Goal: Task Accomplishment & Management: Manage account settings

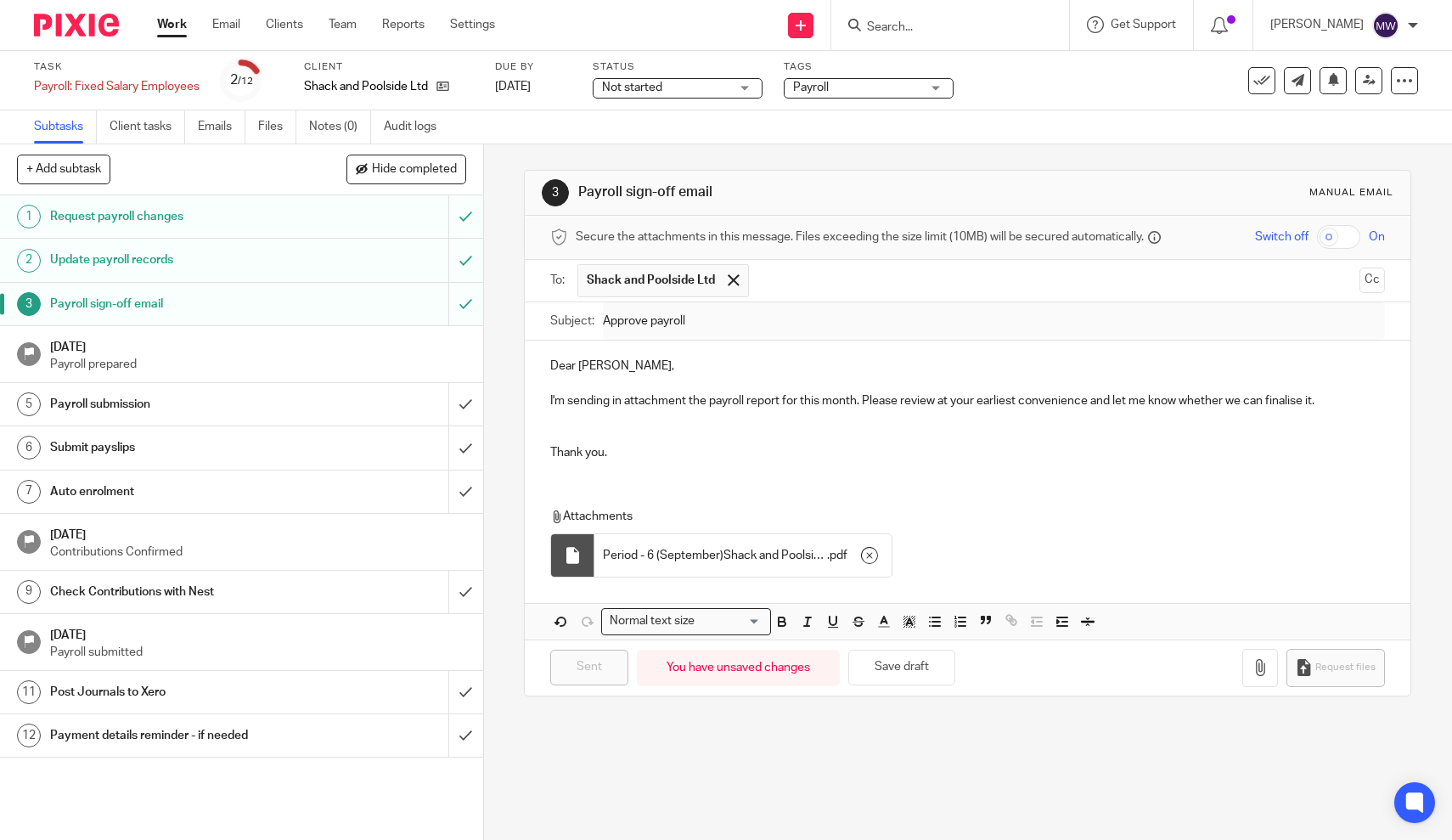
click at [186, 30] on link "Work" at bounding box center [172, 24] width 30 height 17
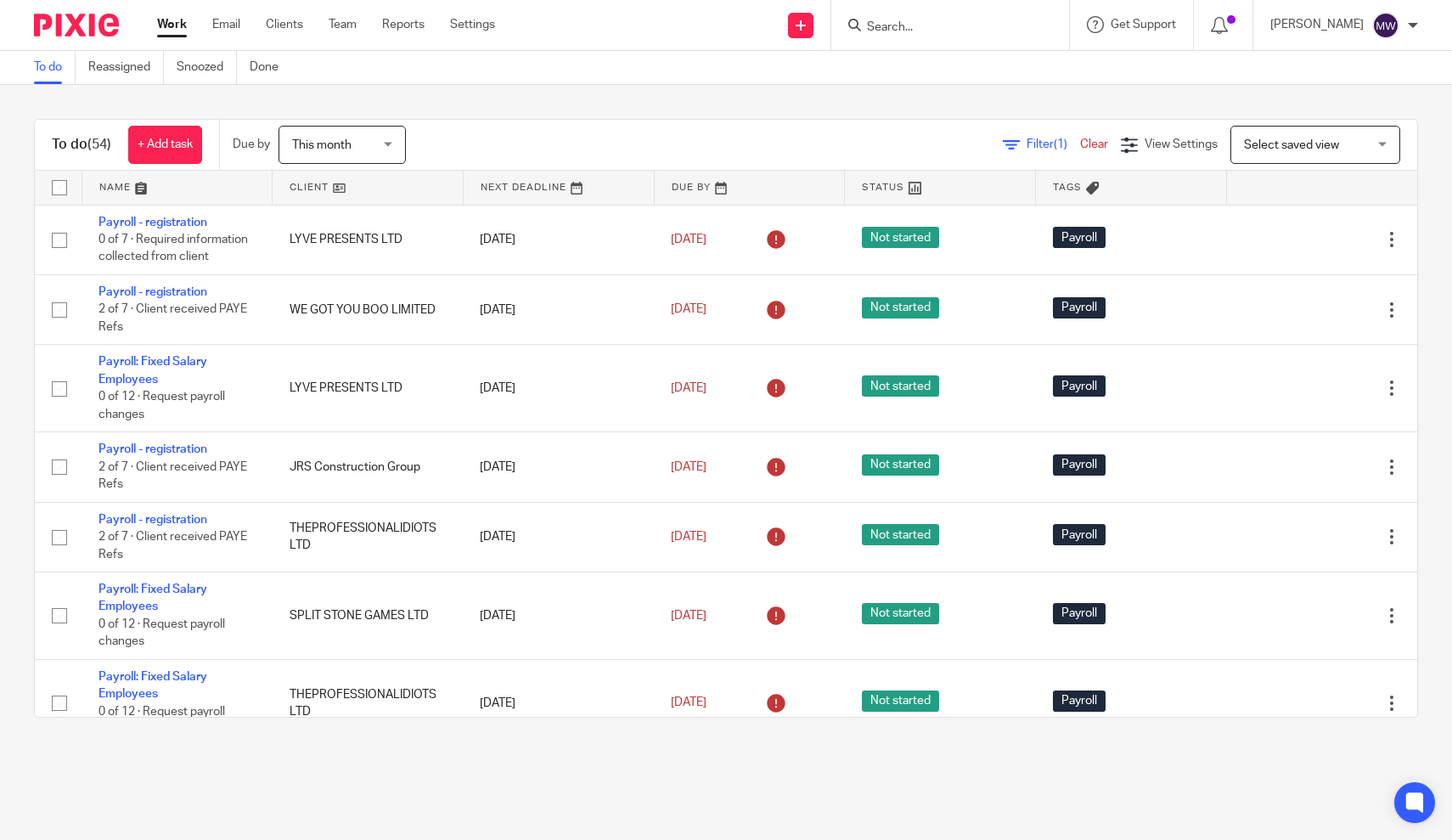
click at [350, 157] on span "This month" at bounding box center [337, 144] width 90 height 35
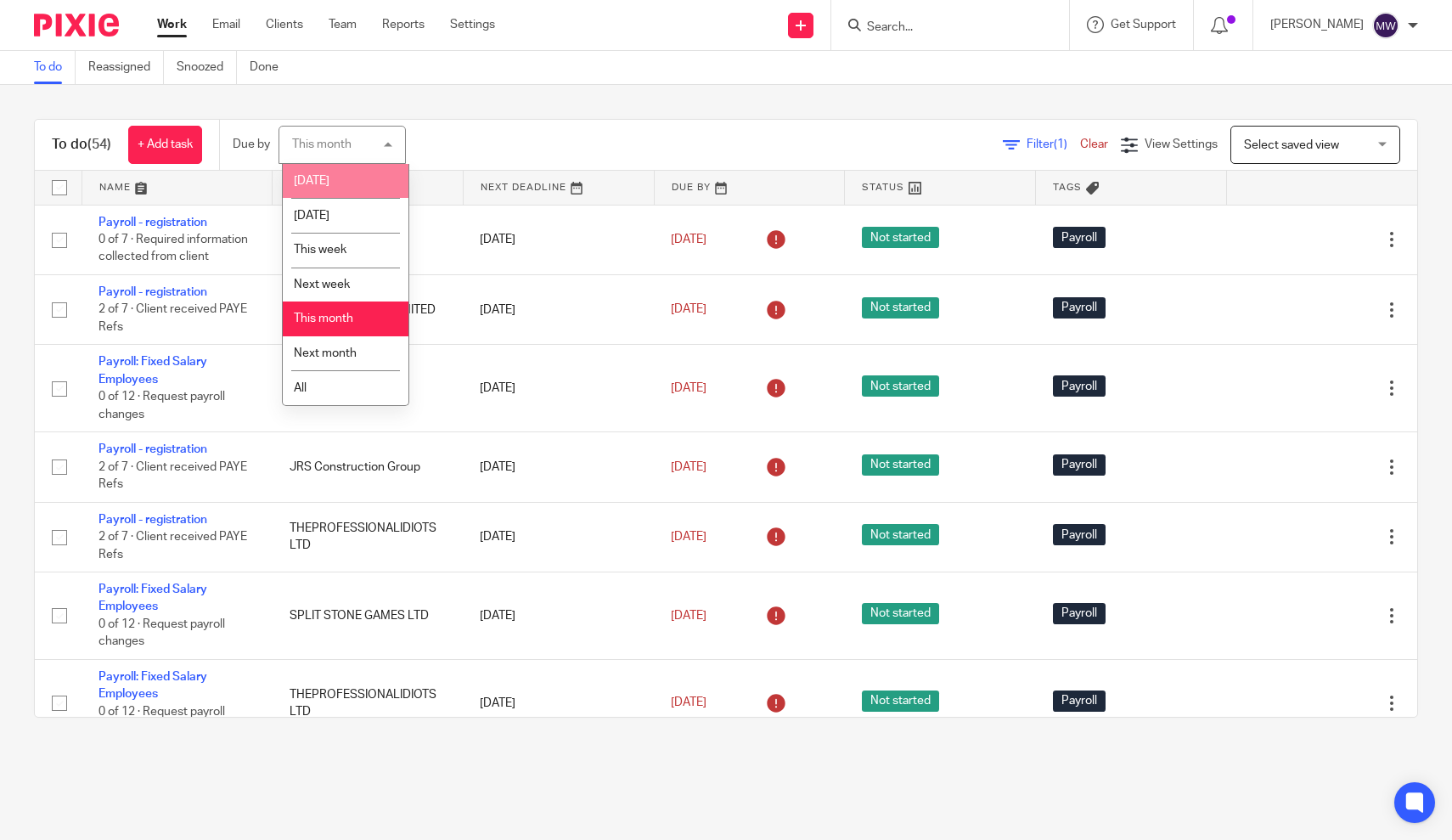
click at [341, 183] on li "Today" at bounding box center [346, 180] width 126 height 34
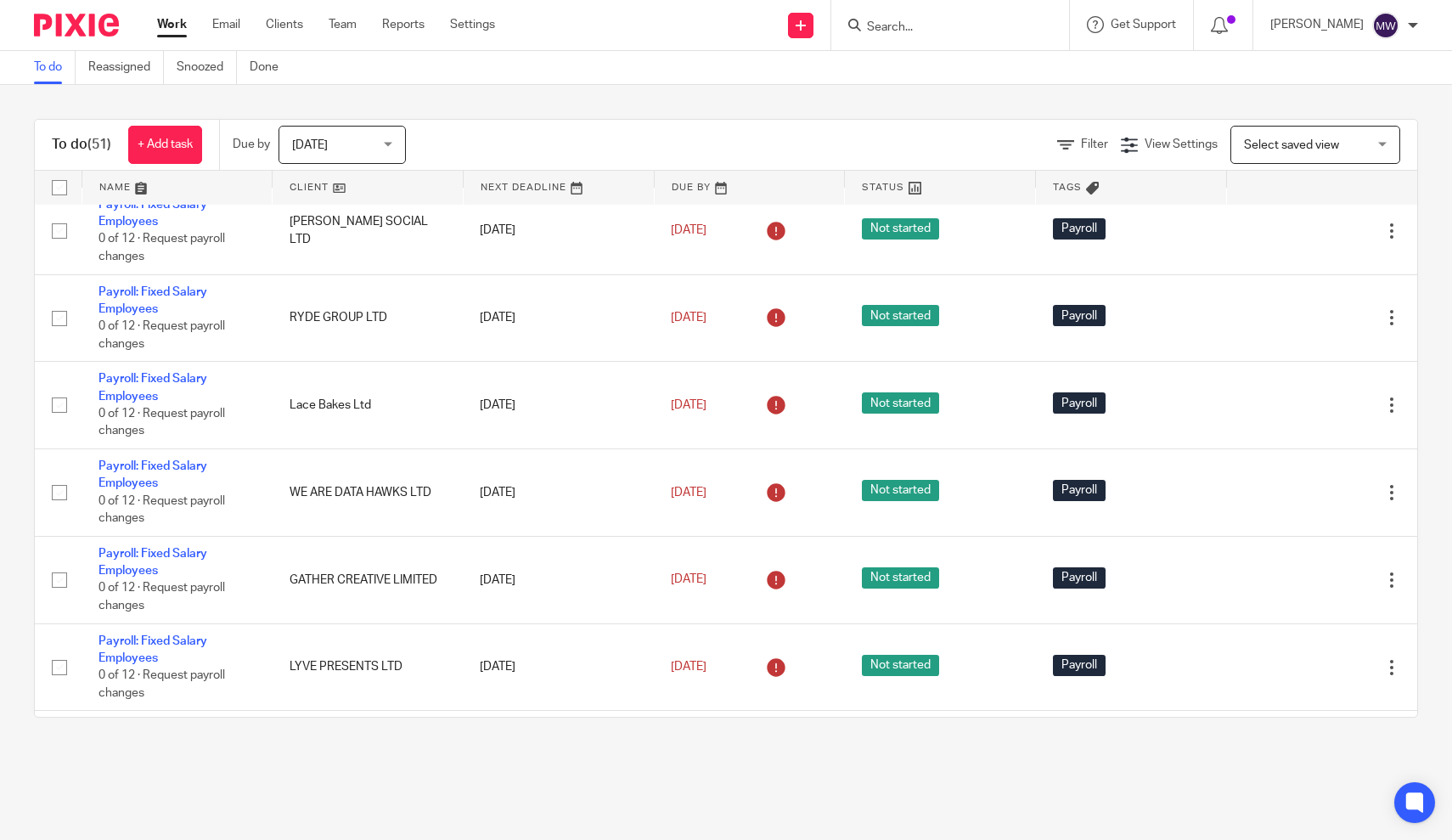
scroll to position [559, 0]
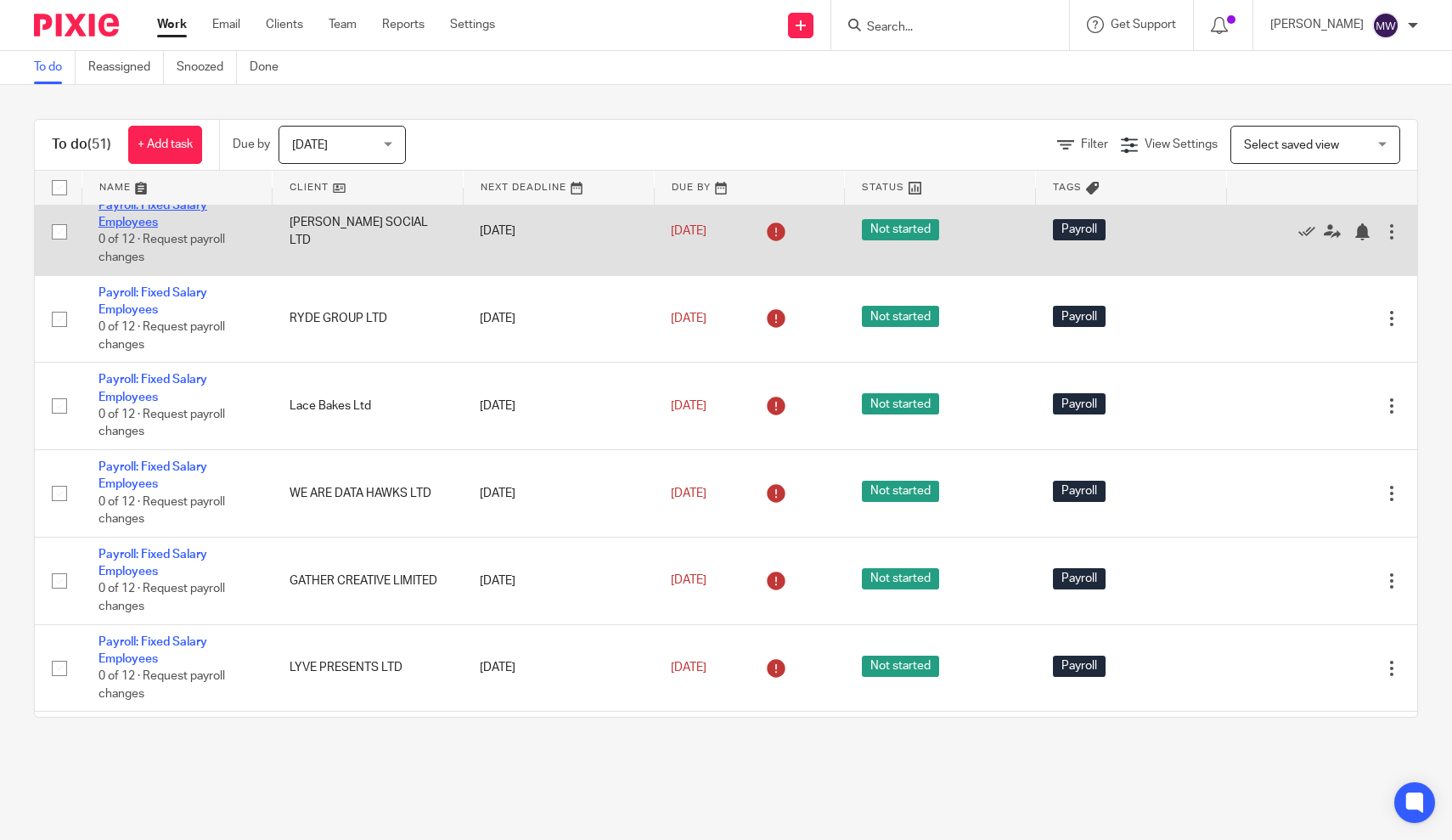
click at [134, 228] on link "Payroll: Fixed Salary Employees" at bounding box center [152, 214] width 109 height 29
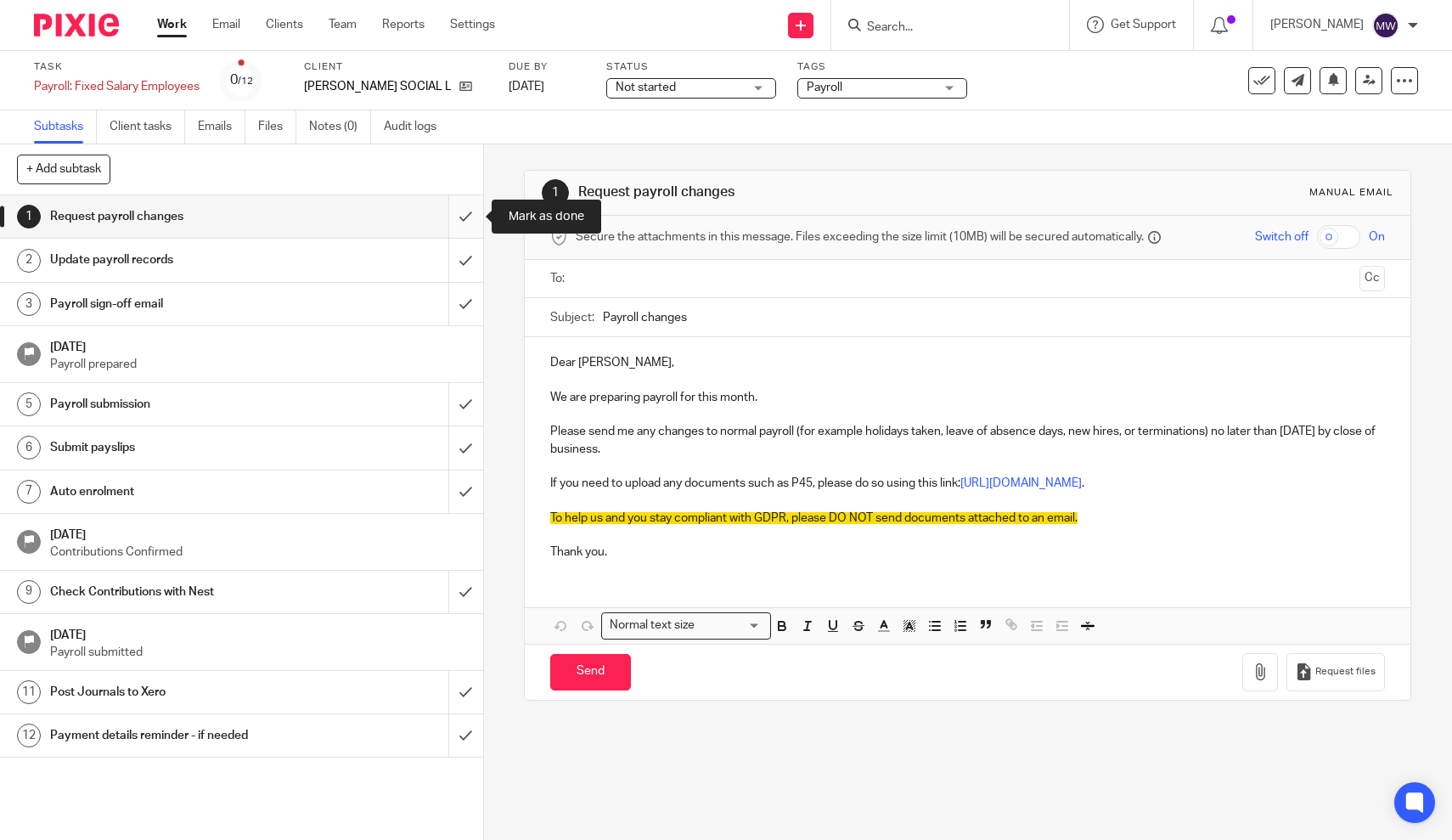
click at [470, 221] on input "submit" at bounding box center [241, 217] width 484 height 42
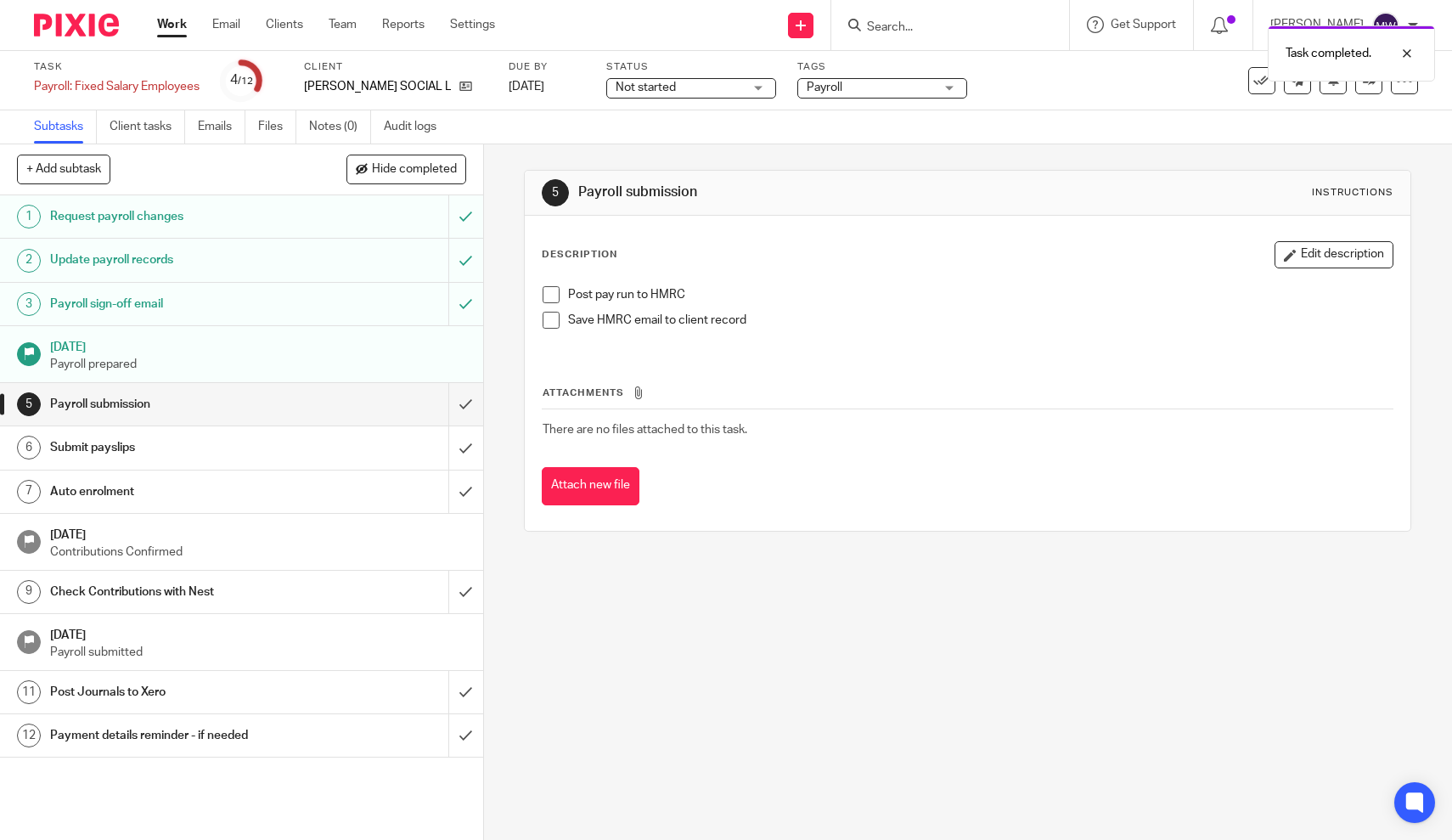
click at [558, 292] on span at bounding box center [551, 294] width 17 height 17
click at [173, 23] on link "Work" at bounding box center [172, 24] width 30 height 17
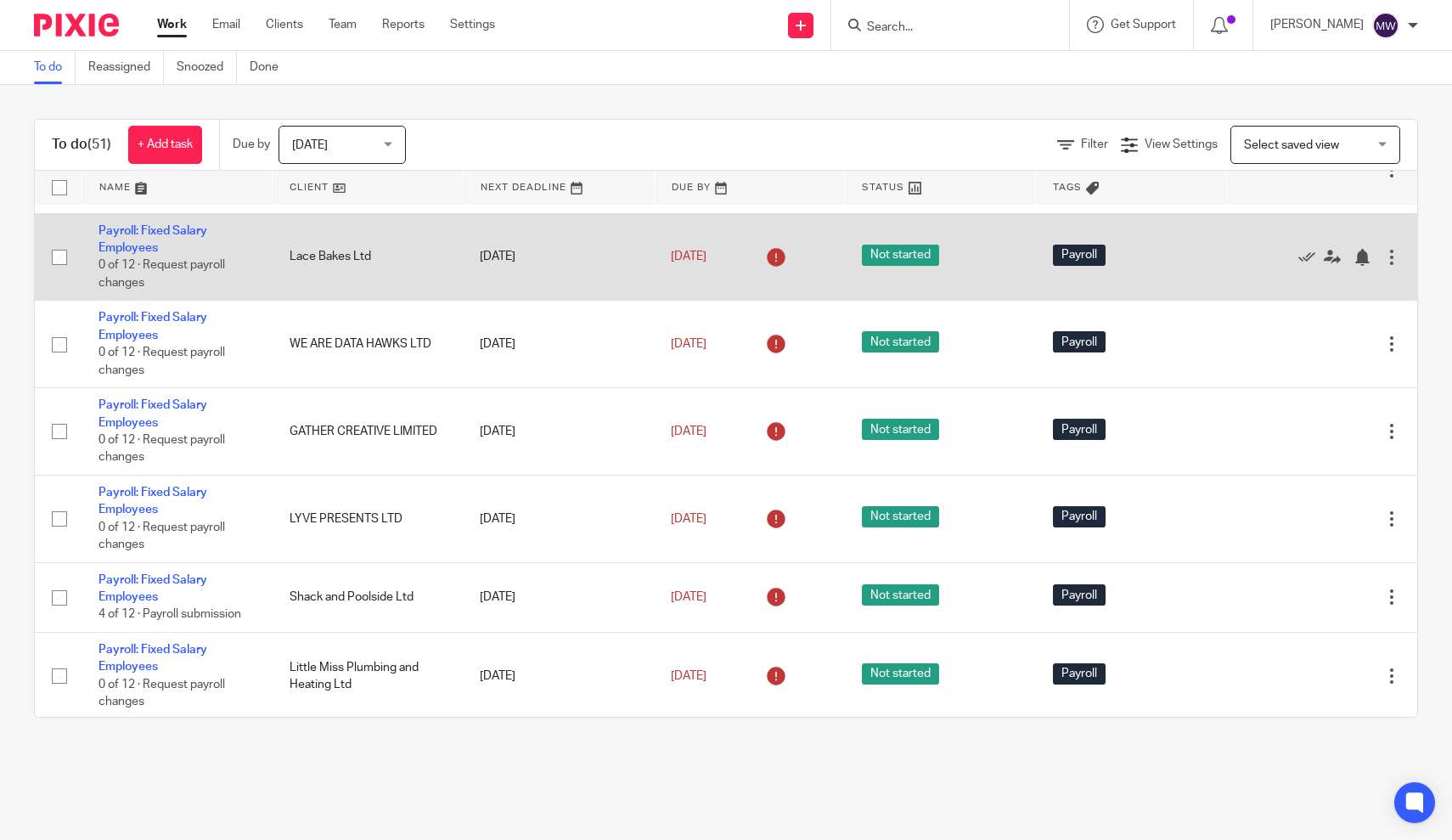
scroll to position [698, 0]
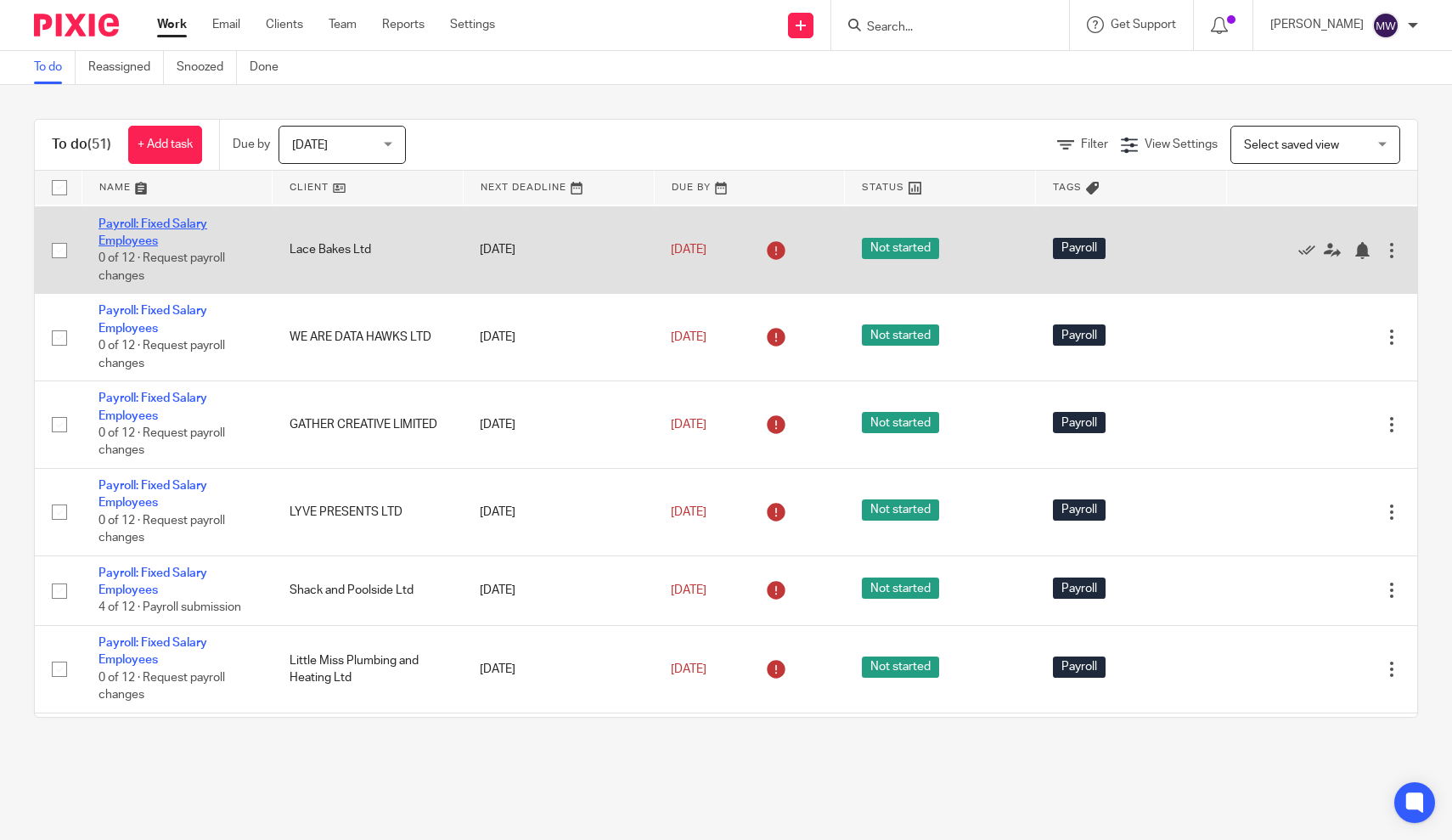
click at [136, 248] on link "Payroll: Fixed Salary Employees" at bounding box center [152, 233] width 109 height 29
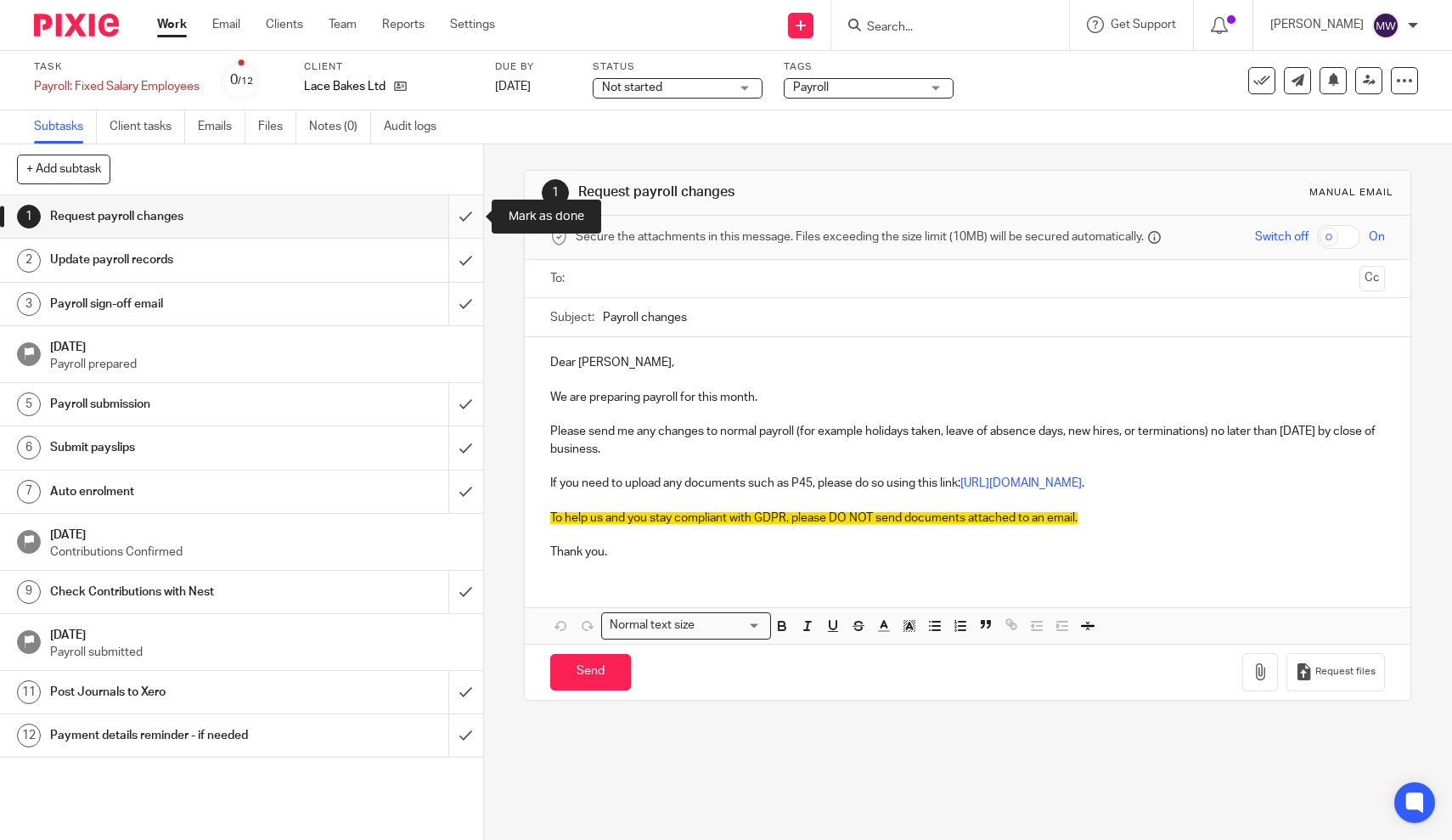
click at [476, 220] on input "submit" at bounding box center [241, 217] width 484 height 42
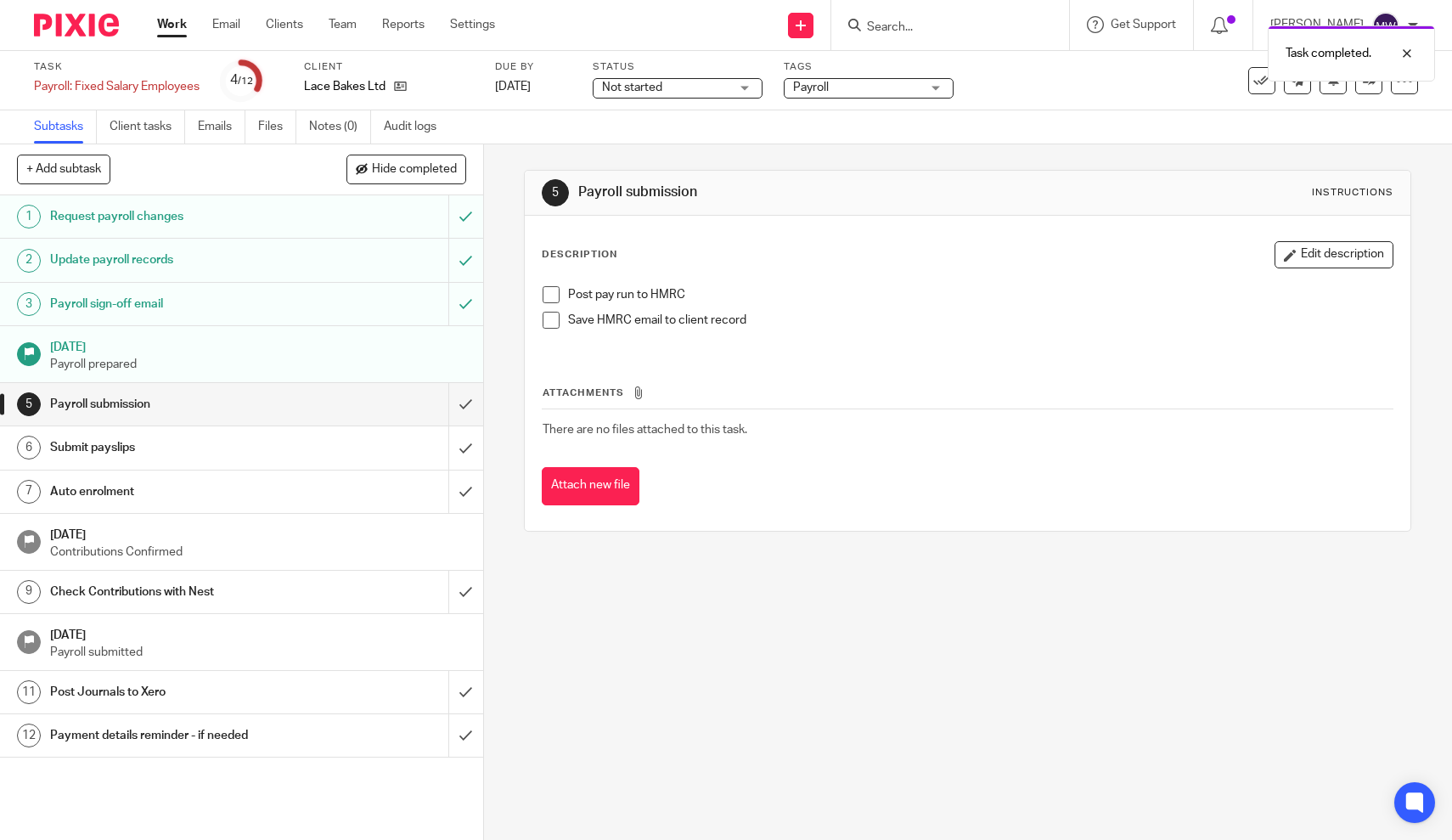
click at [550, 290] on span at bounding box center [551, 294] width 17 height 17
click at [178, 20] on link "Work" at bounding box center [172, 24] width 30 height 17
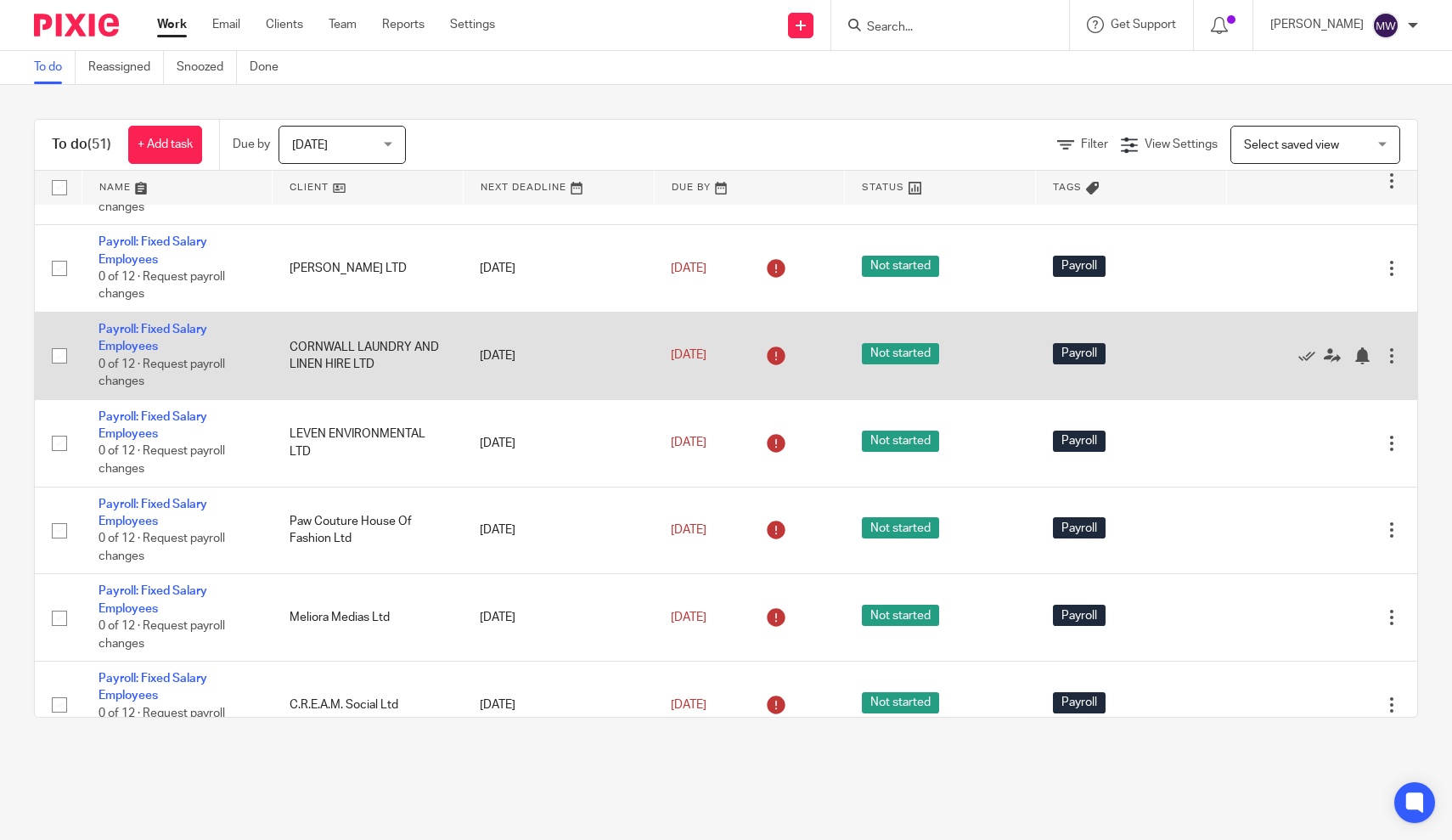
scroll to position [1200, 0]
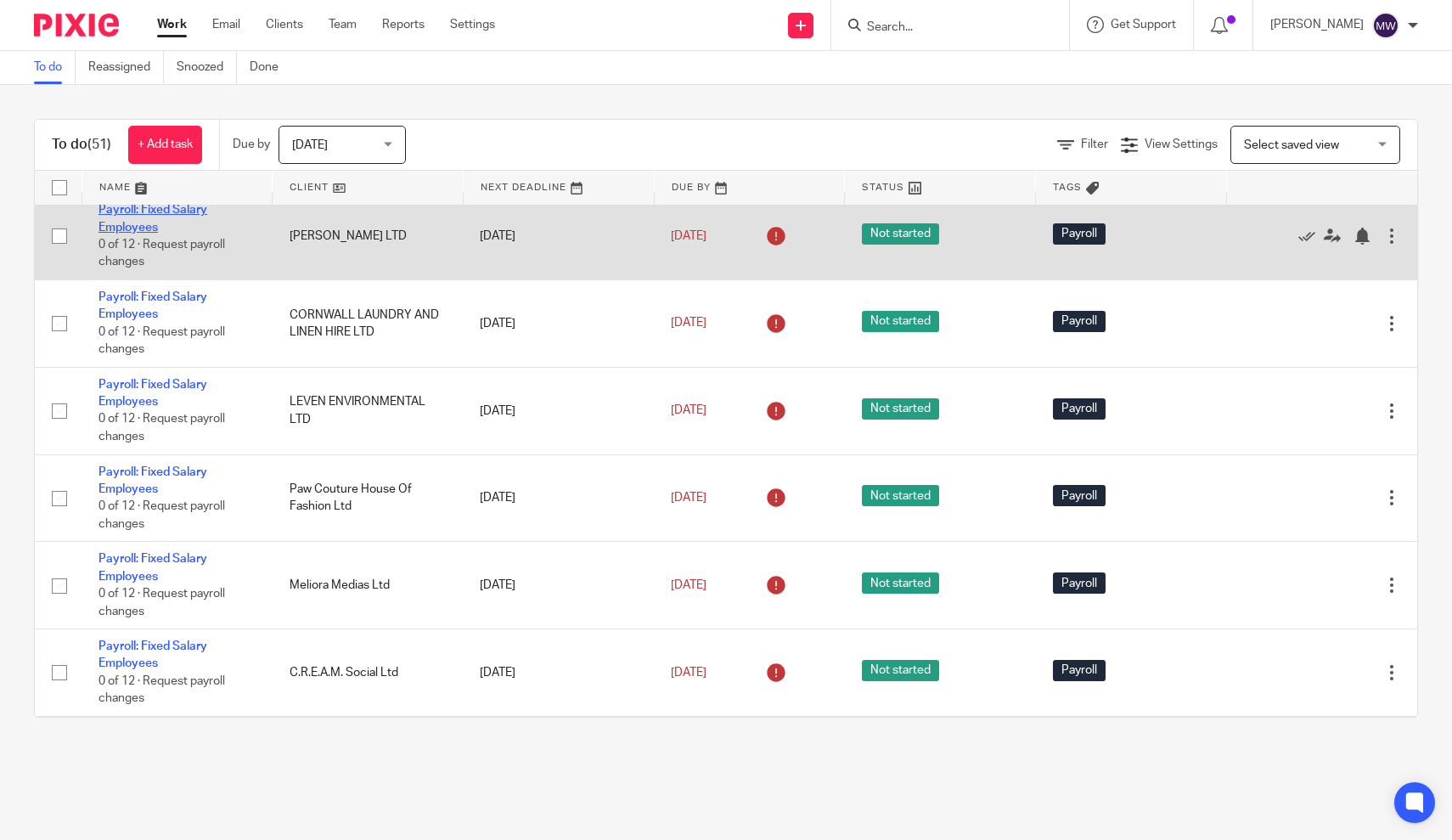
click at [120, 233] on link "Payroll: Fixed Salary Employees" at bounding box center [152, 218] width 109 height 29
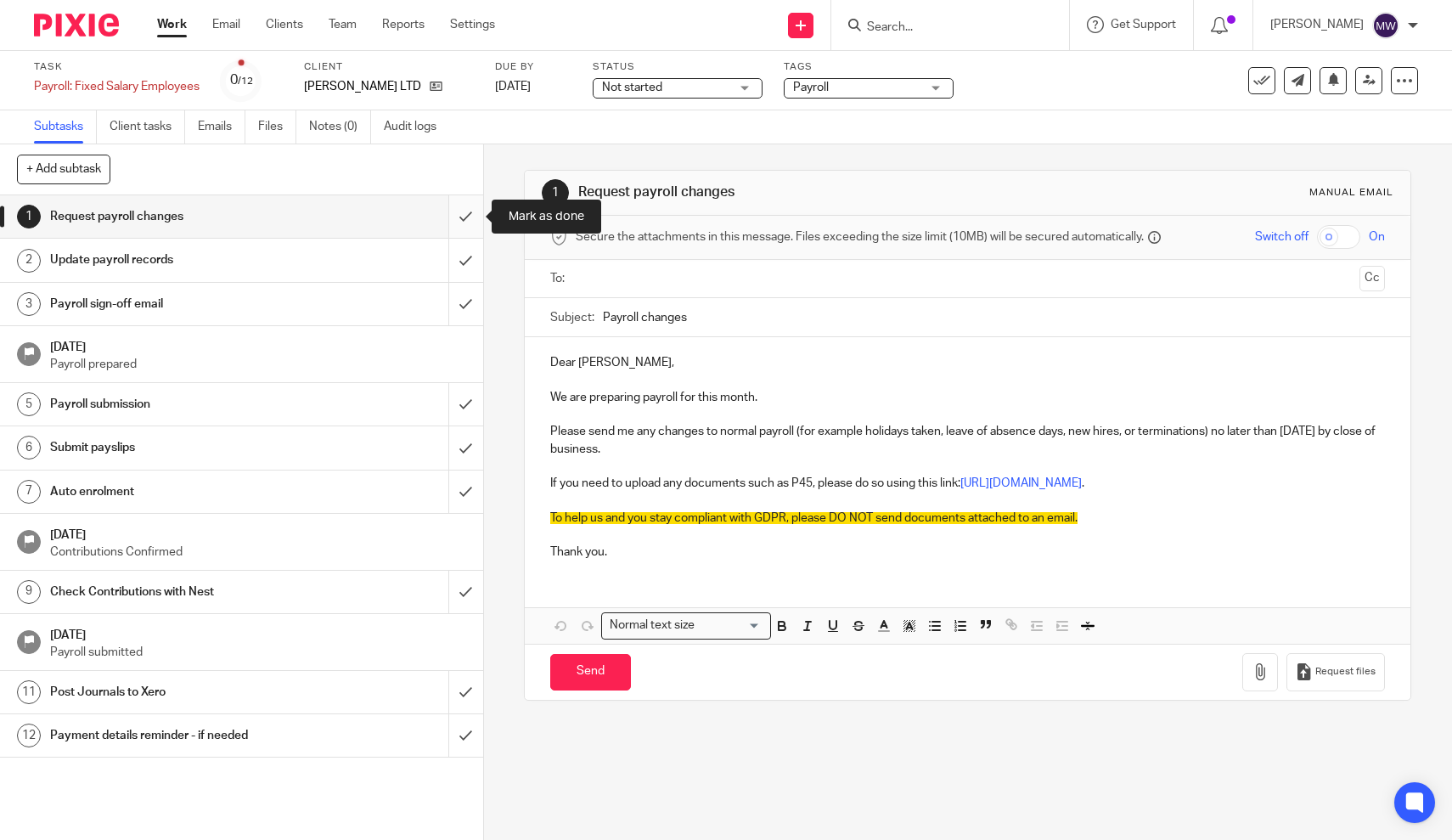
click at [467, 214] on input "submit" at bounding box center [241, 217] width 484 height 42
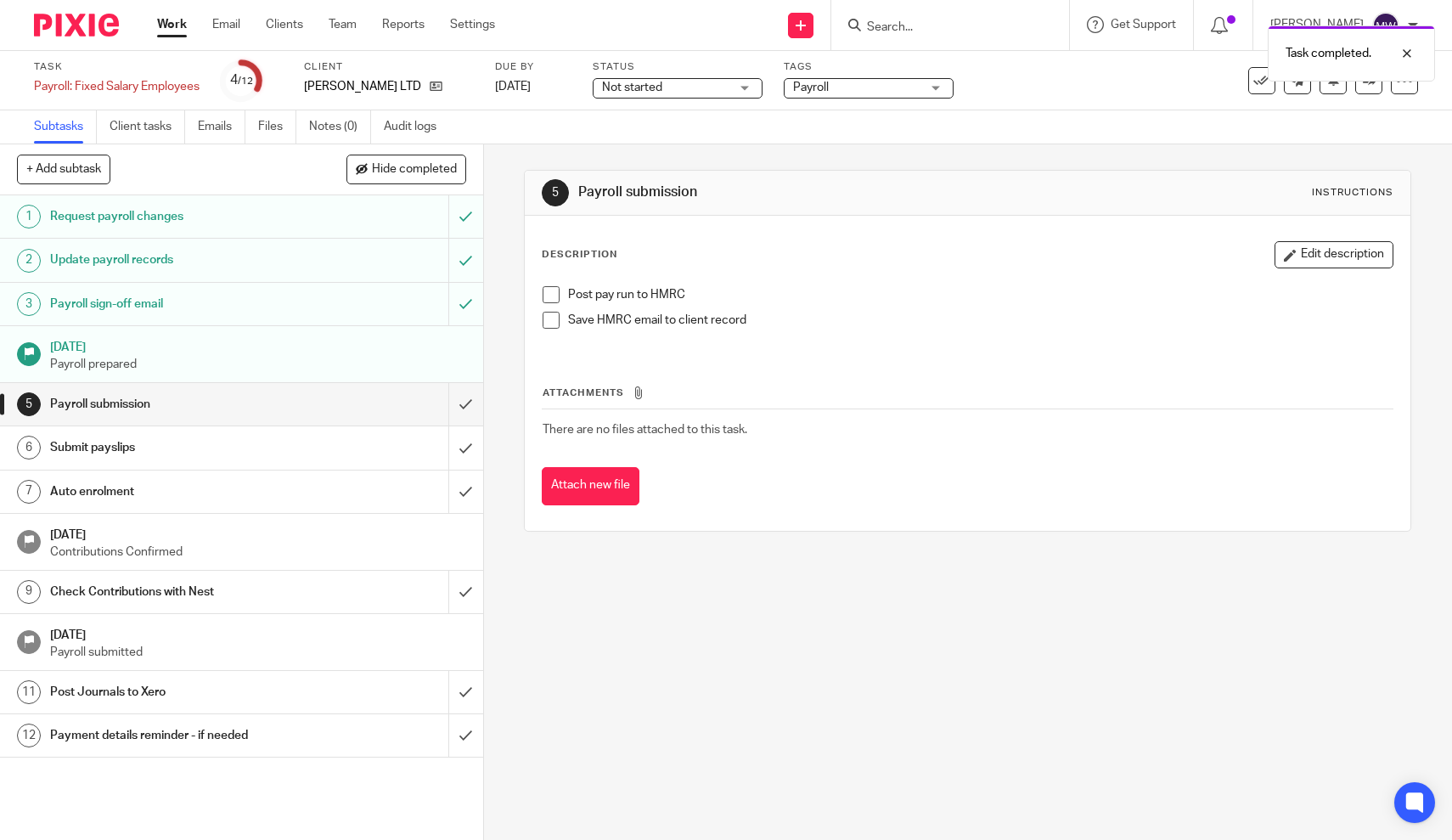
click at [551, 294] on span at bounding box center [551, 294] width 17 height 17
click at [171, 33] on link "Work" at bounding box center [172, 24] width 30 height 17
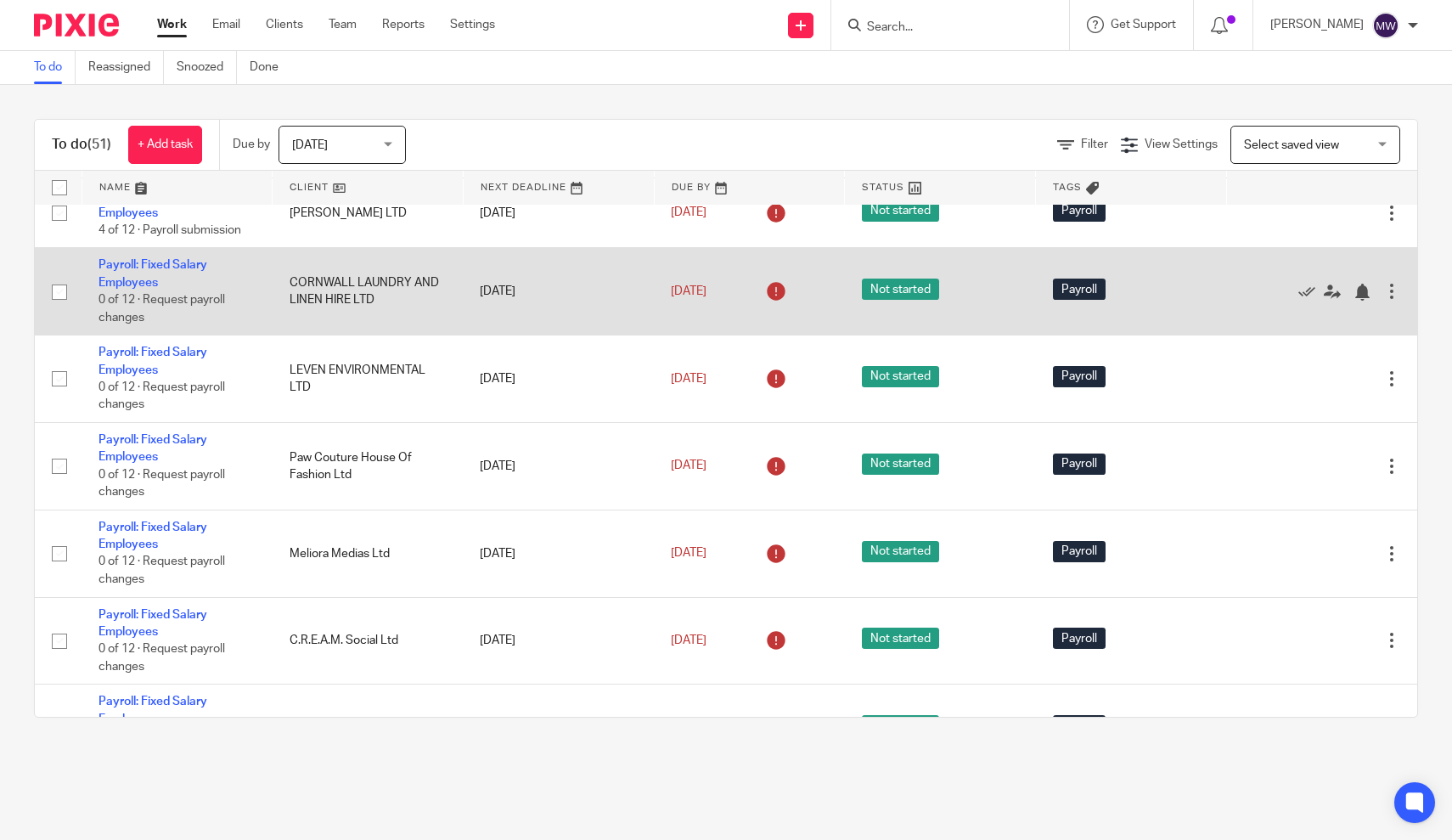
scroll to position [1214, 0]
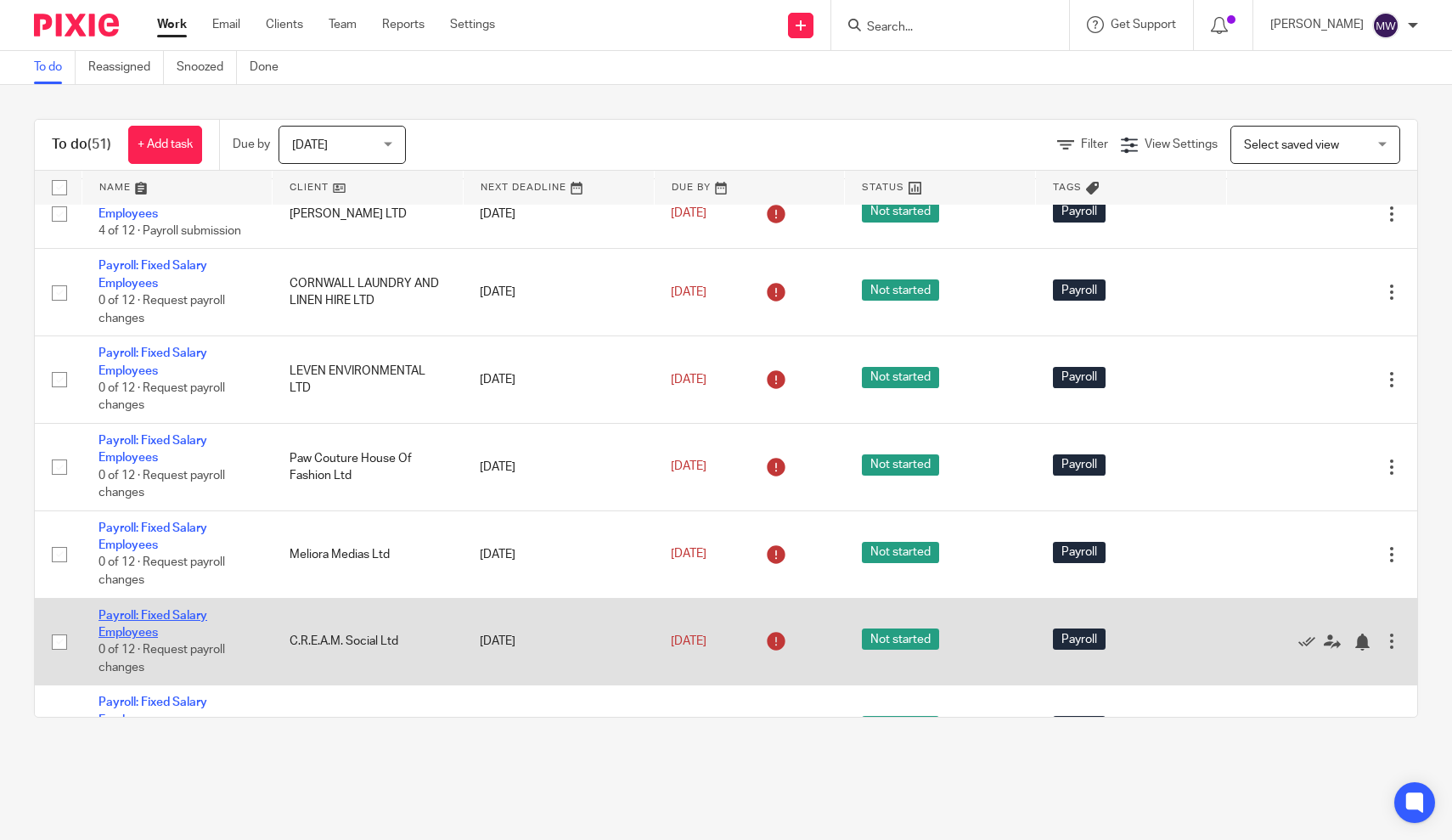
click at [121, 638] on link "Payroll: Fixed Salary Employees" at bounding box center [152, 624] width 109 height 29
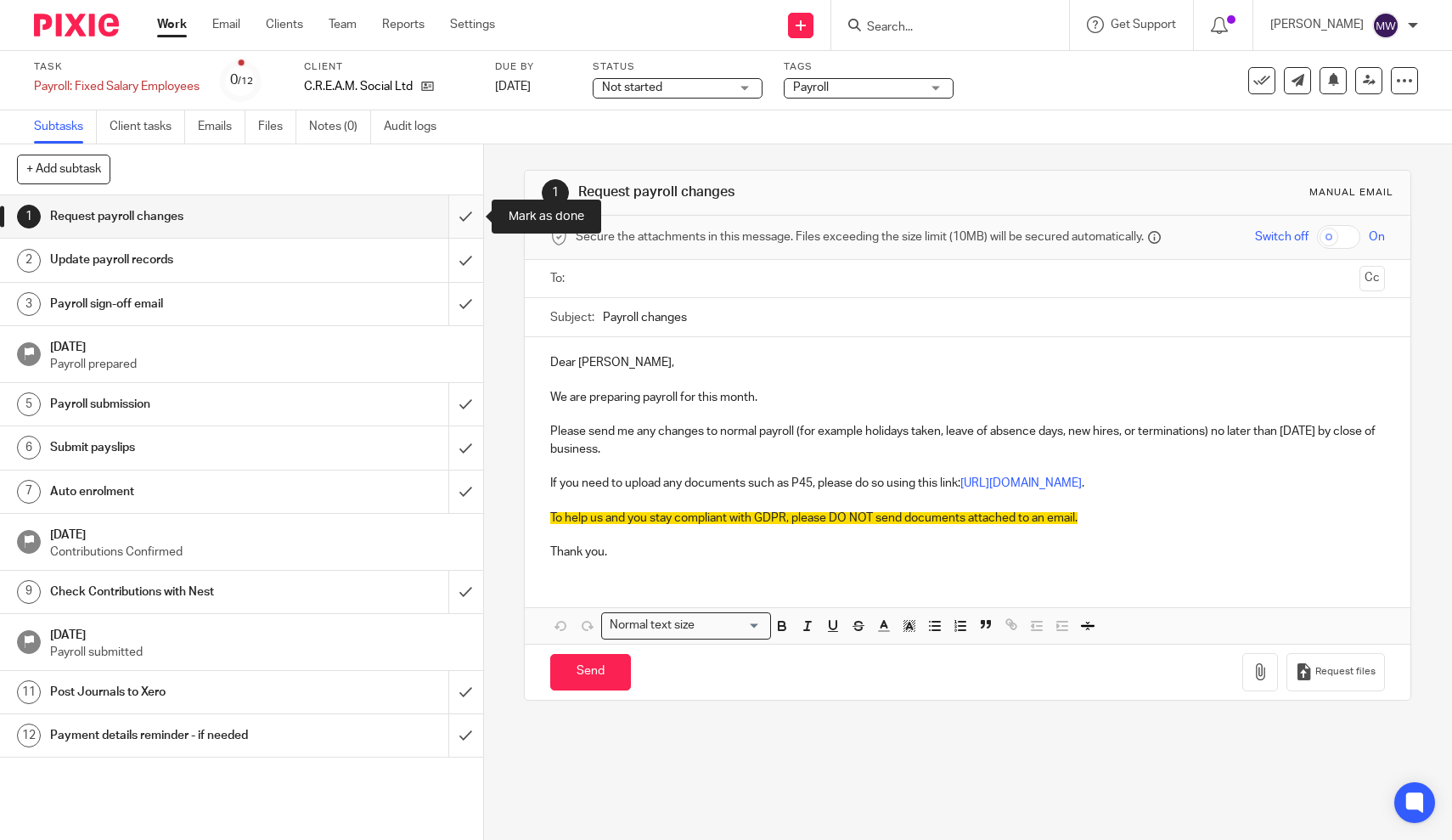
click at [477, 223] on input "submit" at bounding box center [241, 217] width 484 height 42
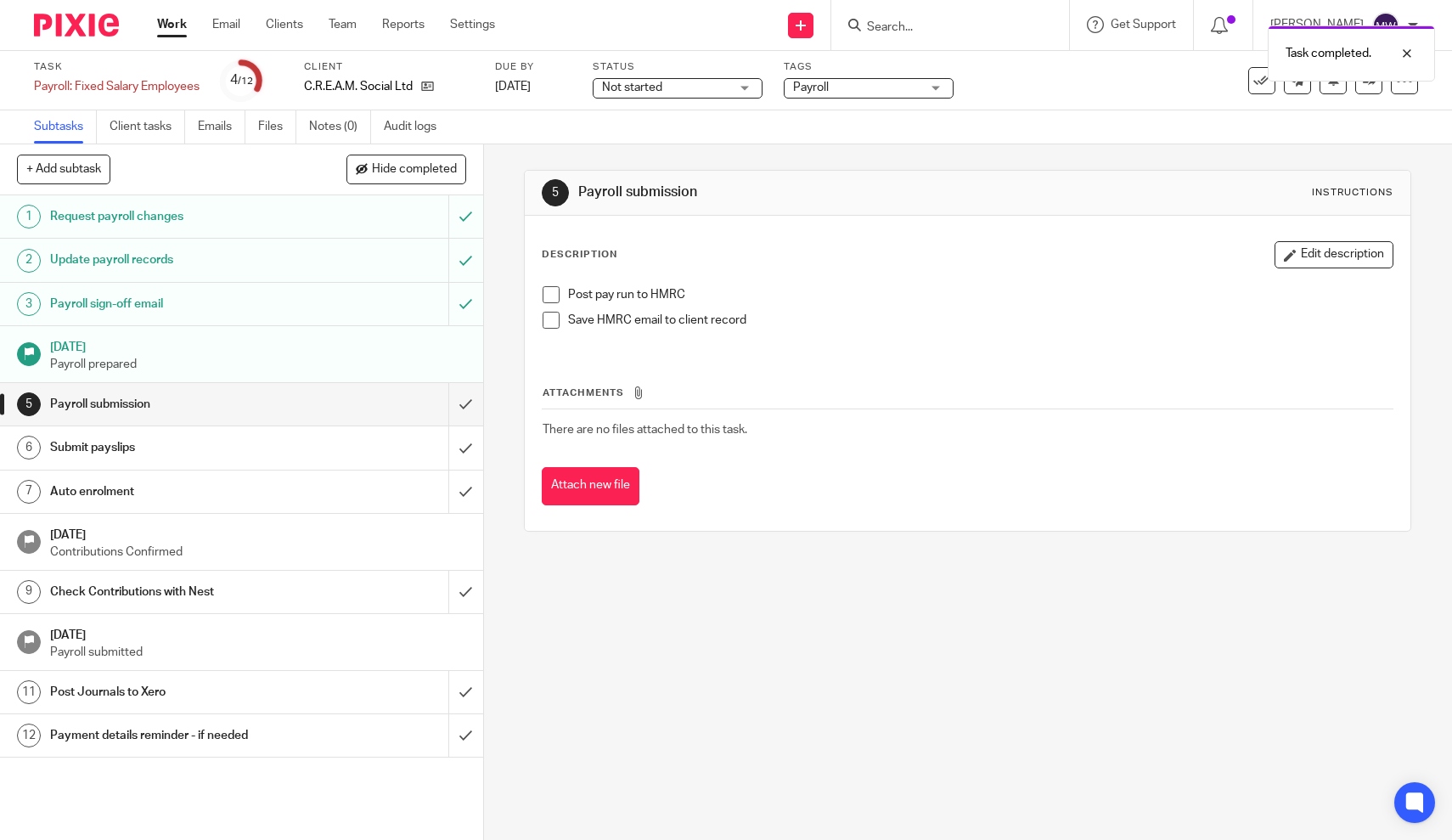
click at [559, 295] on span at bounding box center [551, 294] width 17 height 17
click at [169, 30] on link "Work" at bounding box center [172, 24] width 30 height 17
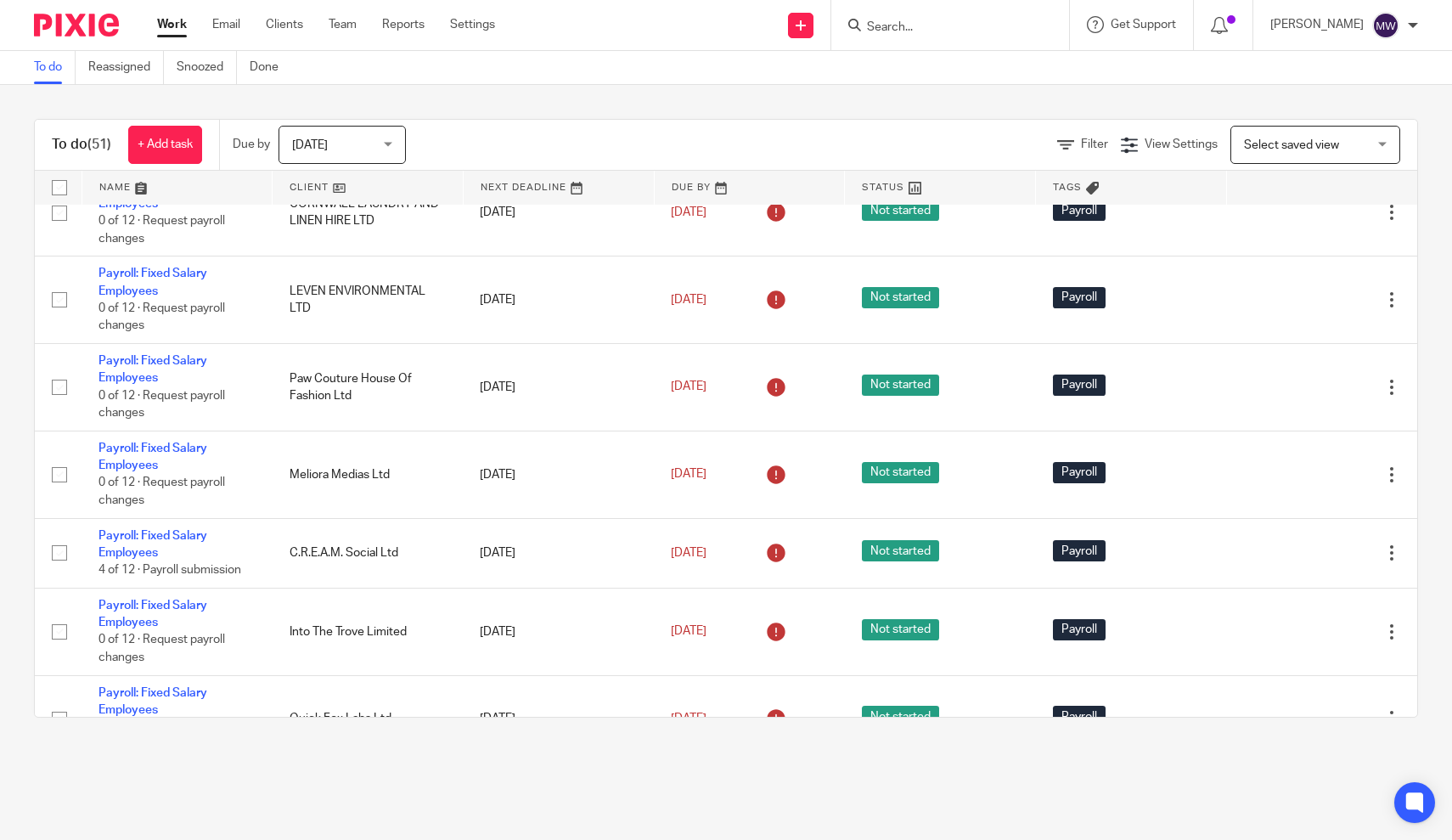
scroll to position [1291, 0]
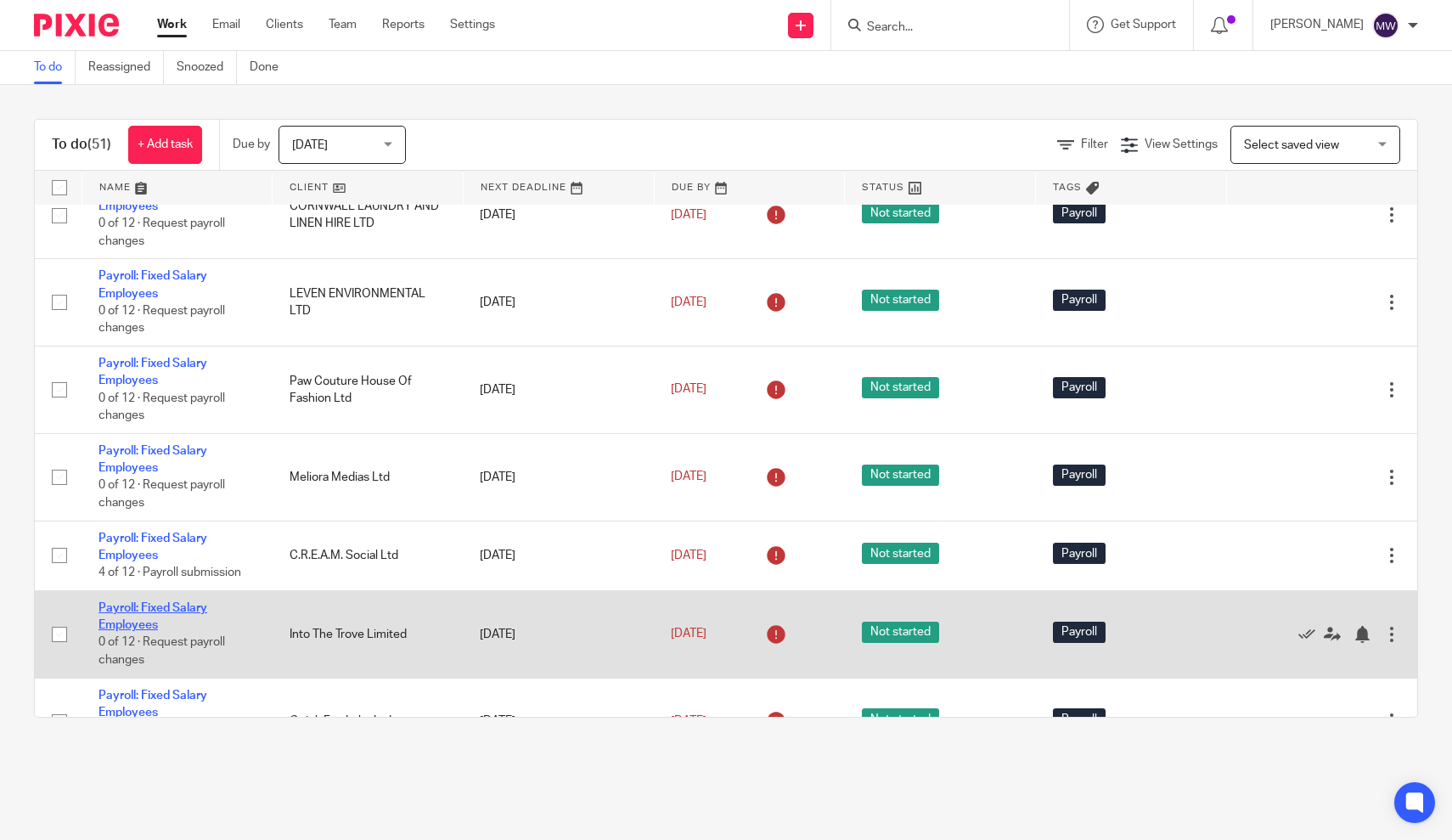
click at [153, 623] on link "Payroll: Fixed Salary Employees" at bounding box center [152, 616] width 109 height 29
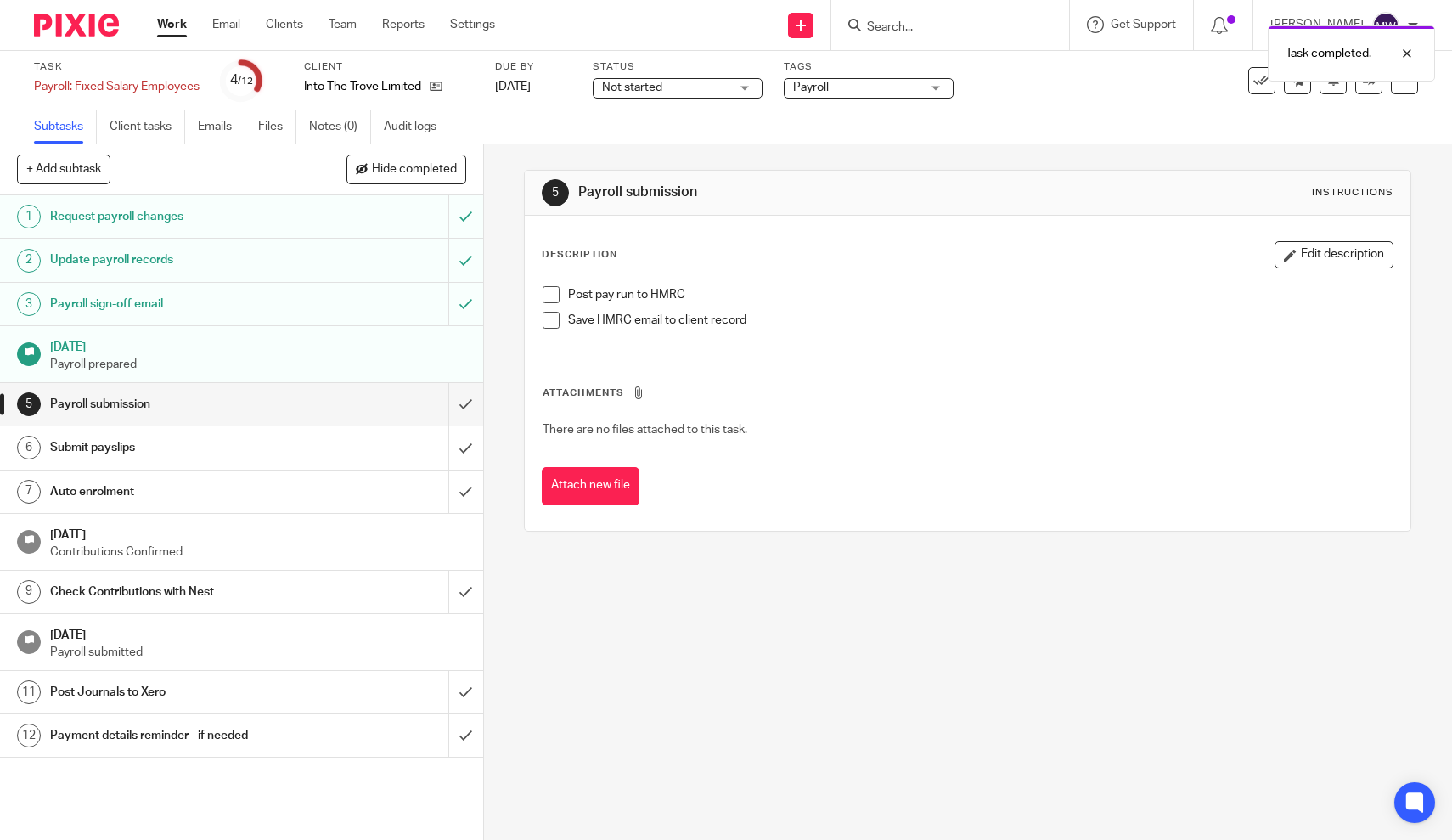
click at [555, 290] on span at bounding box center [551, 294] width 17 height 17
click at [169, 26] on link "Work" at bounding box center [172, 24] width 30 height 17
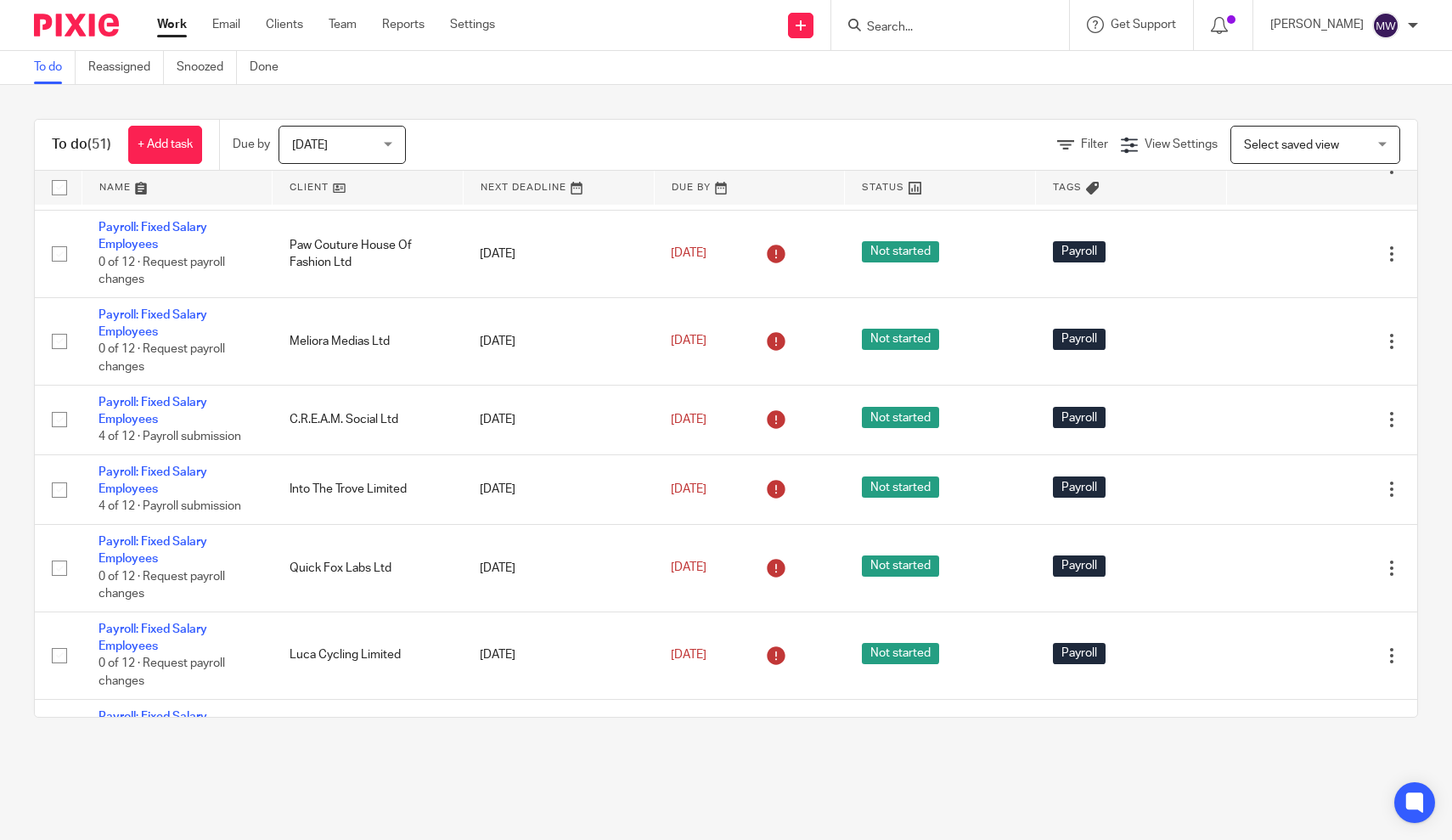
scroll to position [1431, 0]
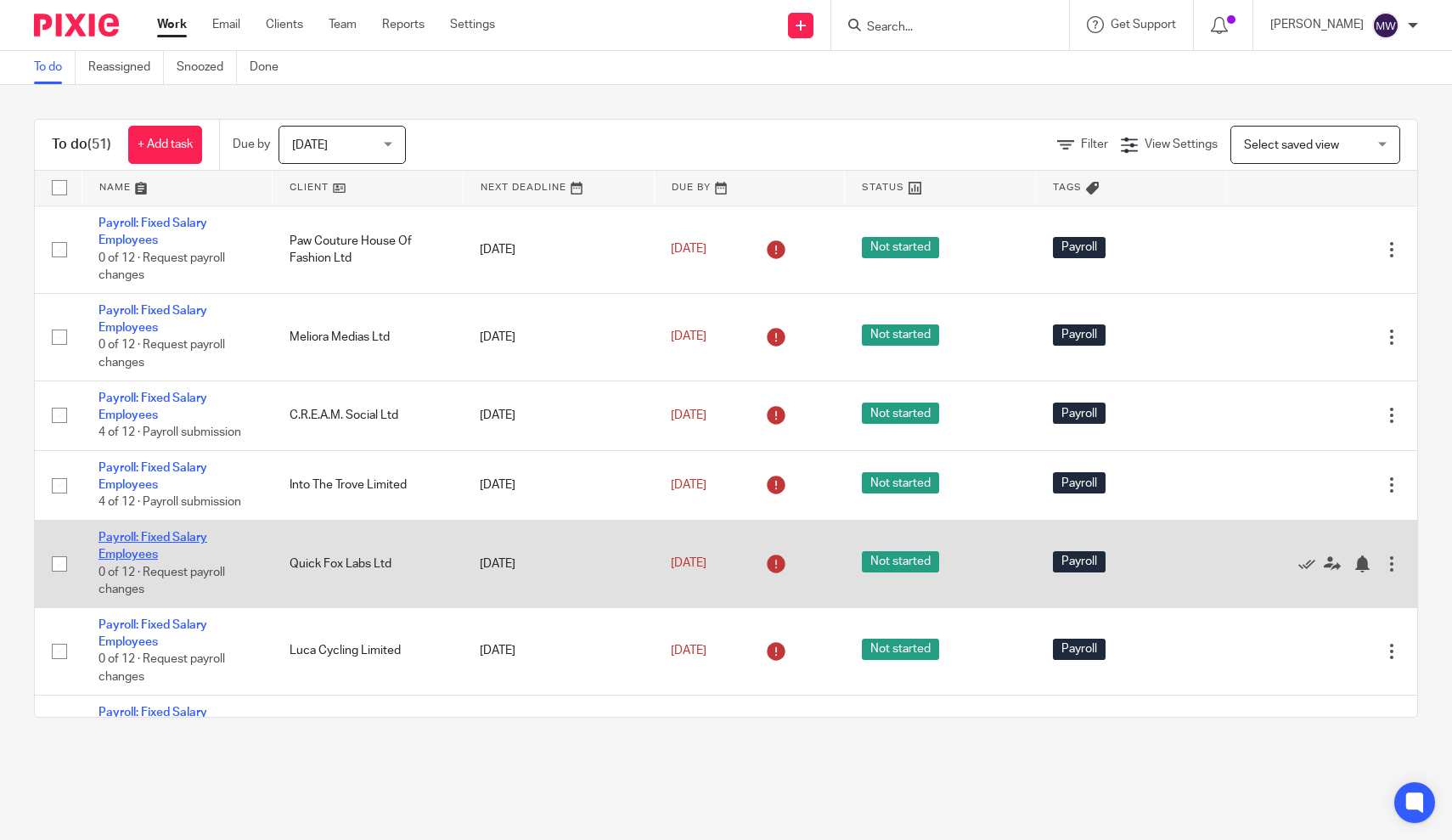
click at [124, 561] on link "Payroll: Fixed Salary Employees" at bounding box center [152, 546] width 109 height 29
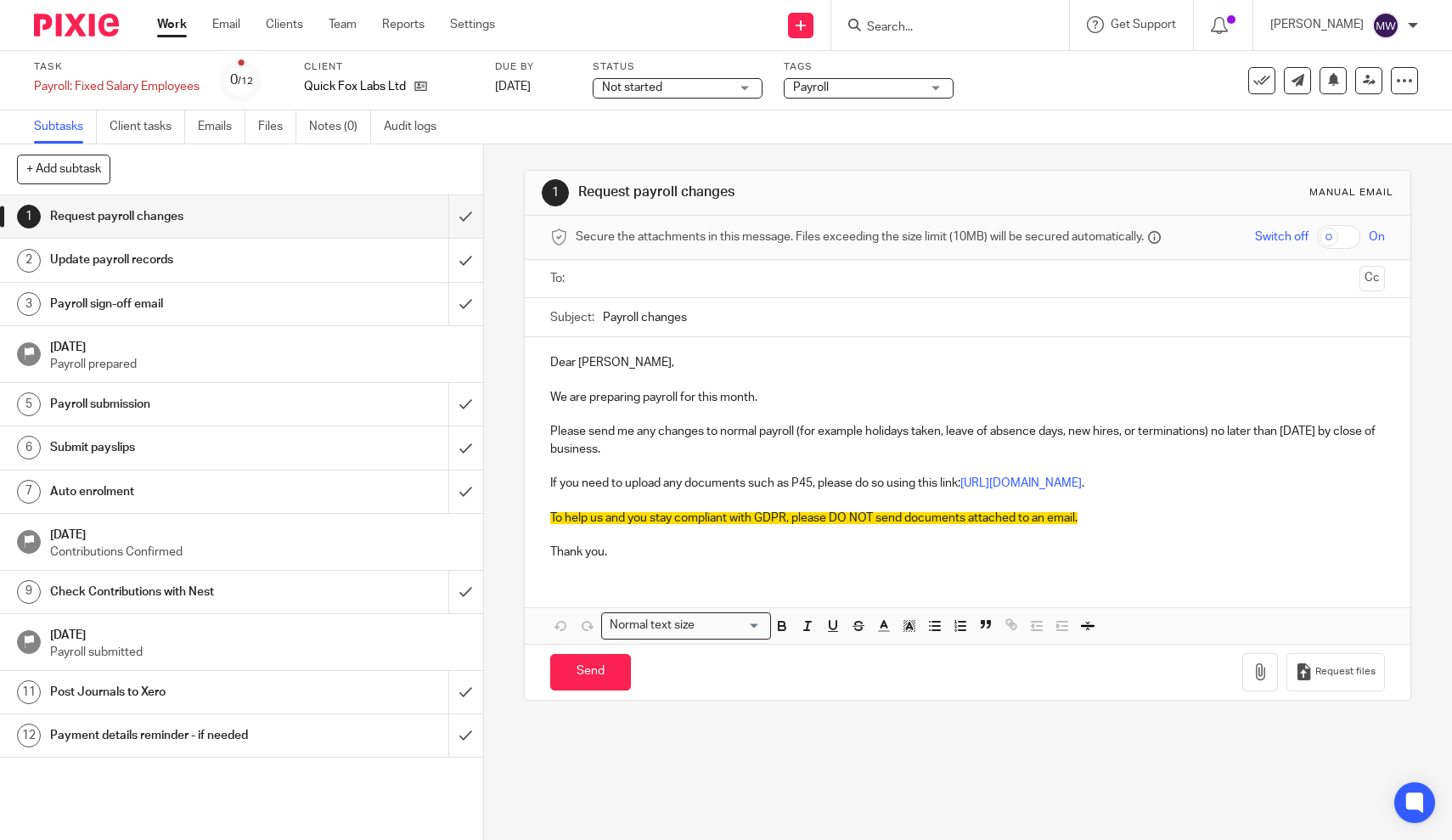
click at [582, 276] on input "text" at bounding box center [967, 279] width 771 height 19
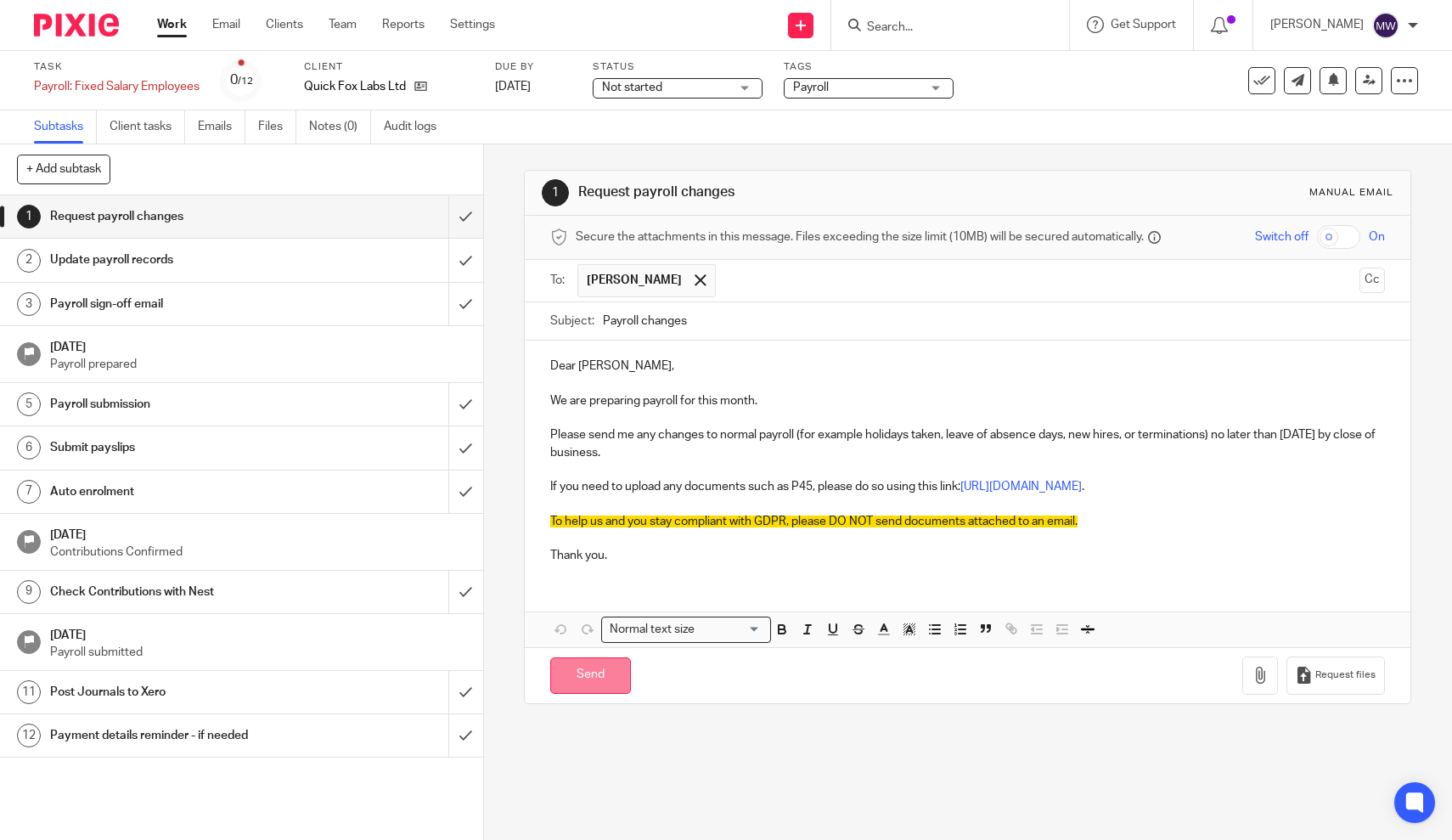
click at [576, 657] on input "Send" at bounding box center [590, 675] width 80 height 36
type input "Sent"
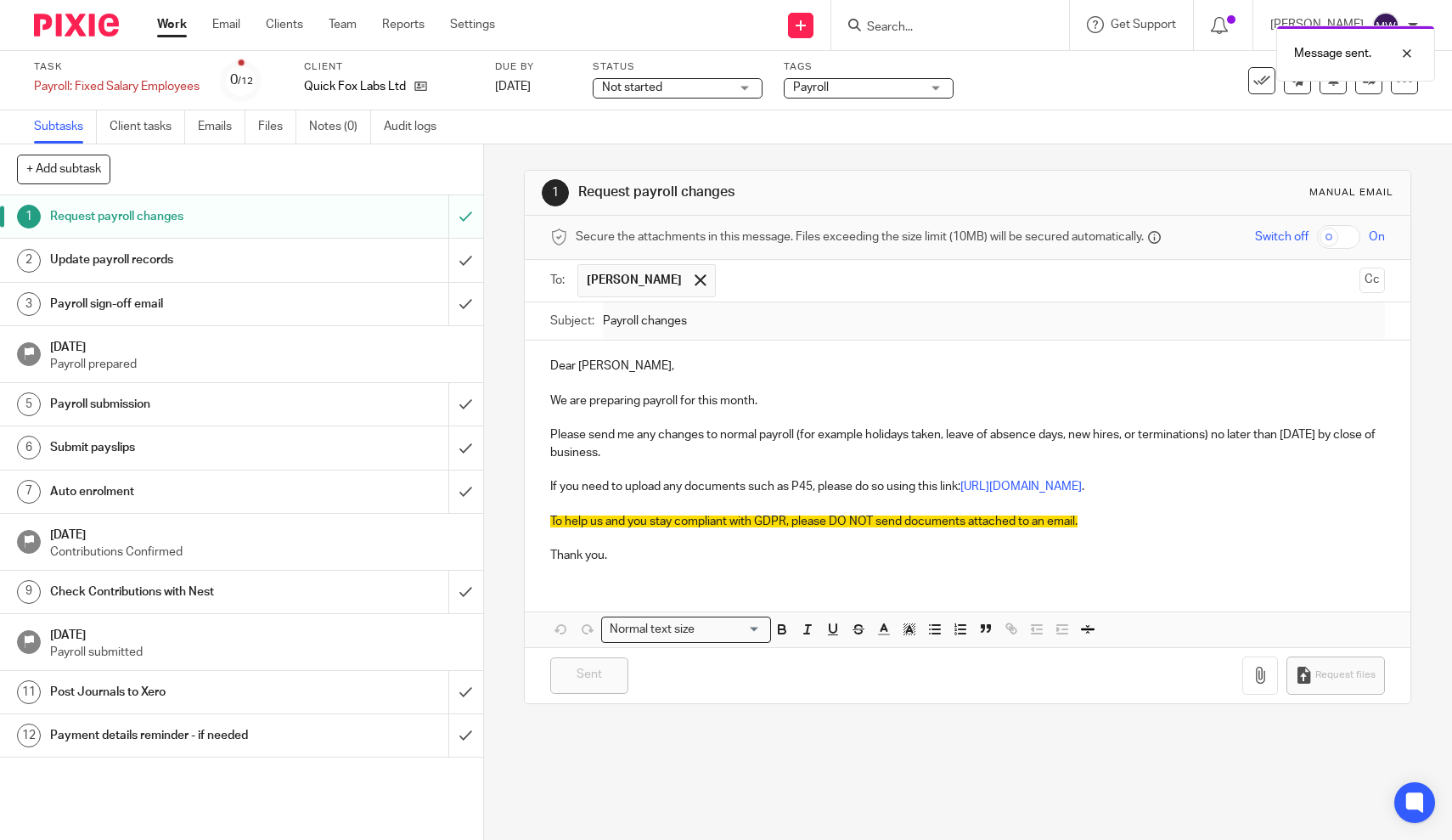
click at [178, 31] on link "Work" at bounding box center [172, 24] width 30 height 17
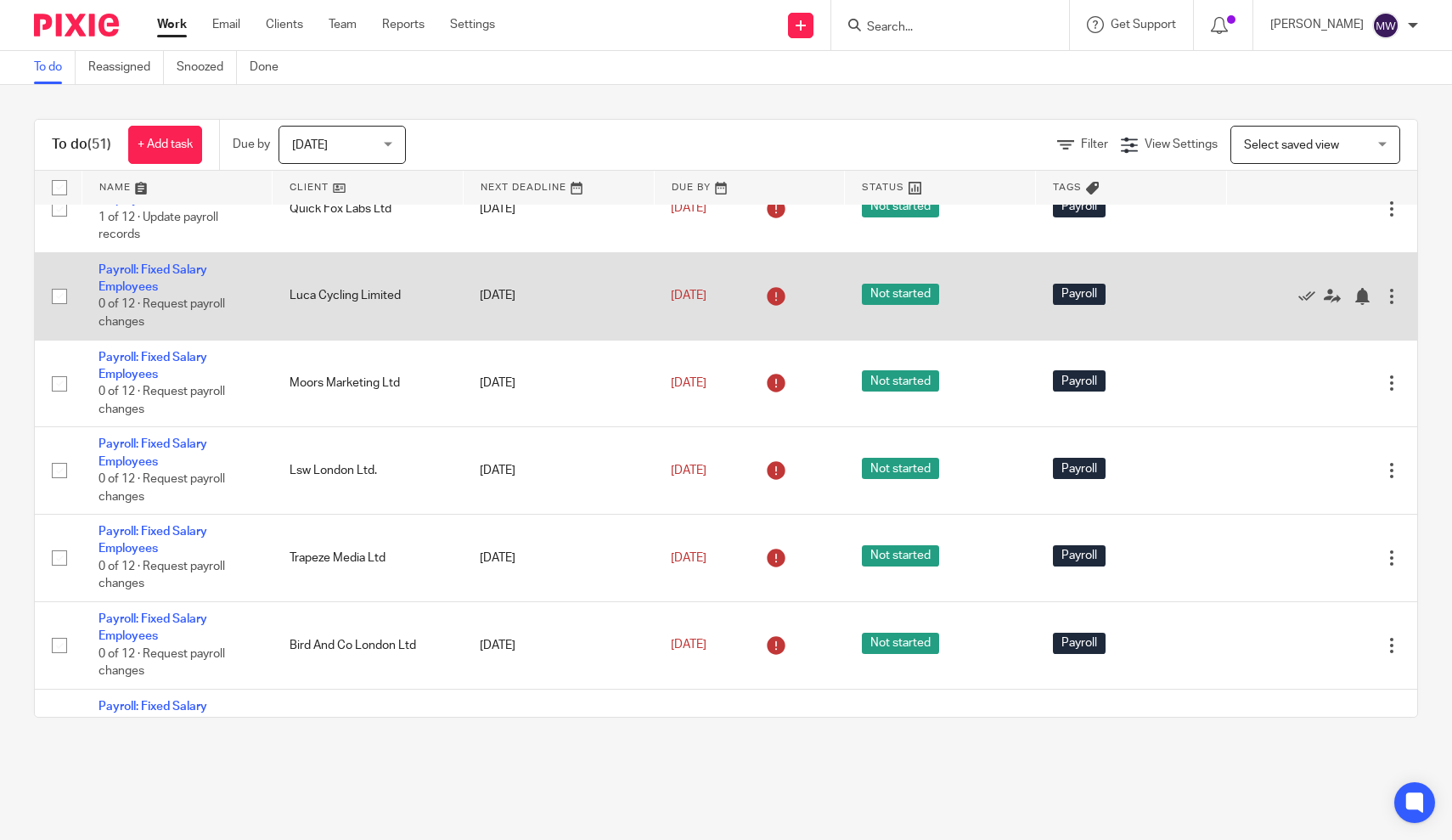
scroll to position [1790, 0]
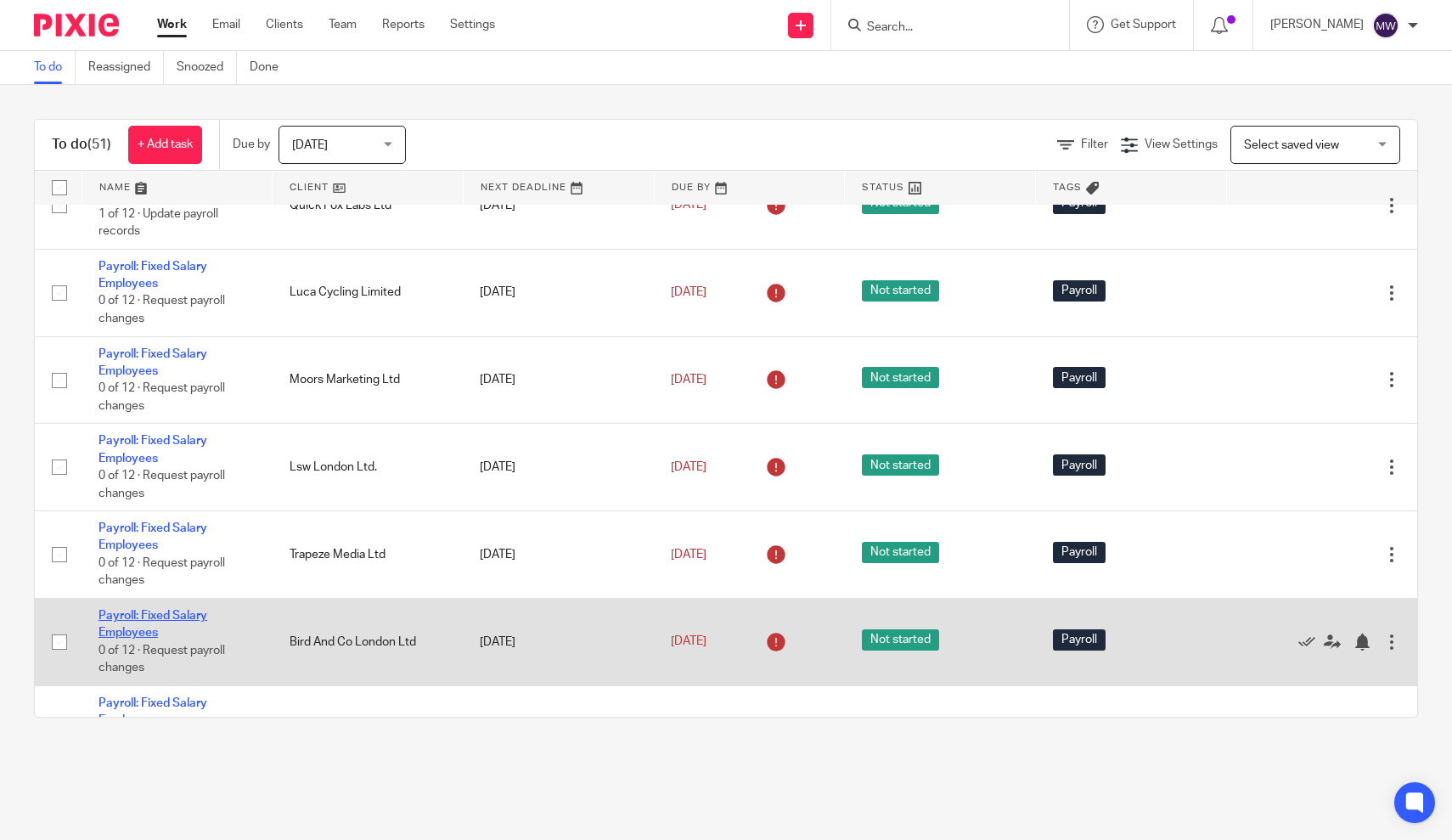
click at [156, 631] on link "Payroll: Fixed Salary Employees" at bounding box center [152, 624] width 109 height 29
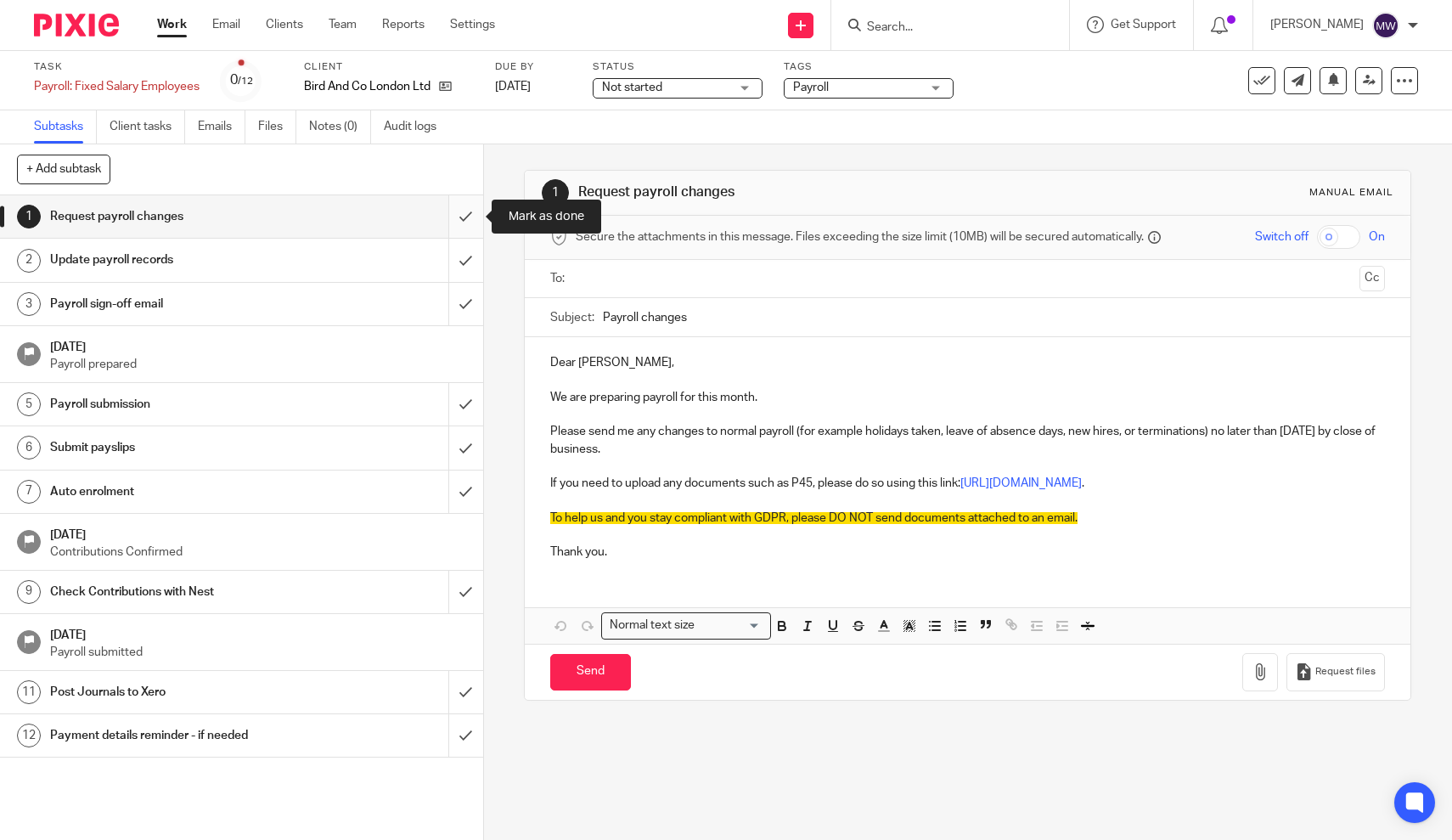
click at [472, 209] on input "submit" at bounding box center [241, 217] width 484 height 42
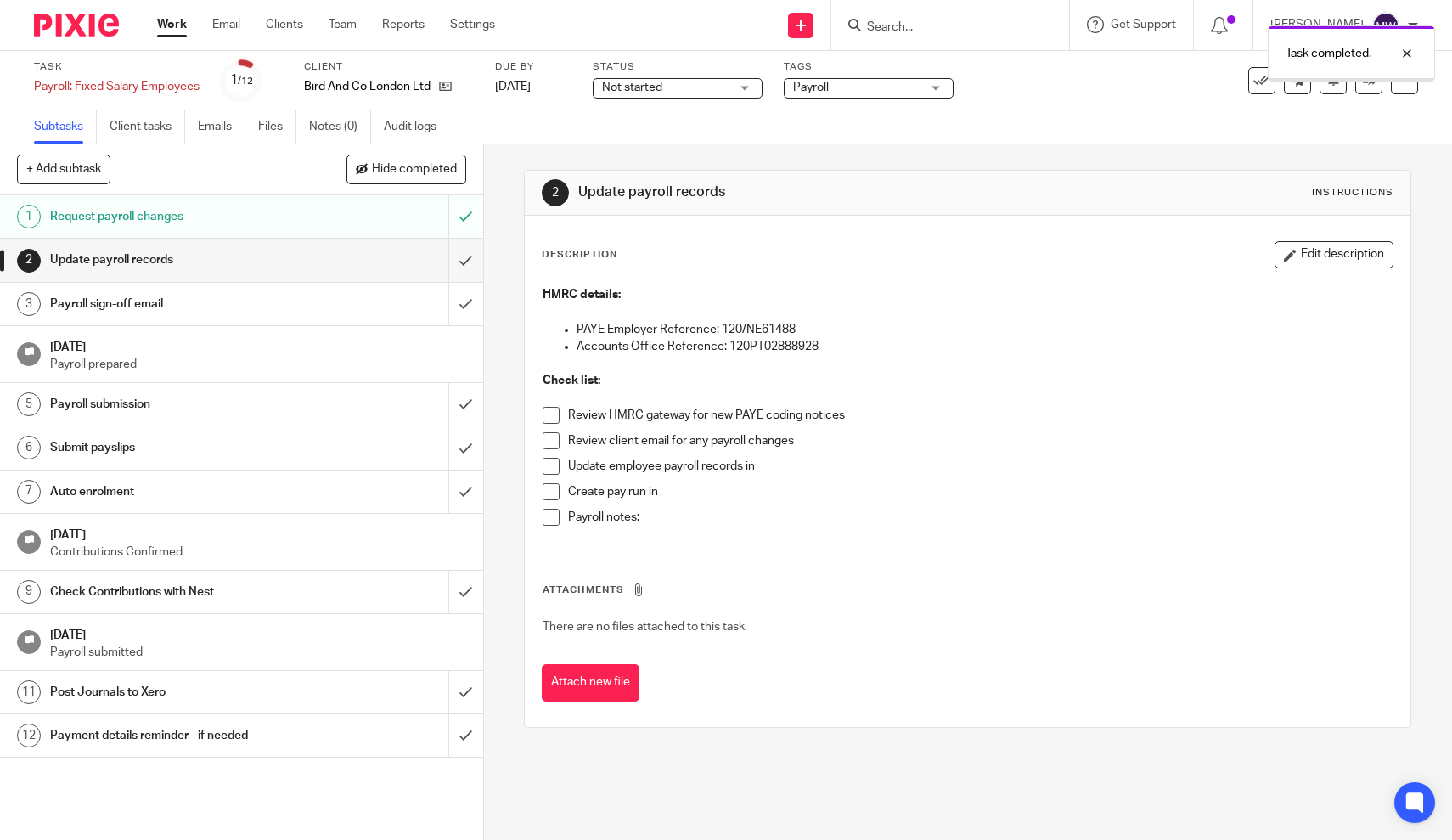
click at [466, 266] on input "submit" at bounding box center [241, 260] width 484 height 42
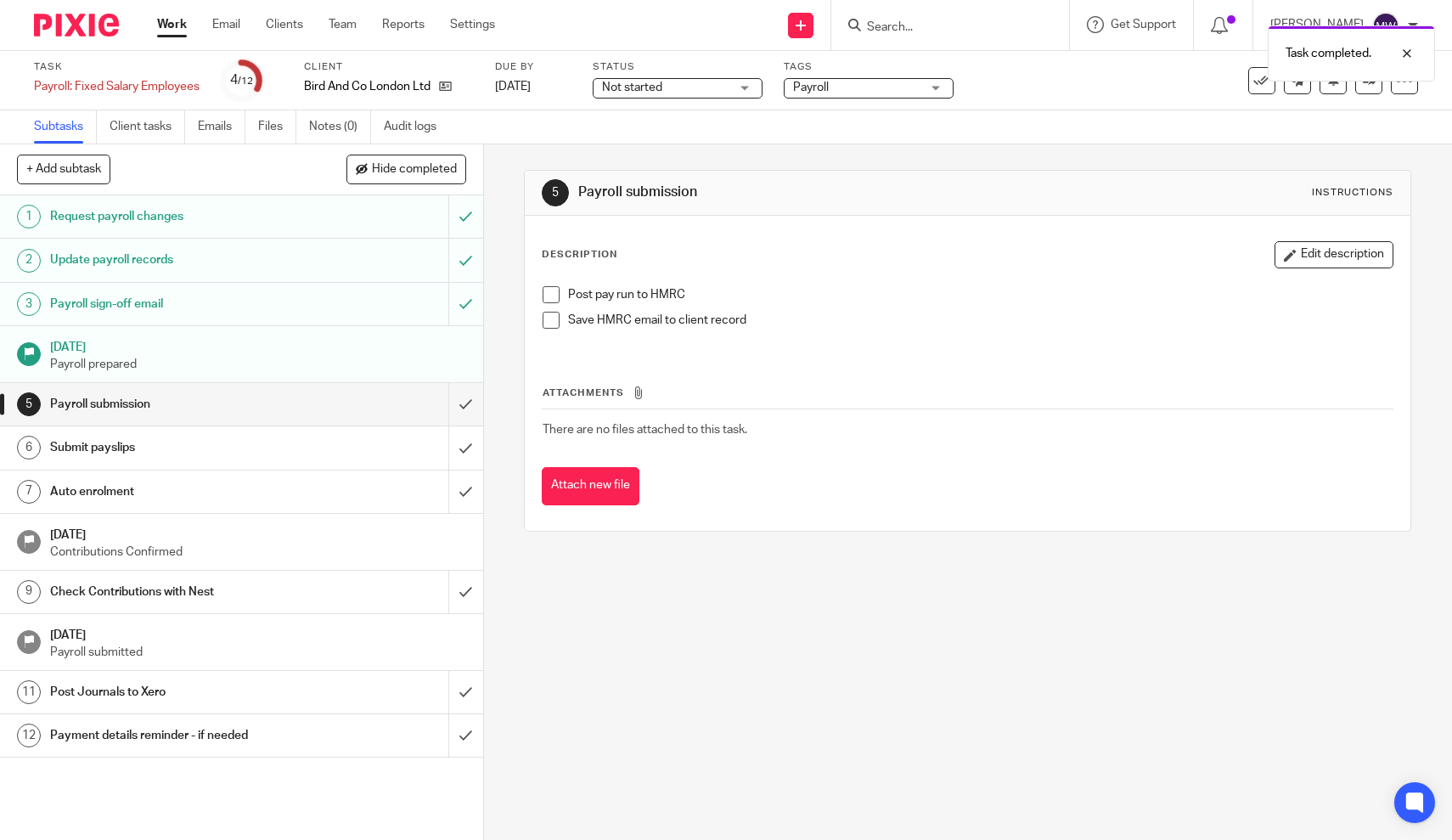
click at [551, 299] on span at bounding box center [551, 294] width 17 height 17
click at [157, 32] on div "Work Email Clients Team Reports Settings Work Email Clients Team Reports Settin…" at bounding box center [330, 25] width 380 height 50
click at [176, 31] on link "Work" at bounding box center [172, 24] width 30 height 17
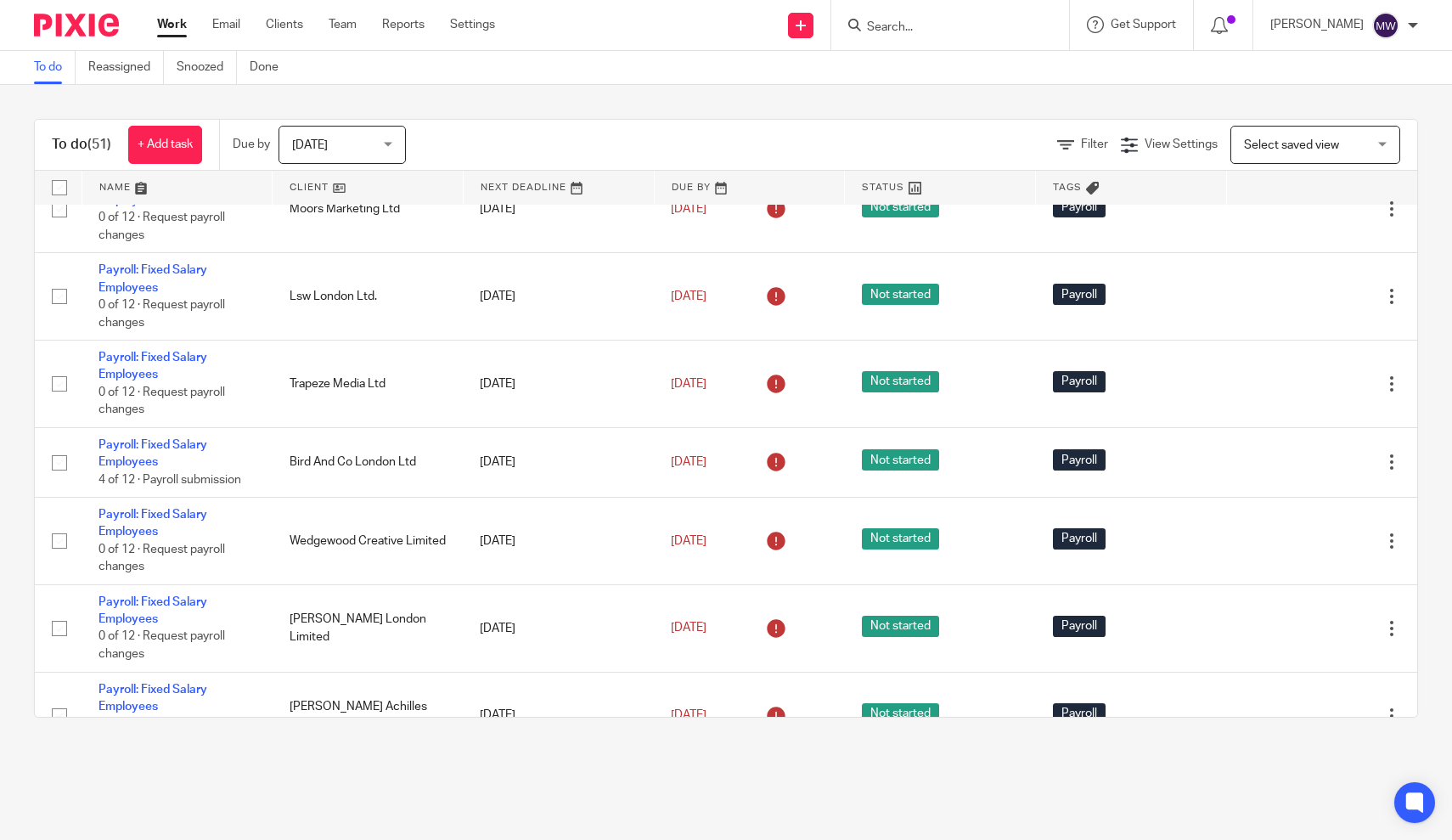
scroll to position [1959, 0]
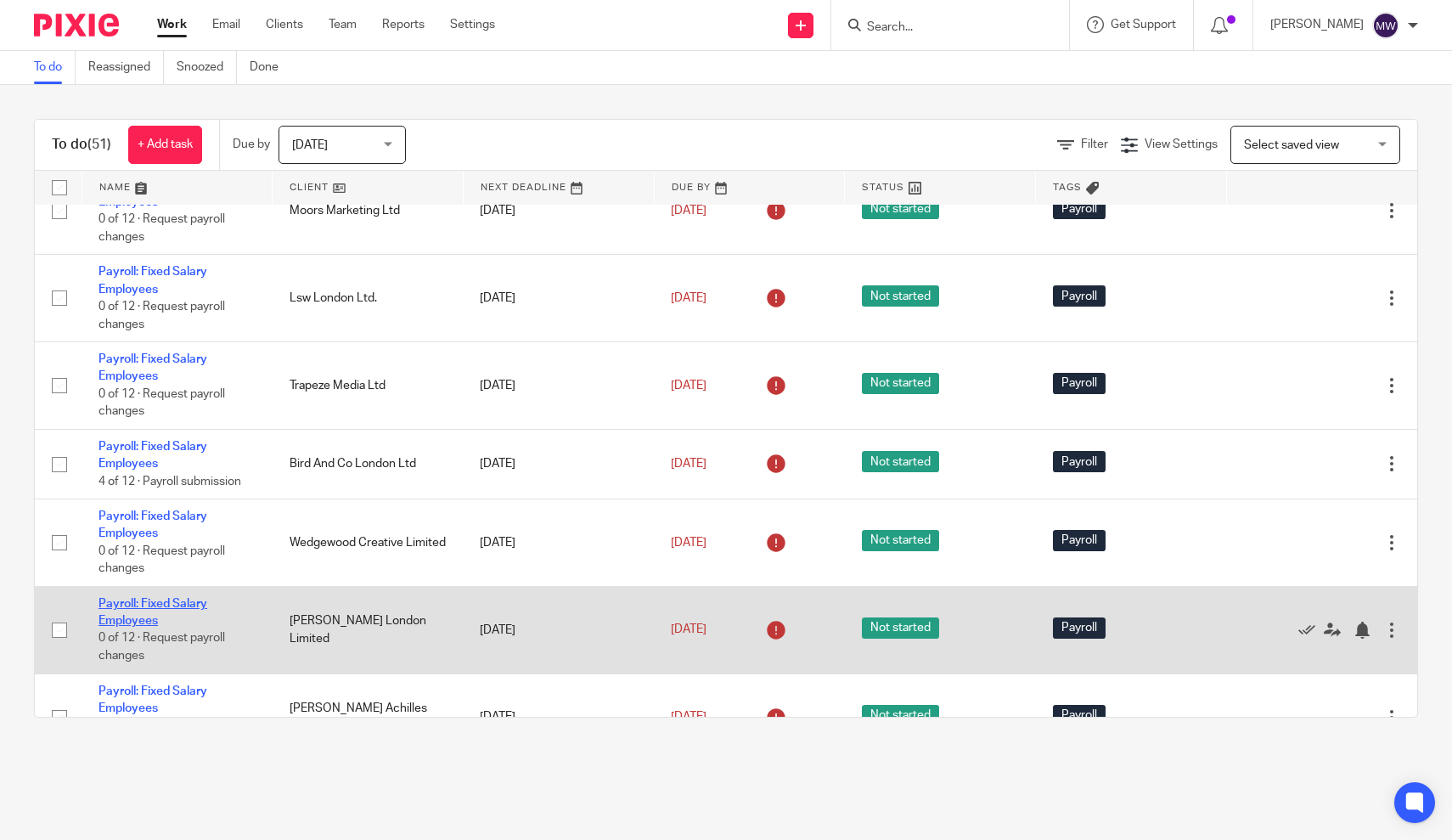
click at [111, 627] on link "Payroll: Fixed Salary Employees" at bounding box center [152, 612] width 109 height 29
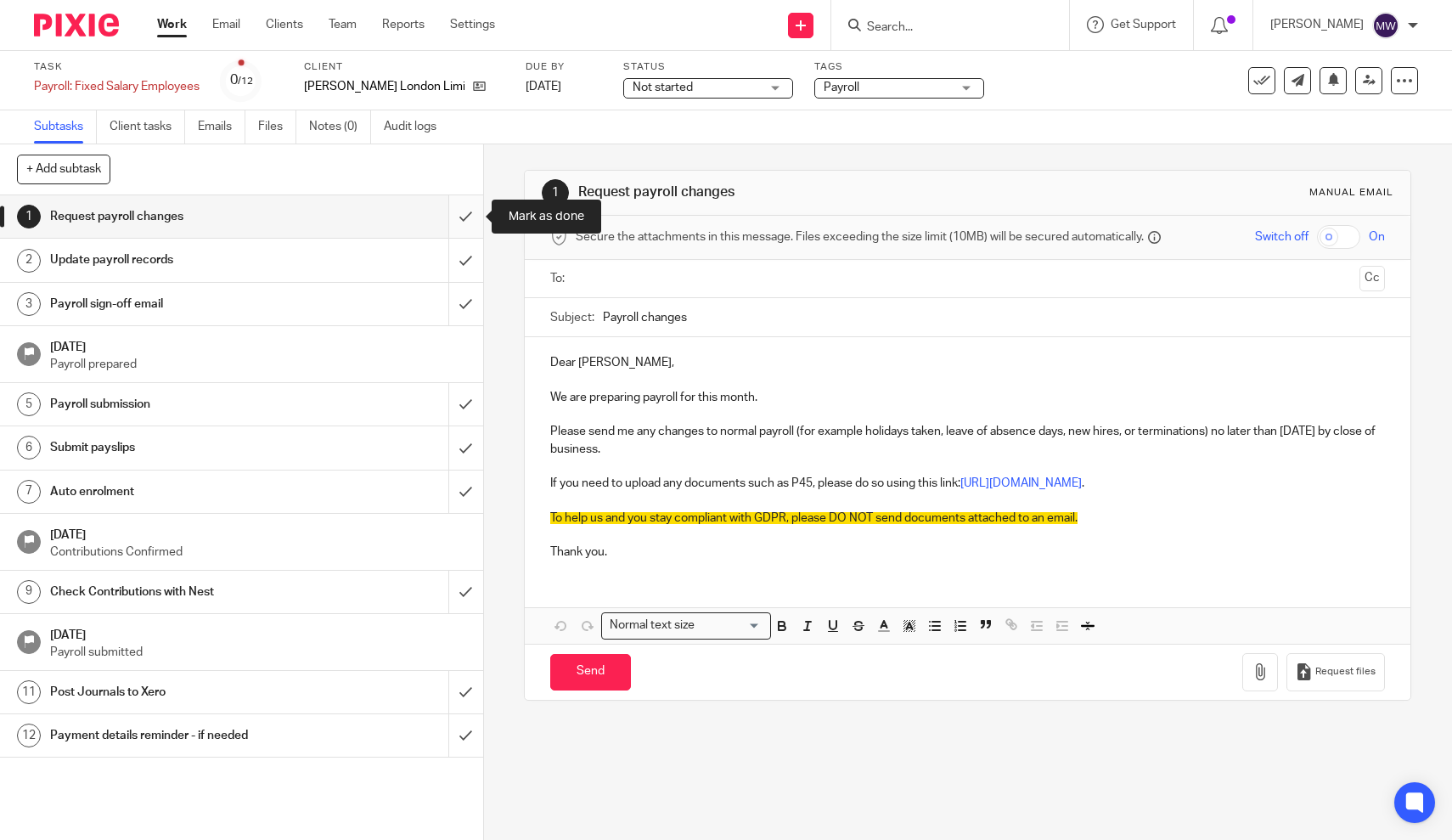
click at [467, 229] on input "submit" at bounding box center [241, 217] width 484 height 42
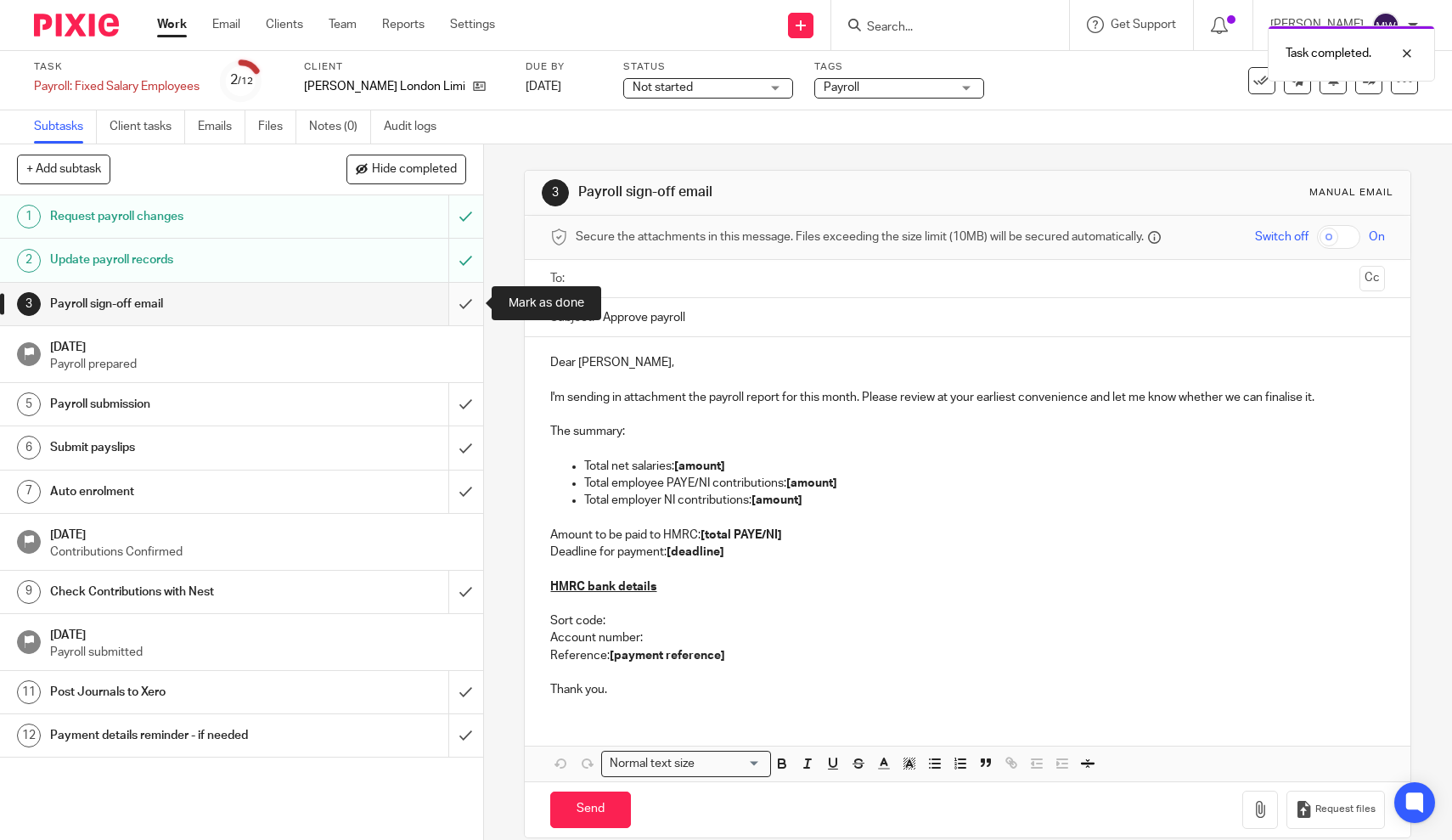
click at [462, 304] on input "submit" at bounding box center [241, 304] width 484 height 42
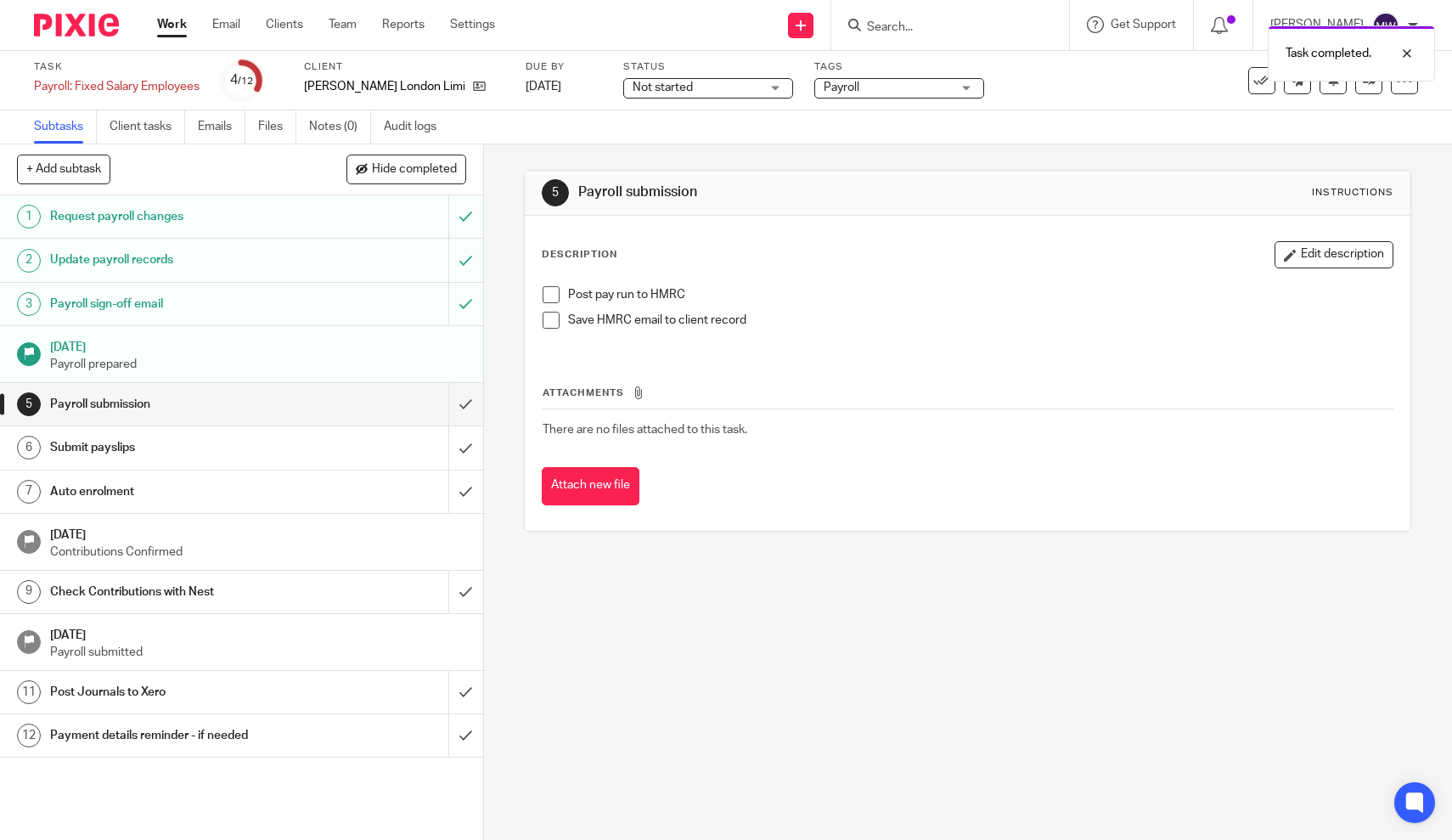
click at [556, 295] on span at bounding box center [551, 294] width 17 height 17
click at [163, 25] on link "Work" at bounding box center [172, 24] width 30 height 17
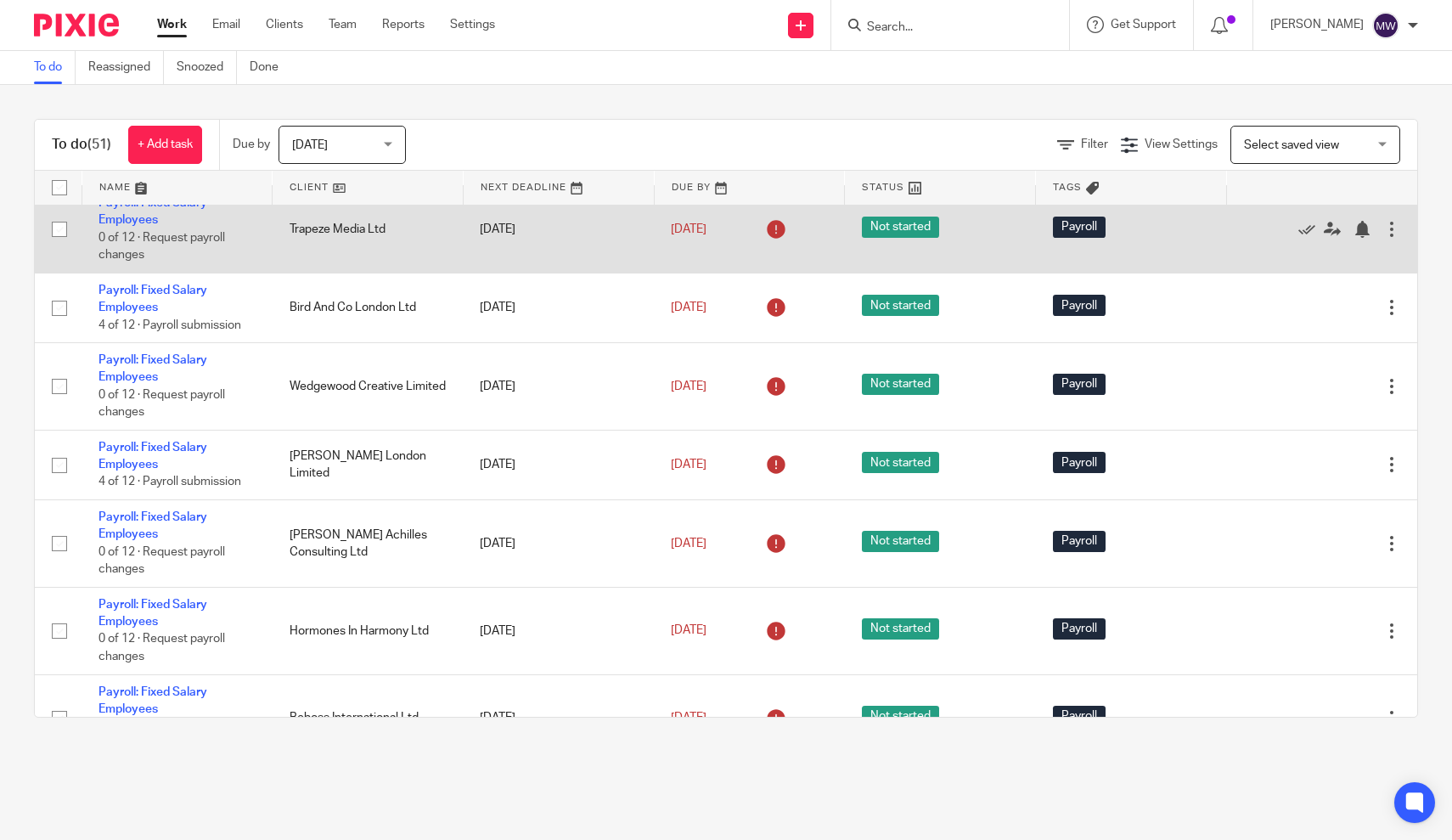
scroll to position [2117, 0]
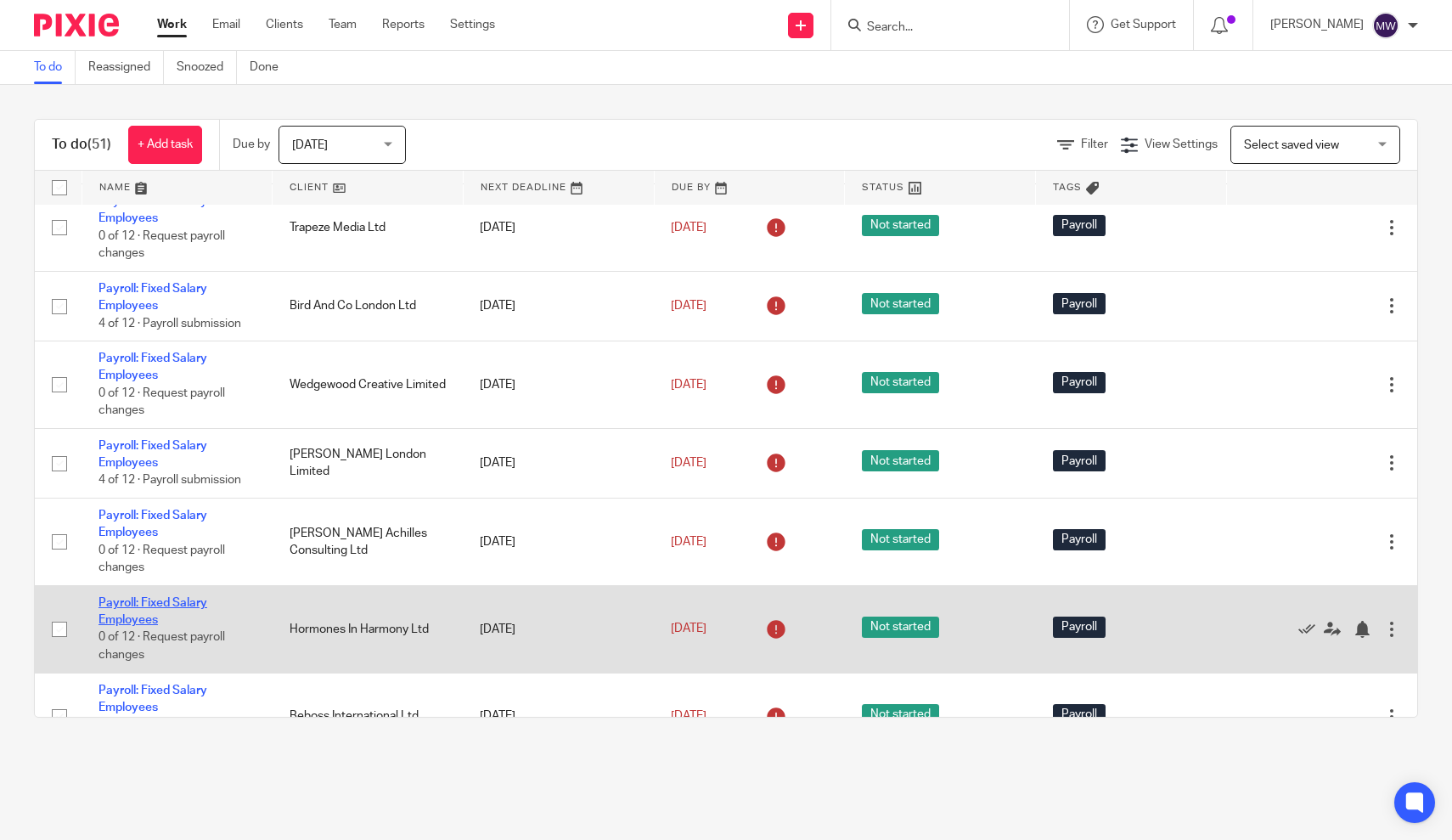
click at [134, 626] on link "Payroll: Fixed Salary Employees" at bounding box center [152, 611] width 109 height 29
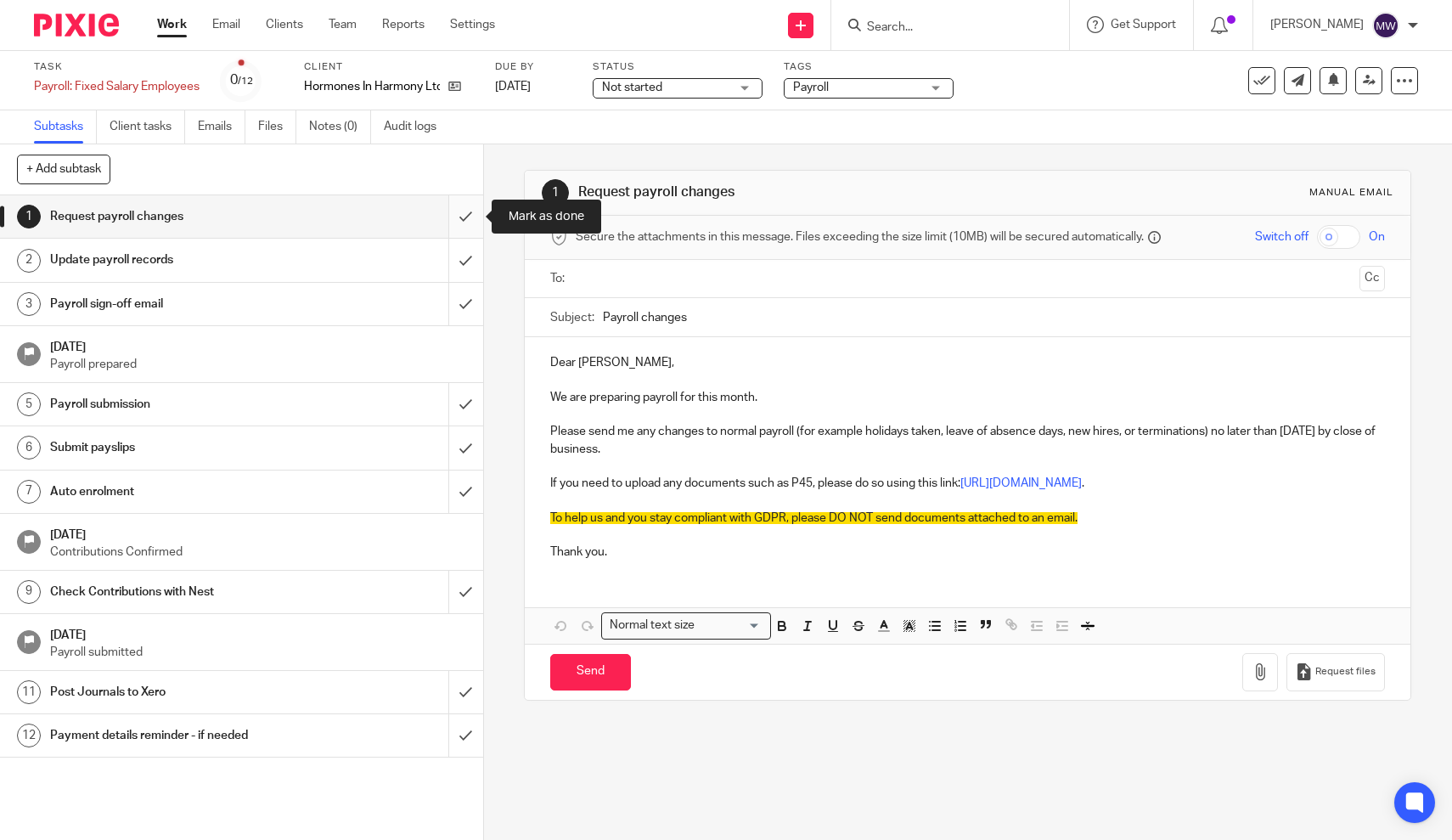
click at [467, 224] on input "submit" at bounding box center [241, 217] width 484 height 42
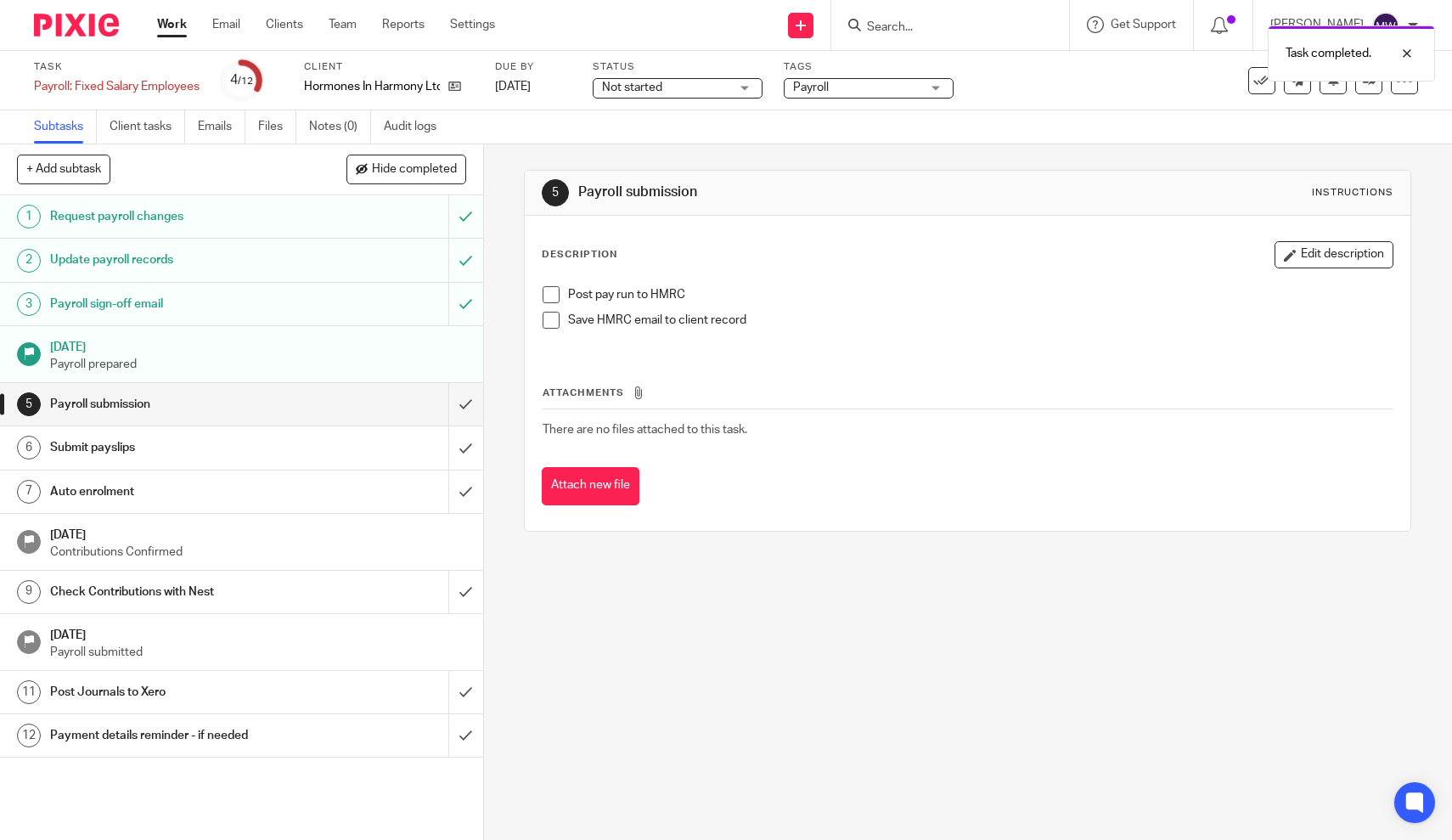
click at [554, 300] on span at bounding box center [551, 294] width 17 height 17
click at [171, 28] on link "Work" at bounding box center [172, 24] width 30 height 17
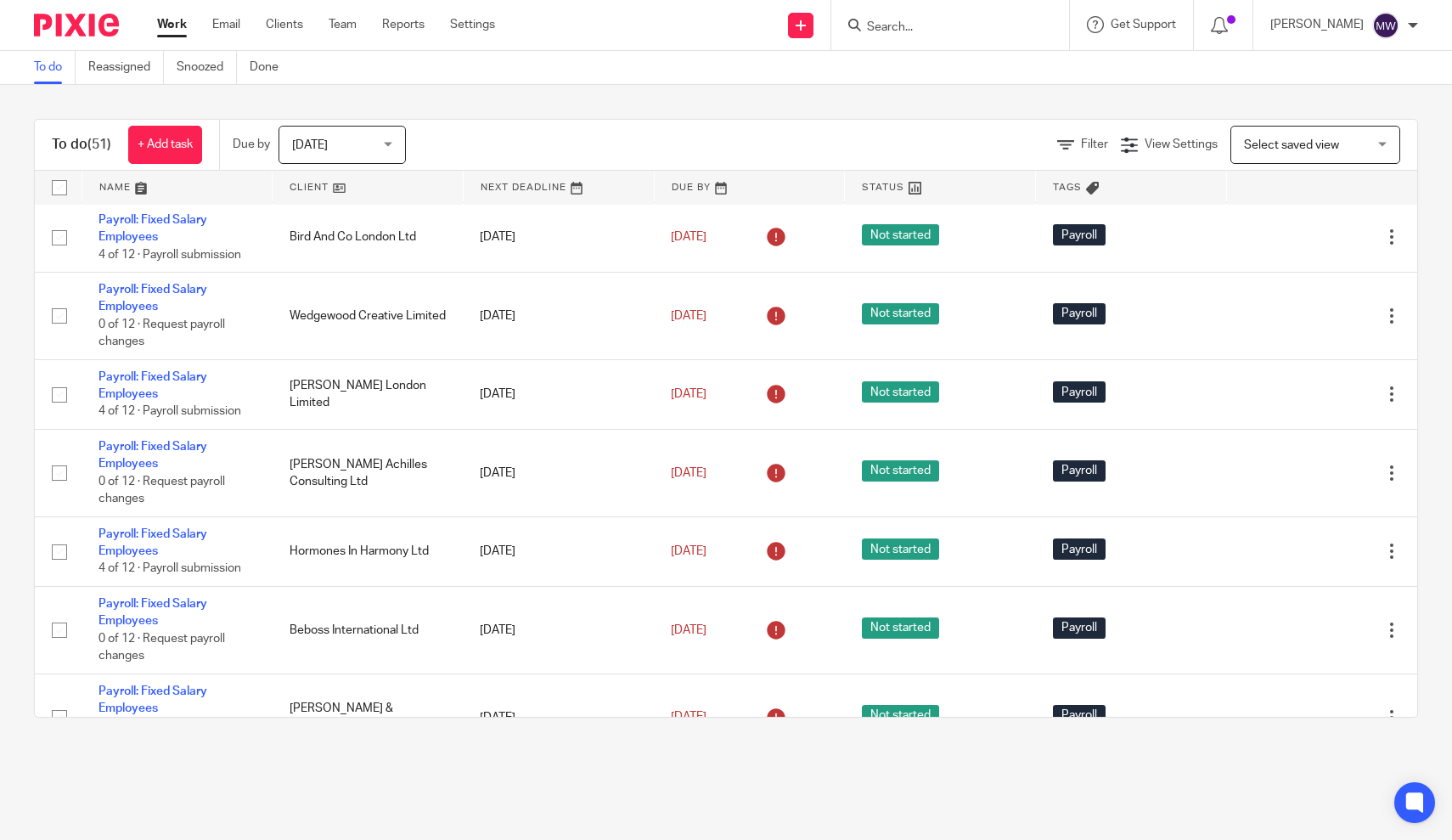
scroll to position [2184, 0]
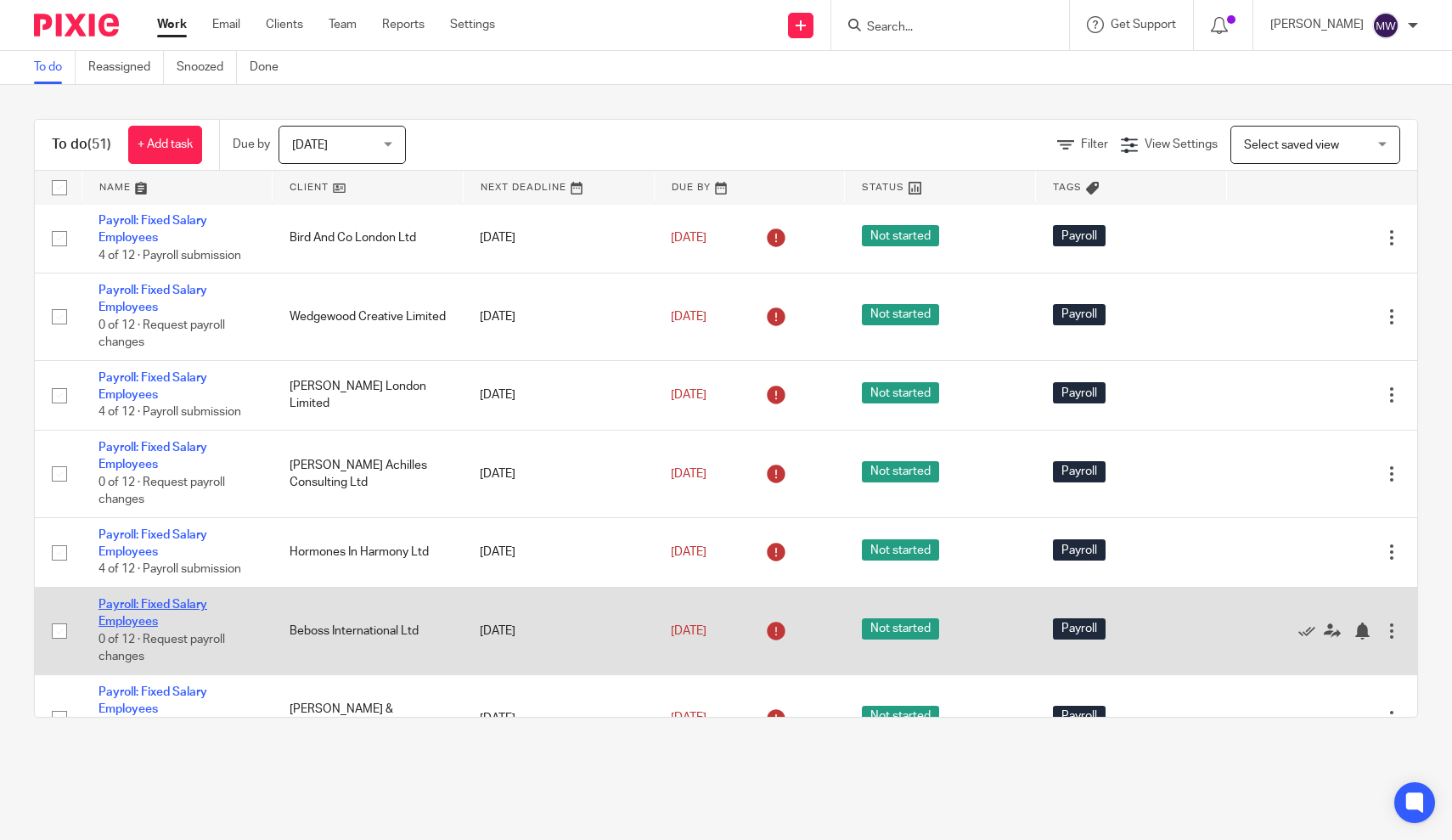
click at [149, 628] on link "Payroll: Fixed Salary Employees" at bounding box center [152, 613] width 109 height 29
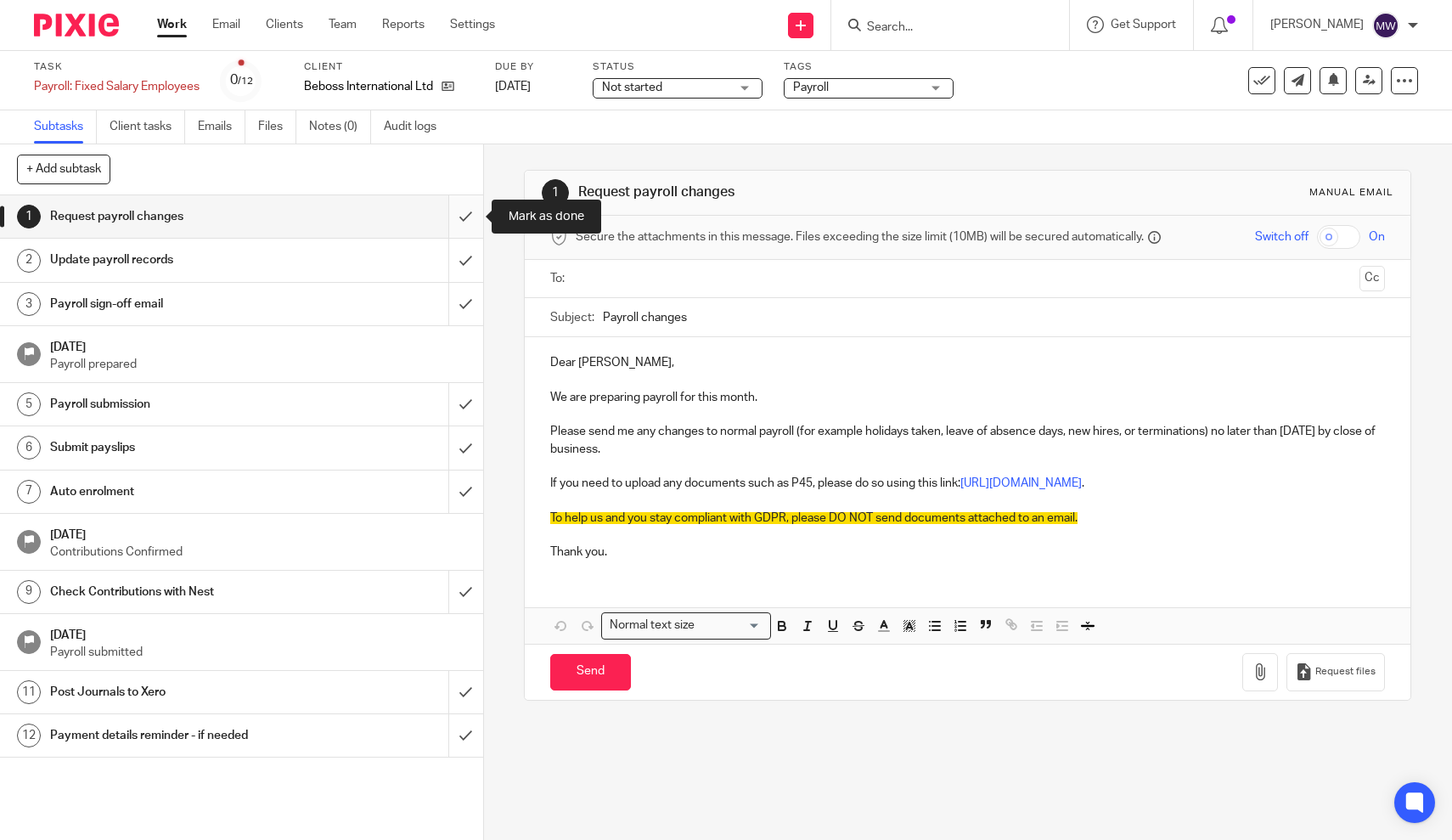
click at [454, 224] on input "submit" at bounding box center [241, 217] width 484 height 42
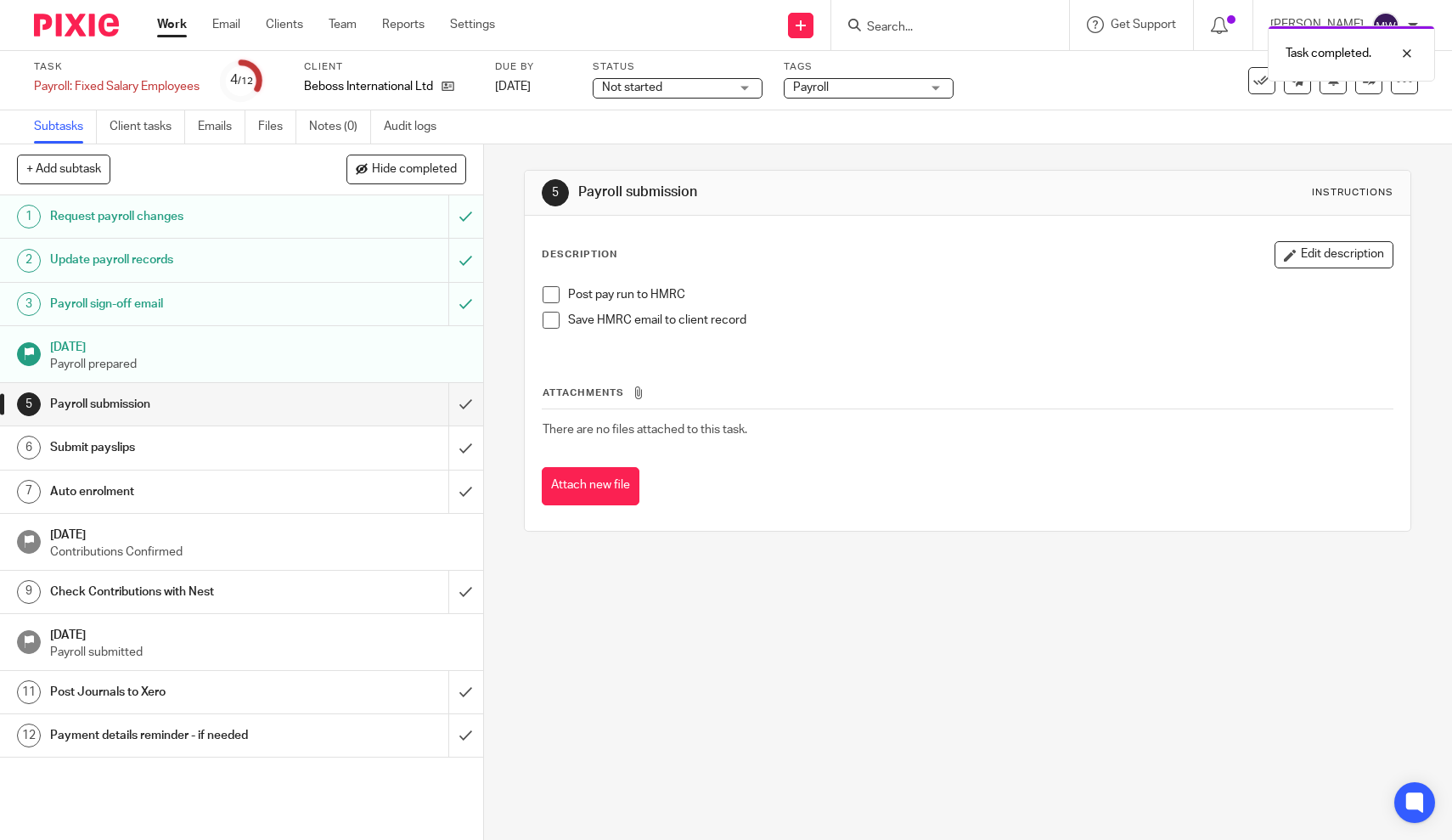
click at [551, 296] on span at bounding box center [551, 294] width 17 height 17
click at [163, 32] on link "Work" at bounding box center [172, 24] width 30 height 17
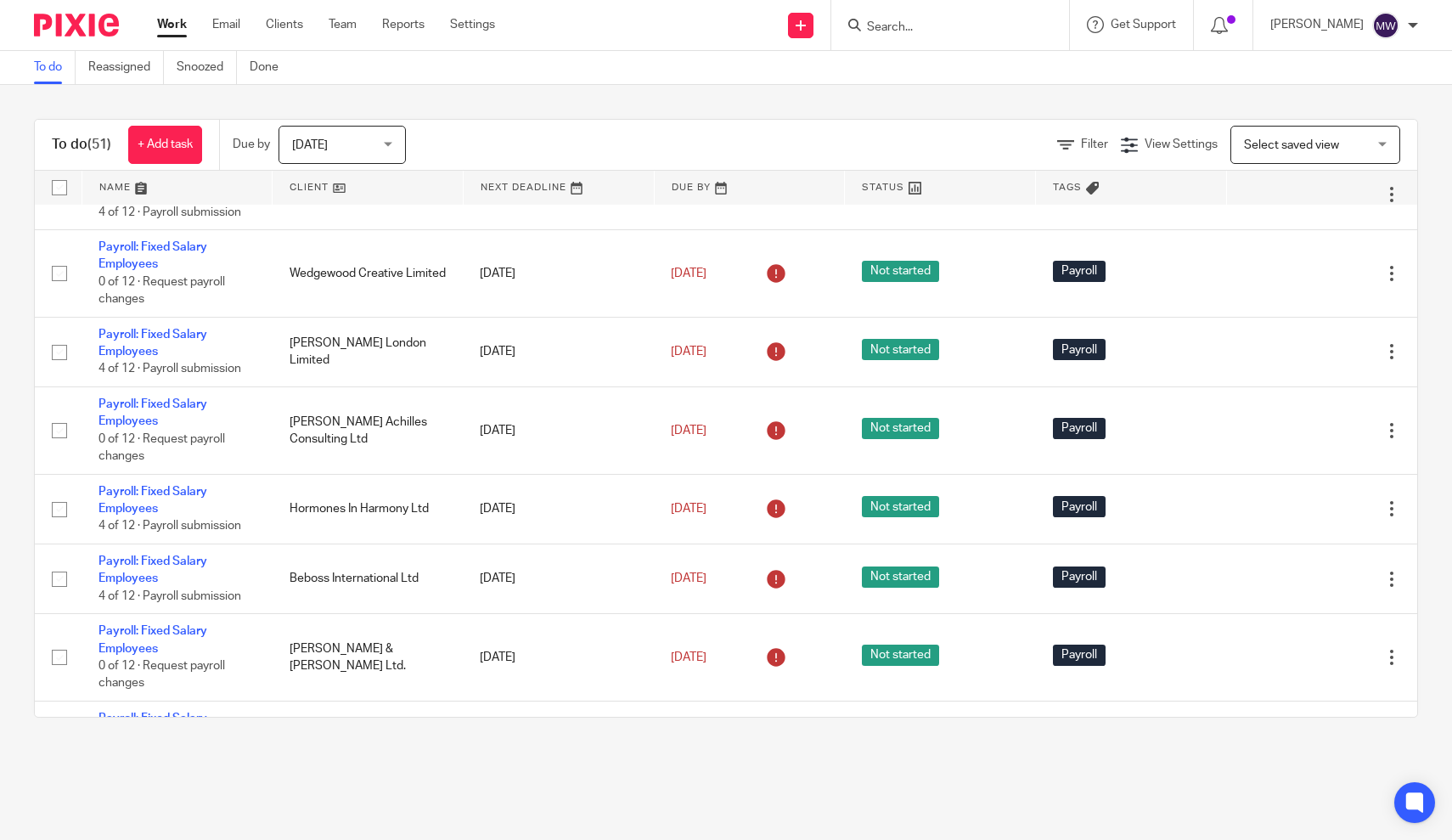
scroll to position [2246, 0]
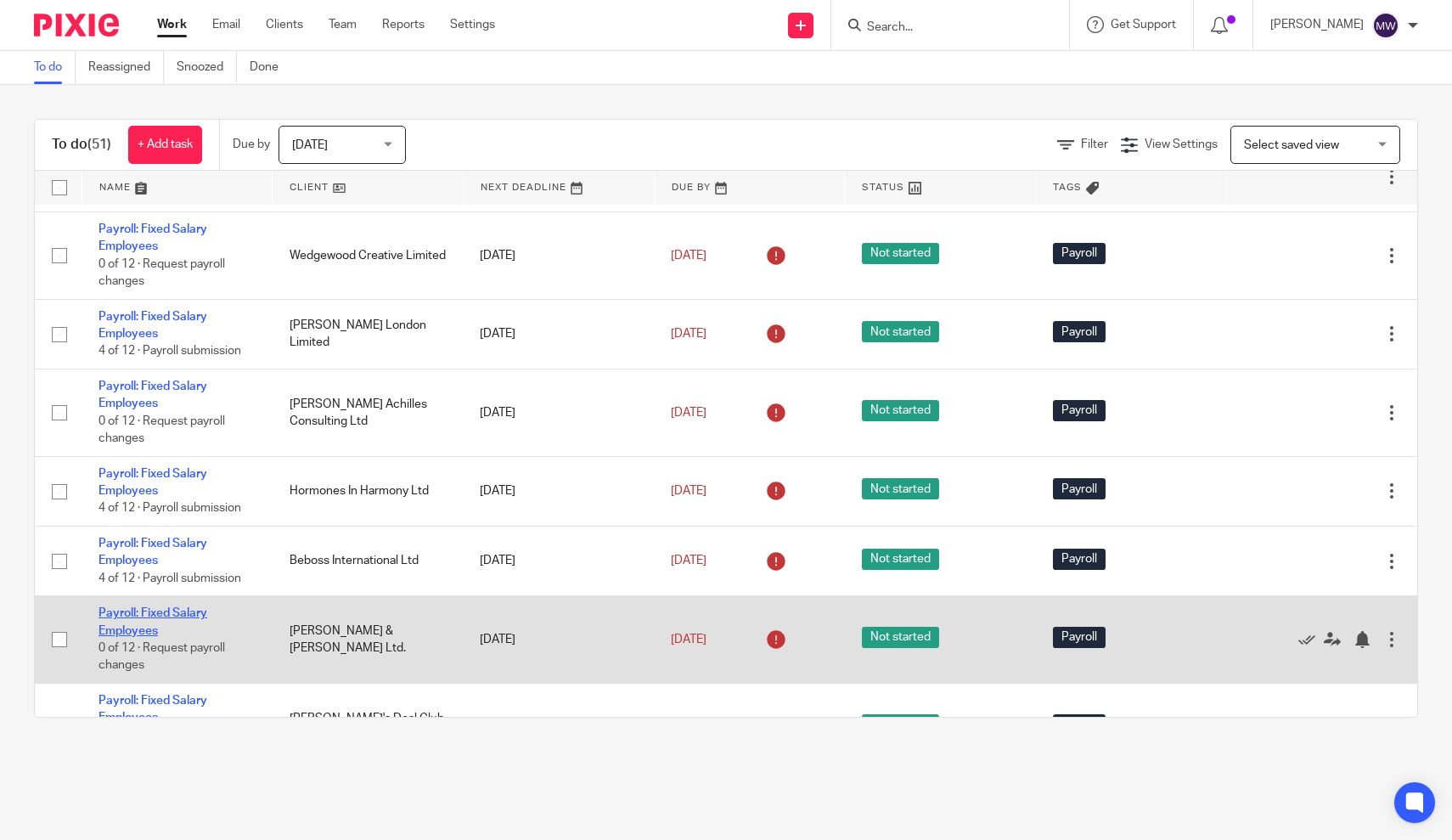
click at [111, 636] on link "Payroll: Fixed Salary Employees" at bounding box center [152, 622] width 109 height 29
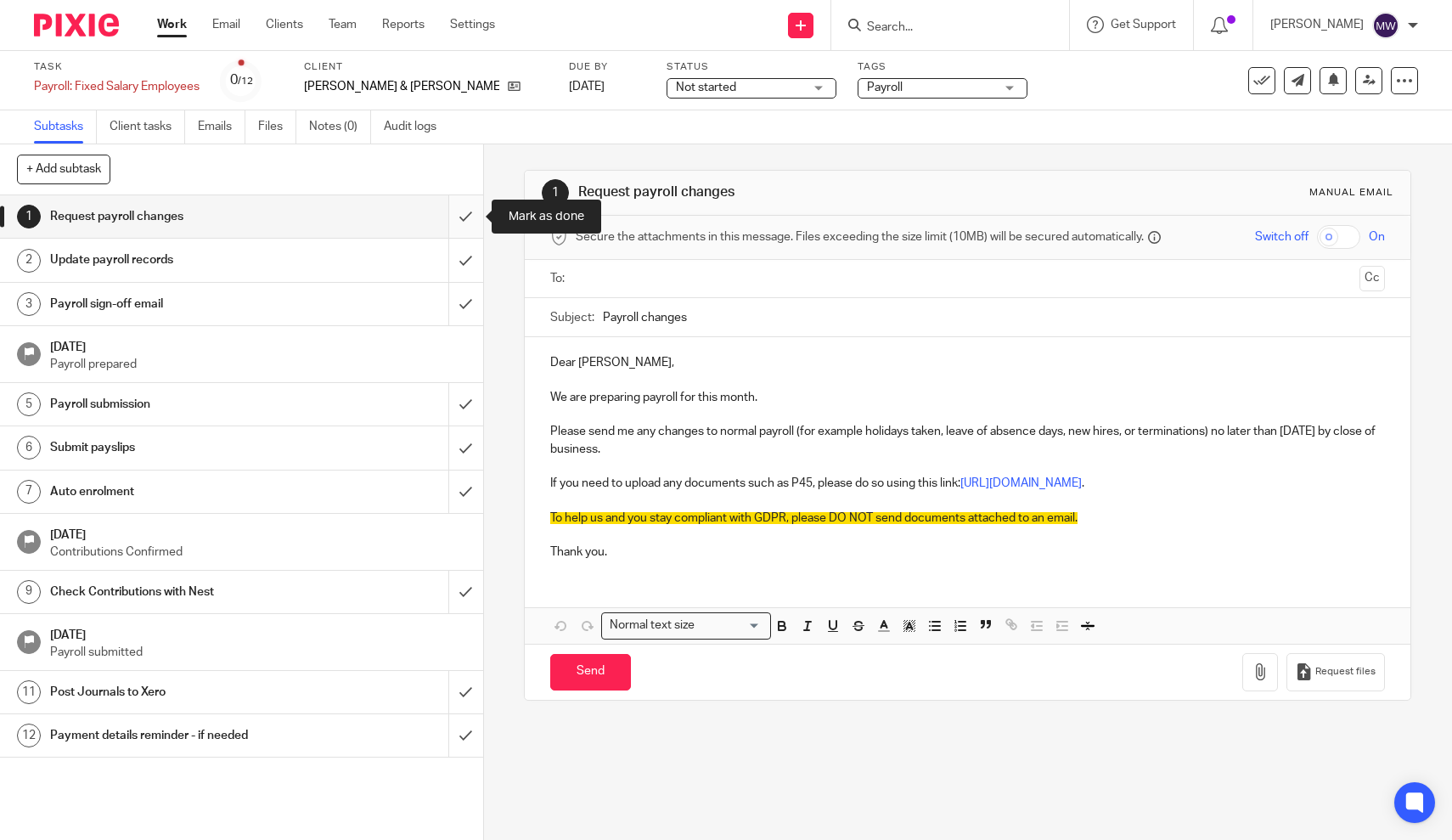
click at [465, 217] on input "submit" at bounding box center [241, 217] width 484 height 42
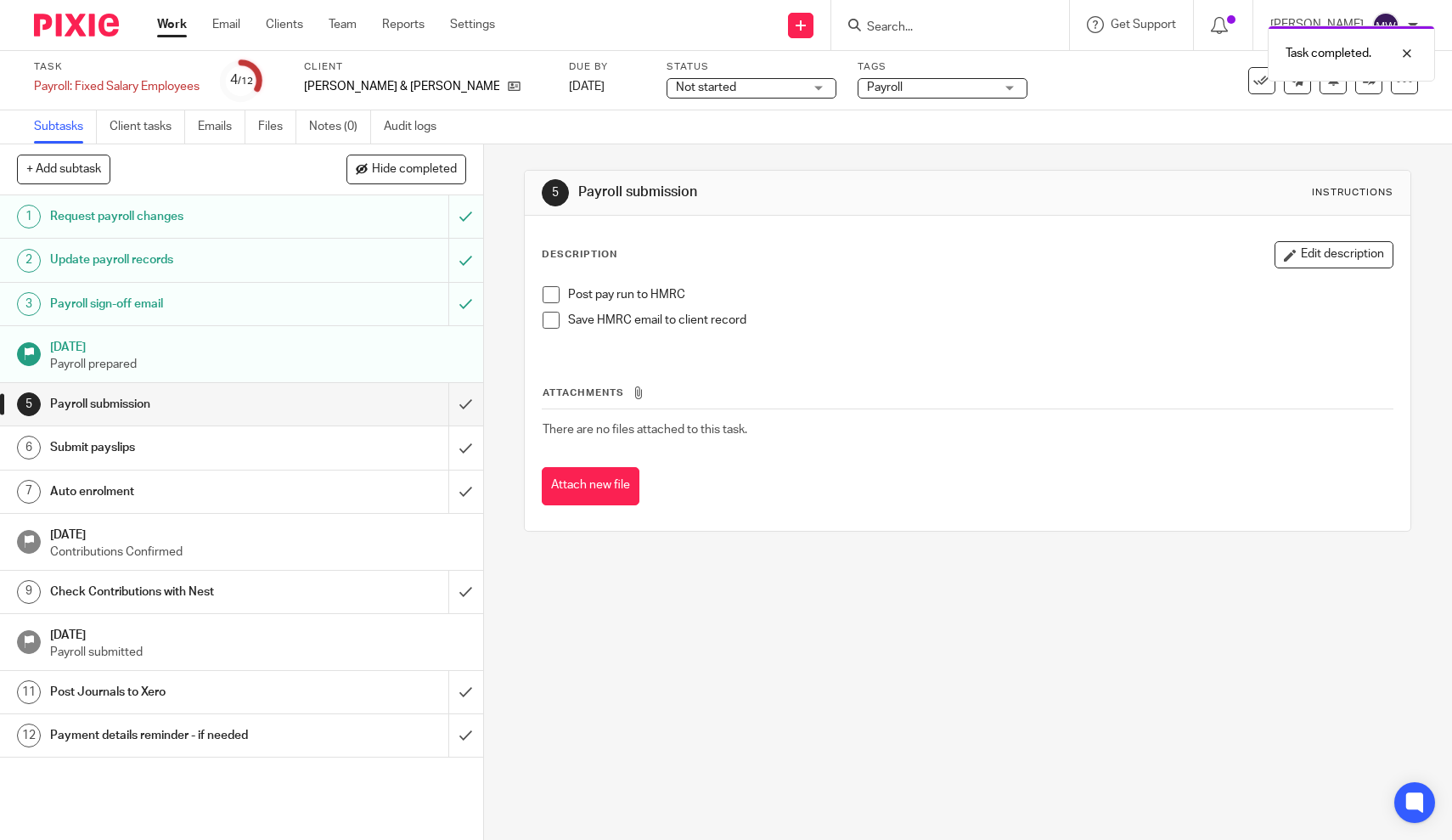
click at [550, 294] on span at bounding box center [551, 294] width 17 height 17
click at [175, 33] on link "Work" at bounding box center [172, 24] width 30 height 17
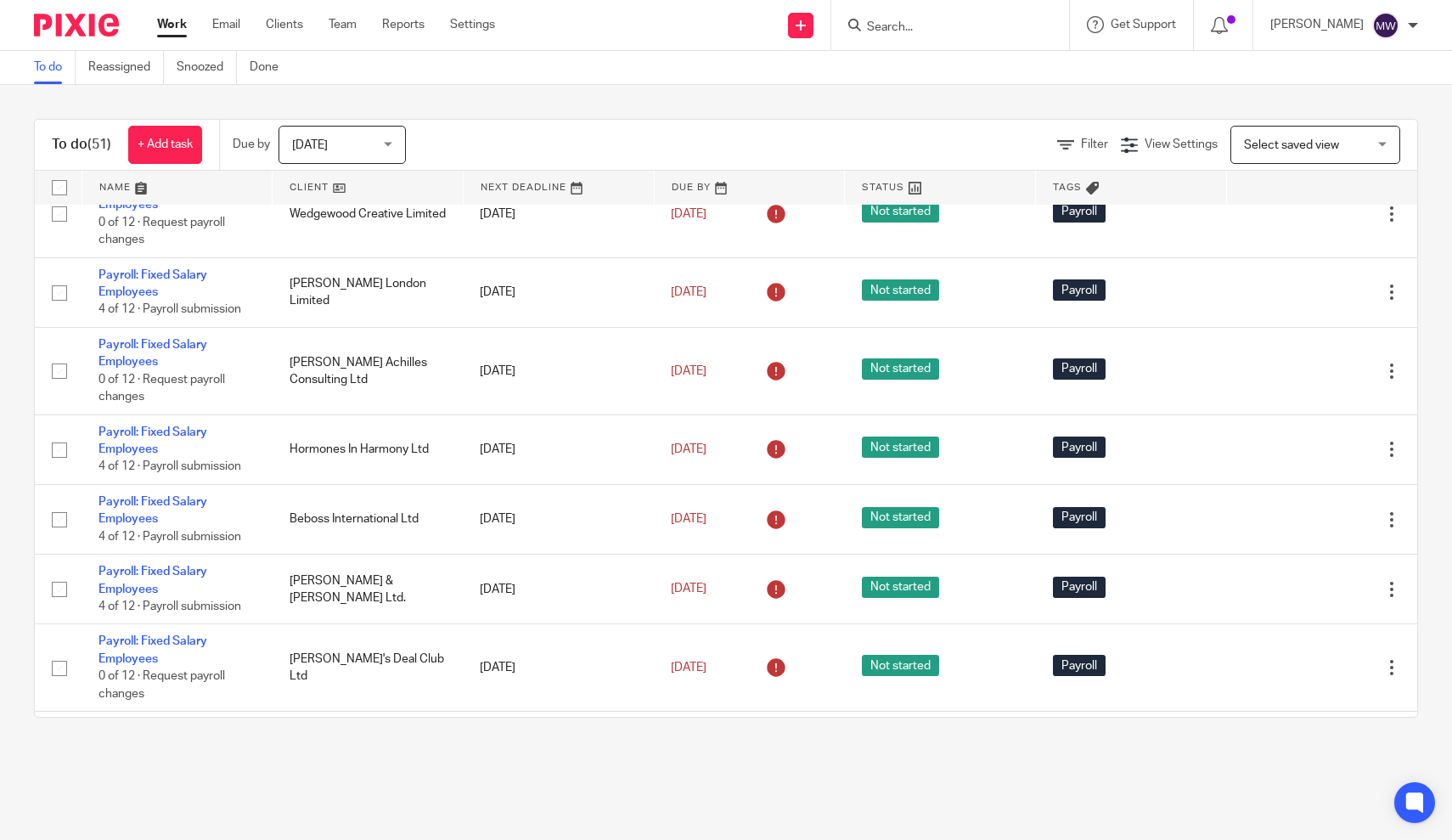
scroll to position [2316, 0]
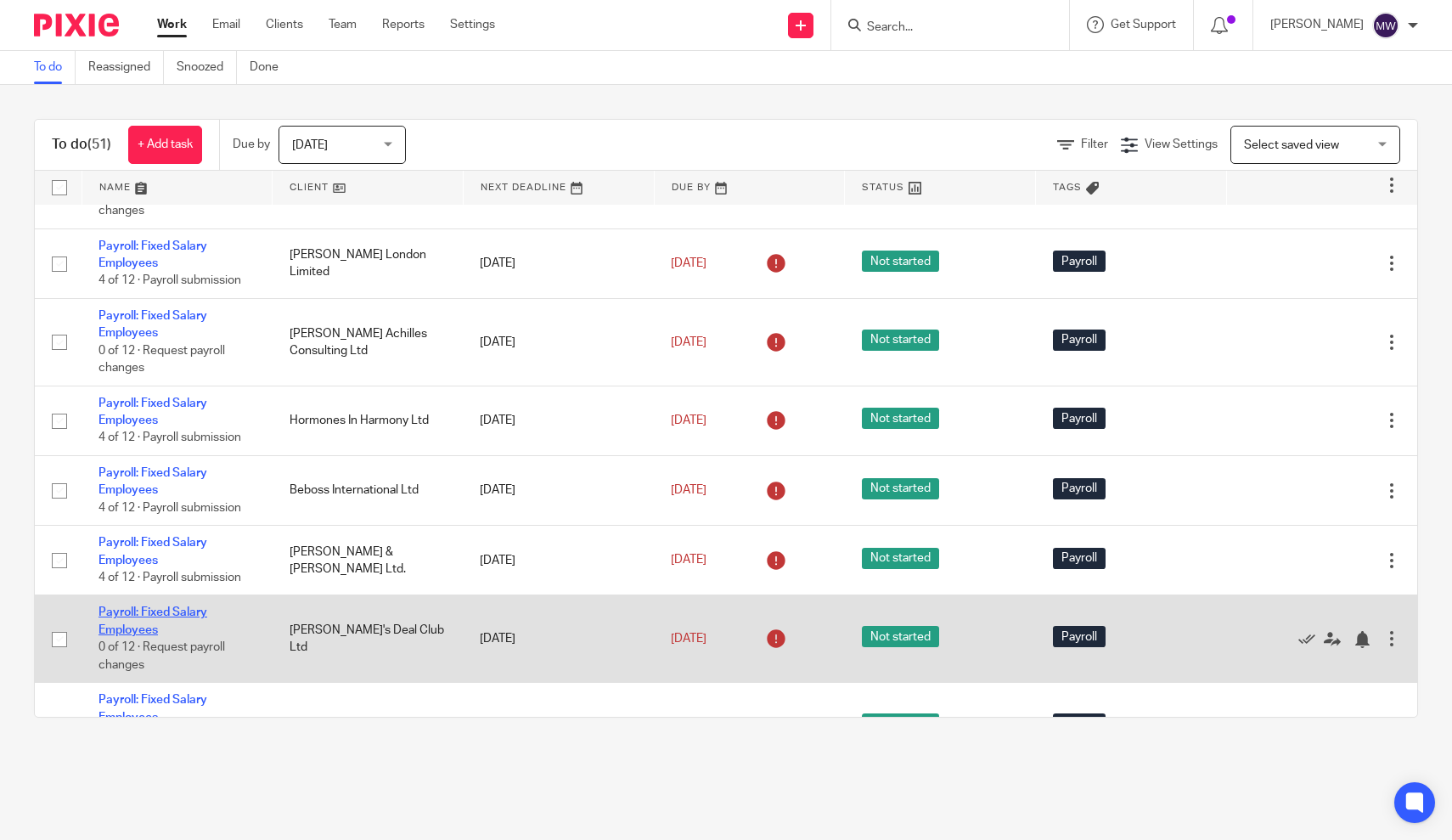
click at [136, 635] on link "Payroll: Fixed Salary Employees" at bounding box center [152, 621] width 109 height 29
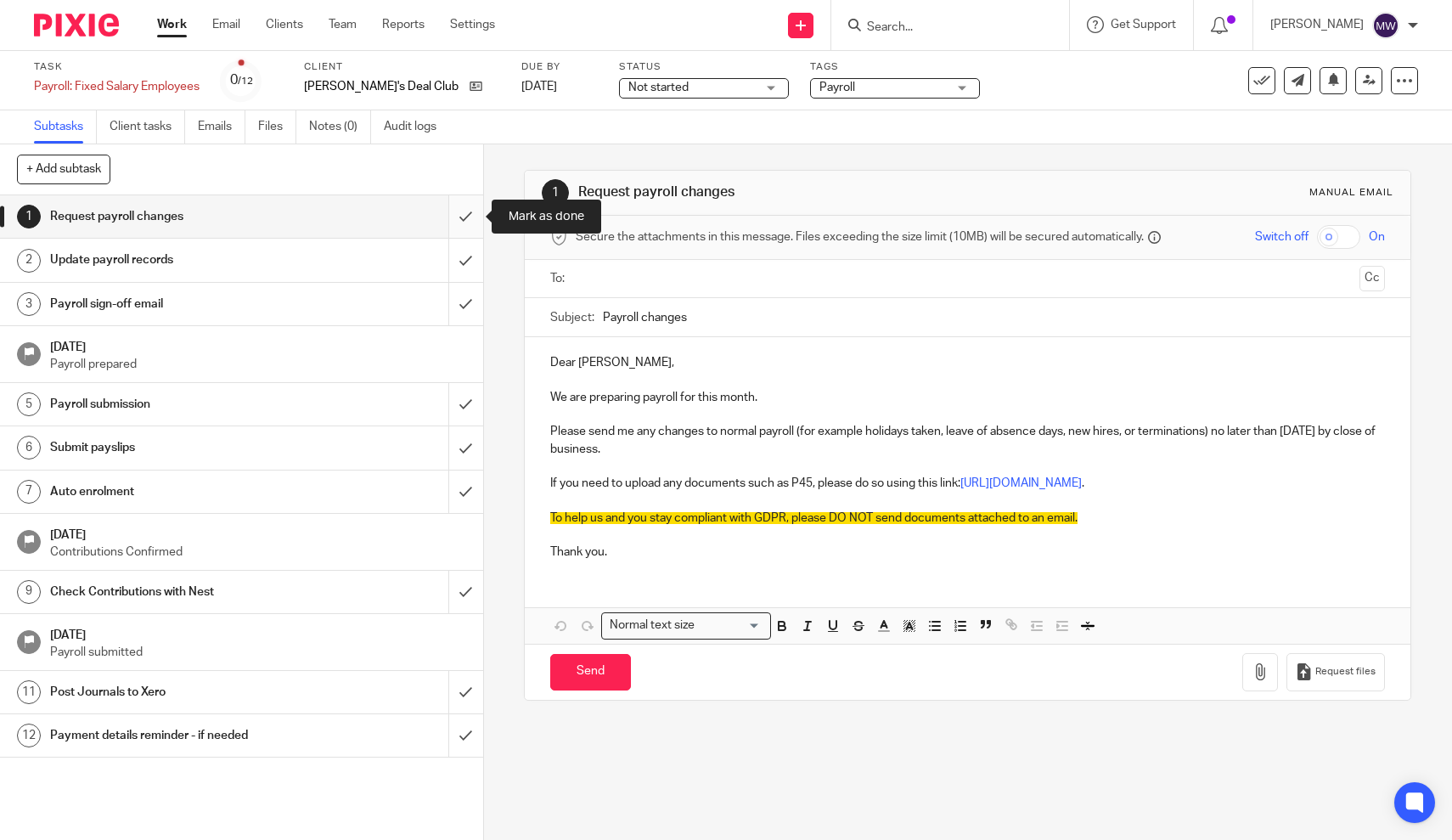
click at [457, 215] on input "submit" at bounding box center [241, 217] width 484 height 42
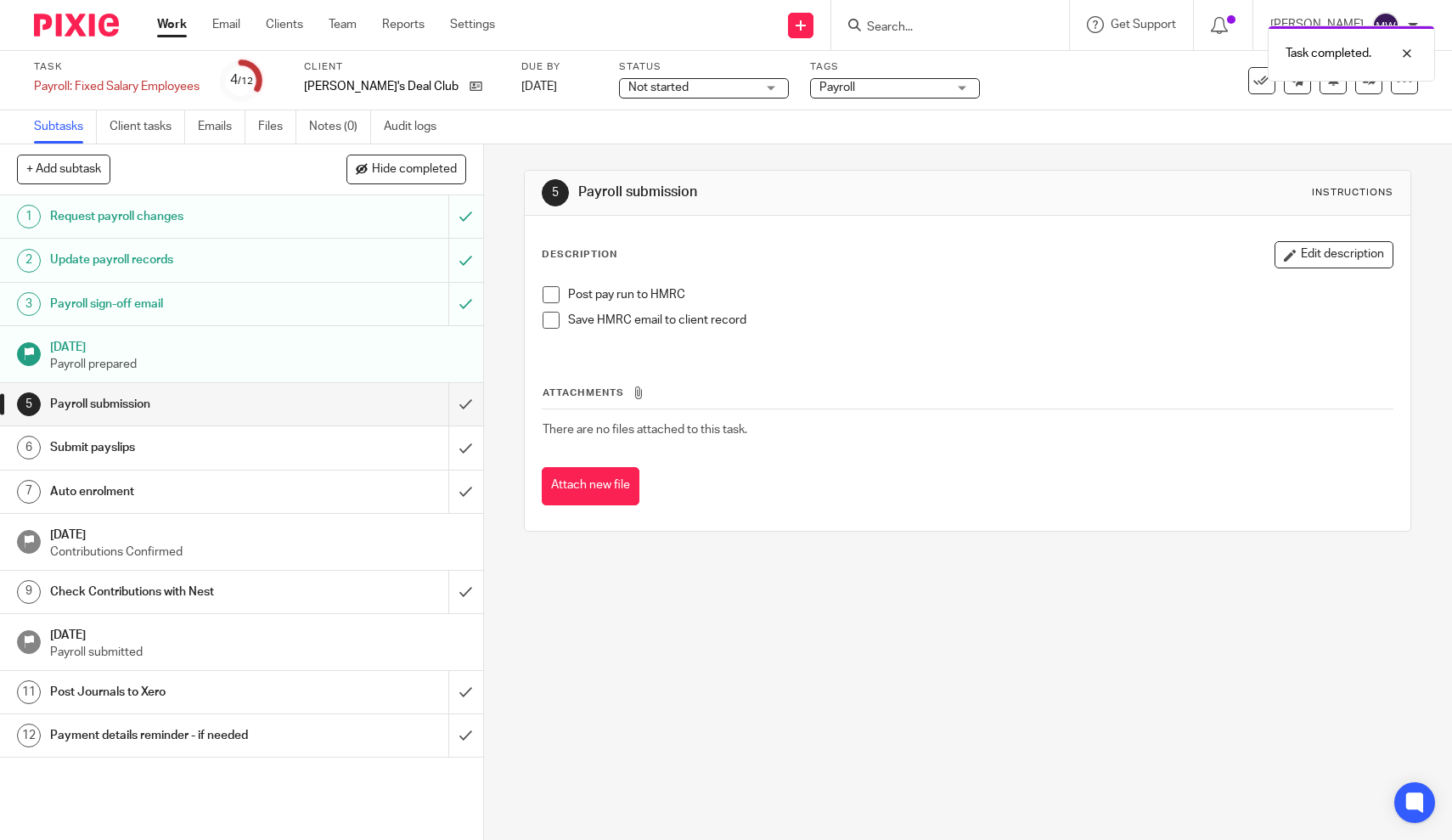
click at [551, 294] on span at bounding box center [551, 294] width 17 height 17
click at [169, 28] on link "Work" at bounding box center [172, 24] width 30 height 17
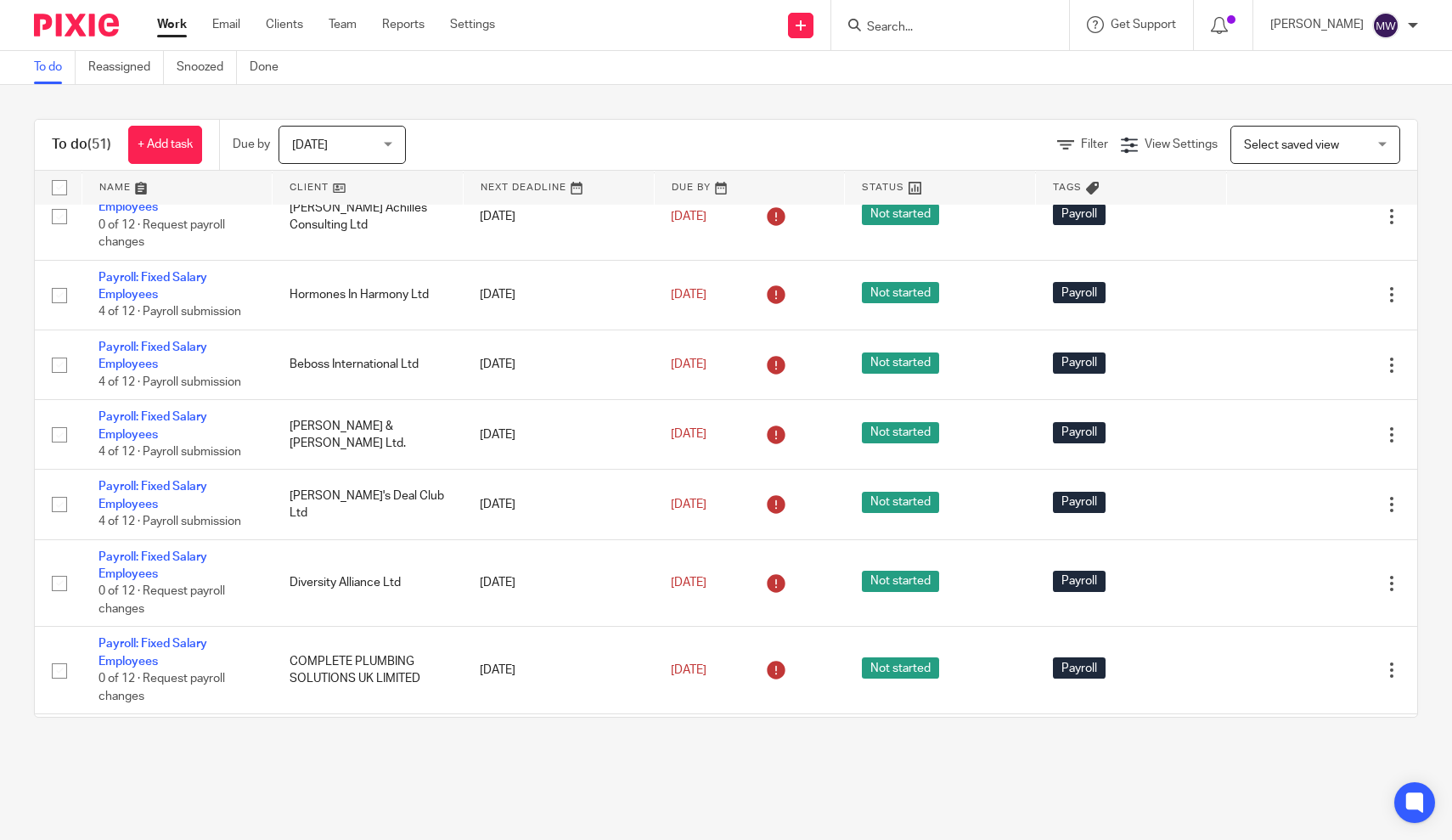
scroll to position [2386, 0]
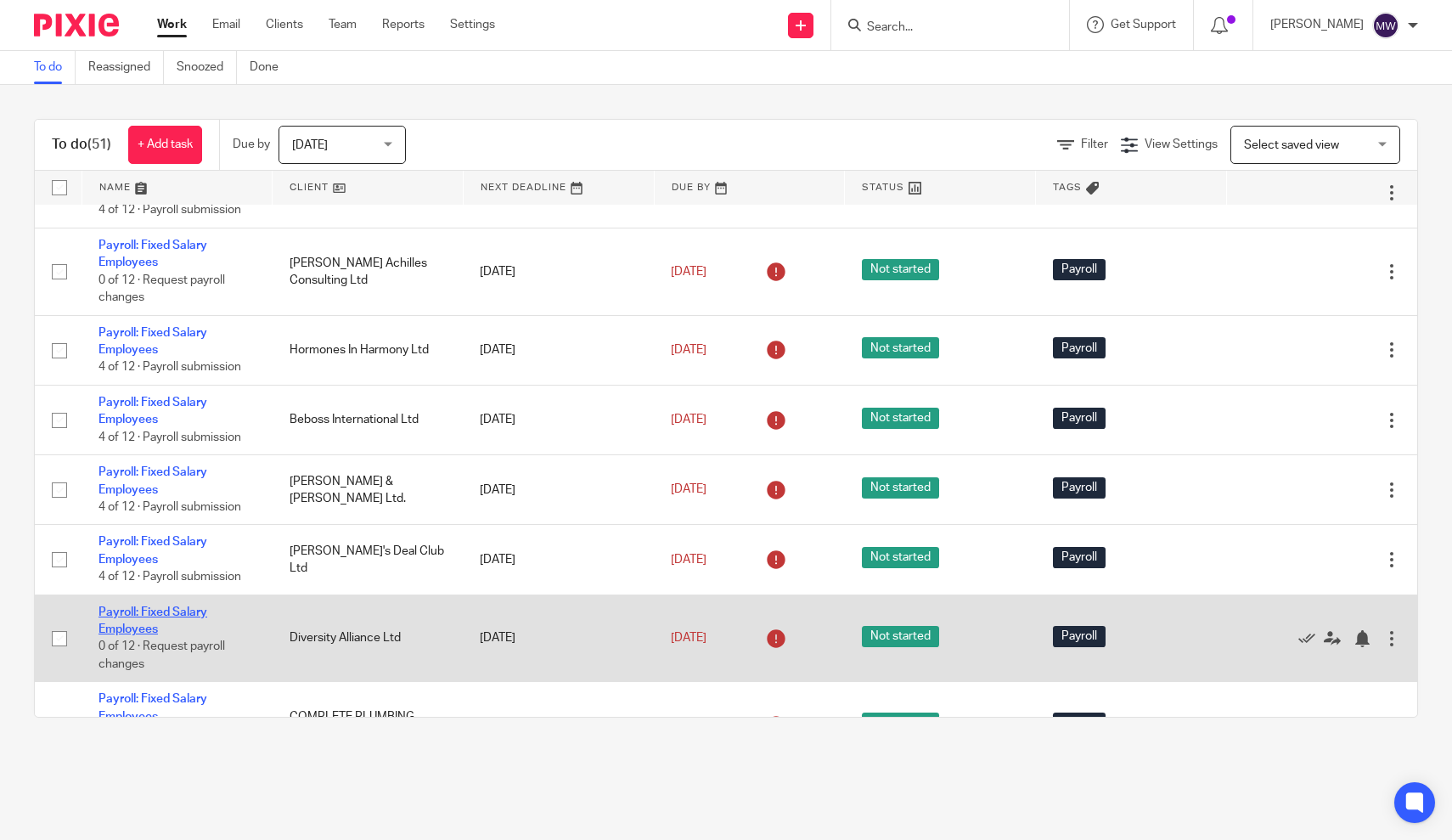
click at [140, 635] on link "Payroll: Fixed Salary Employees" at bounding box center [152, 621] width 109 height 29
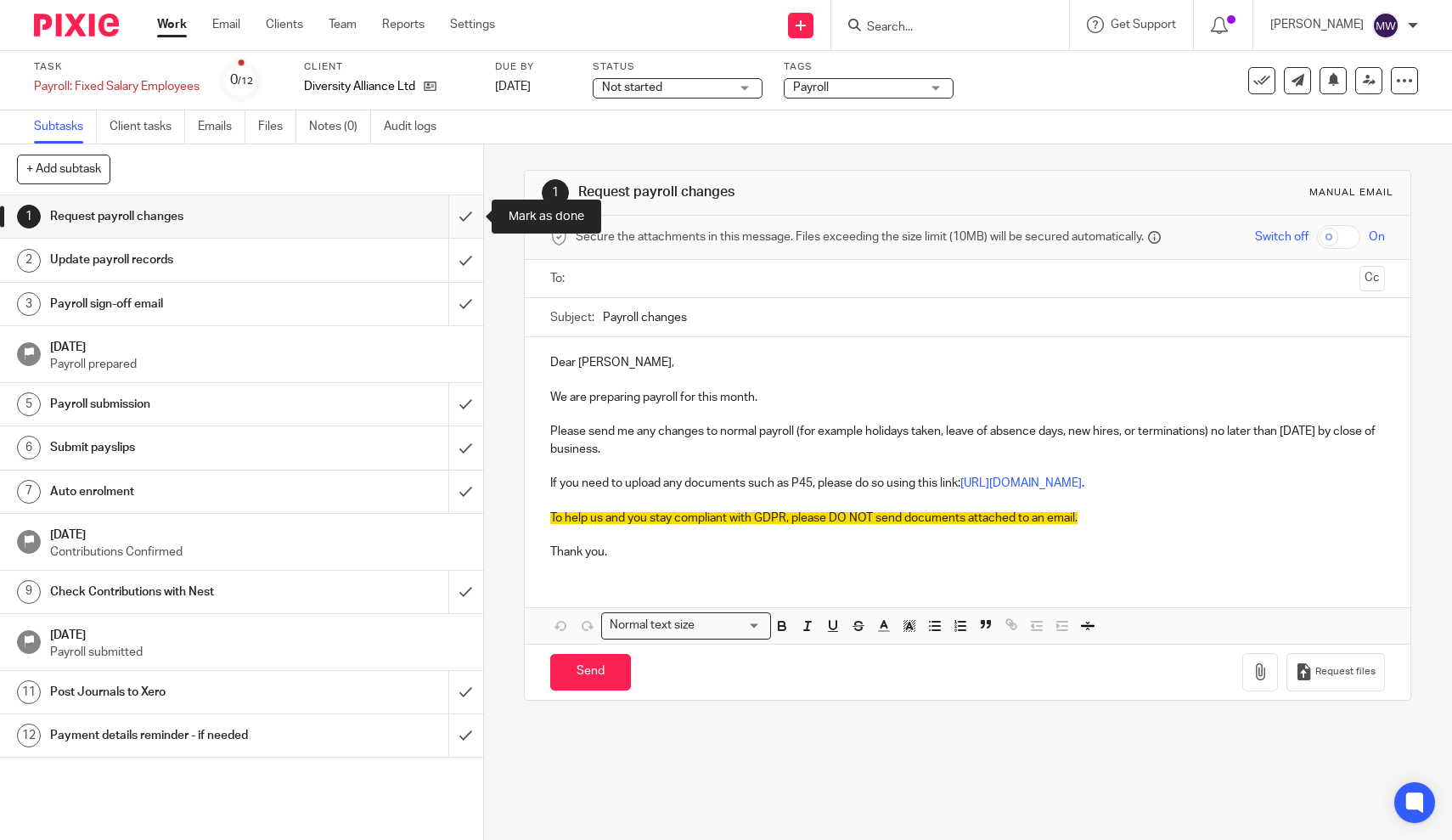
click at [460, 225] on input "submit" at bounding box center [241, 217] width 484 height 42
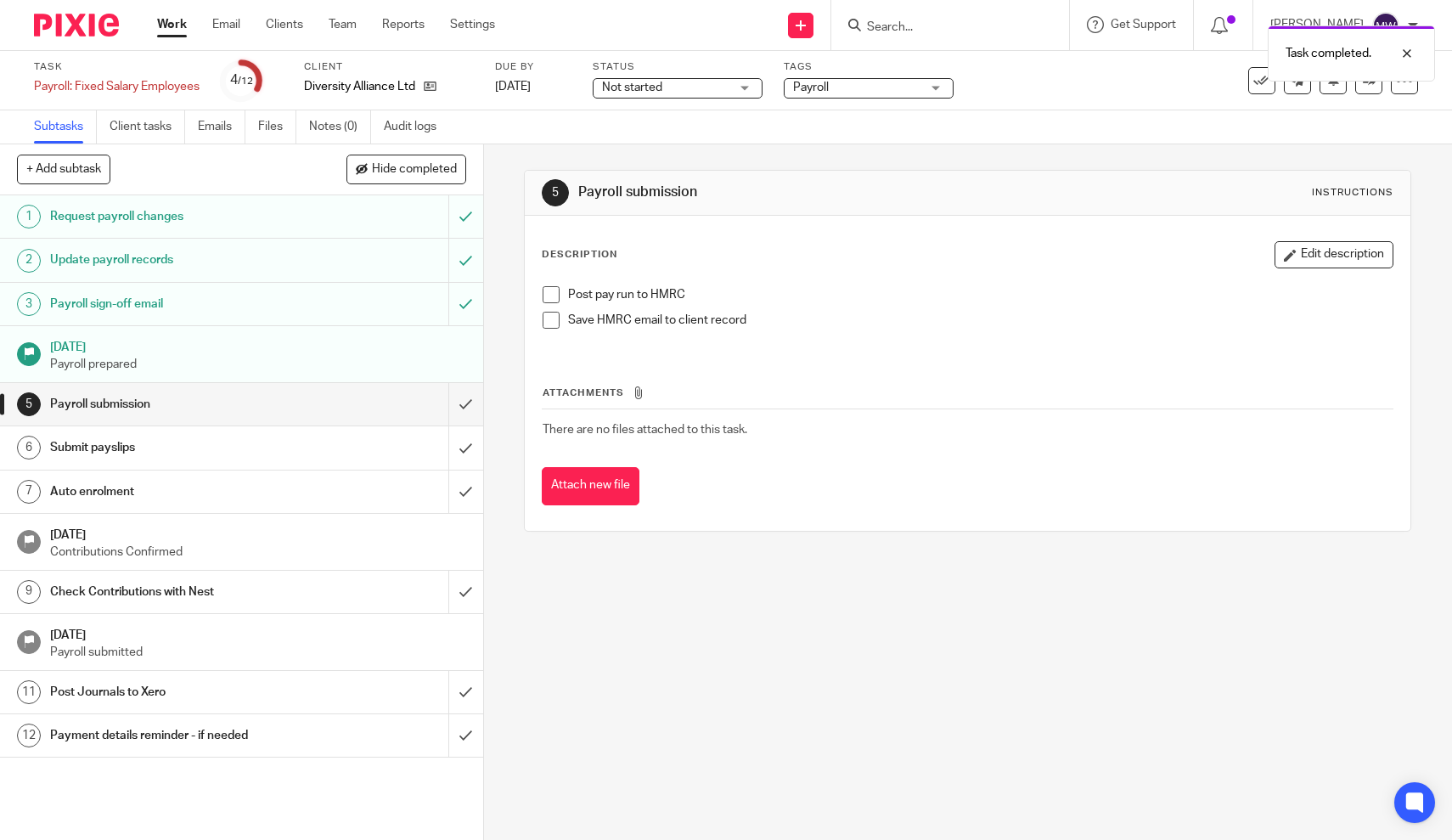
click at [560, 295] on span at bounding box center [551, 294] width 17 height 17
click at [165, 25] on link "Work" at bounding box center [172, 24] width 30 height 17
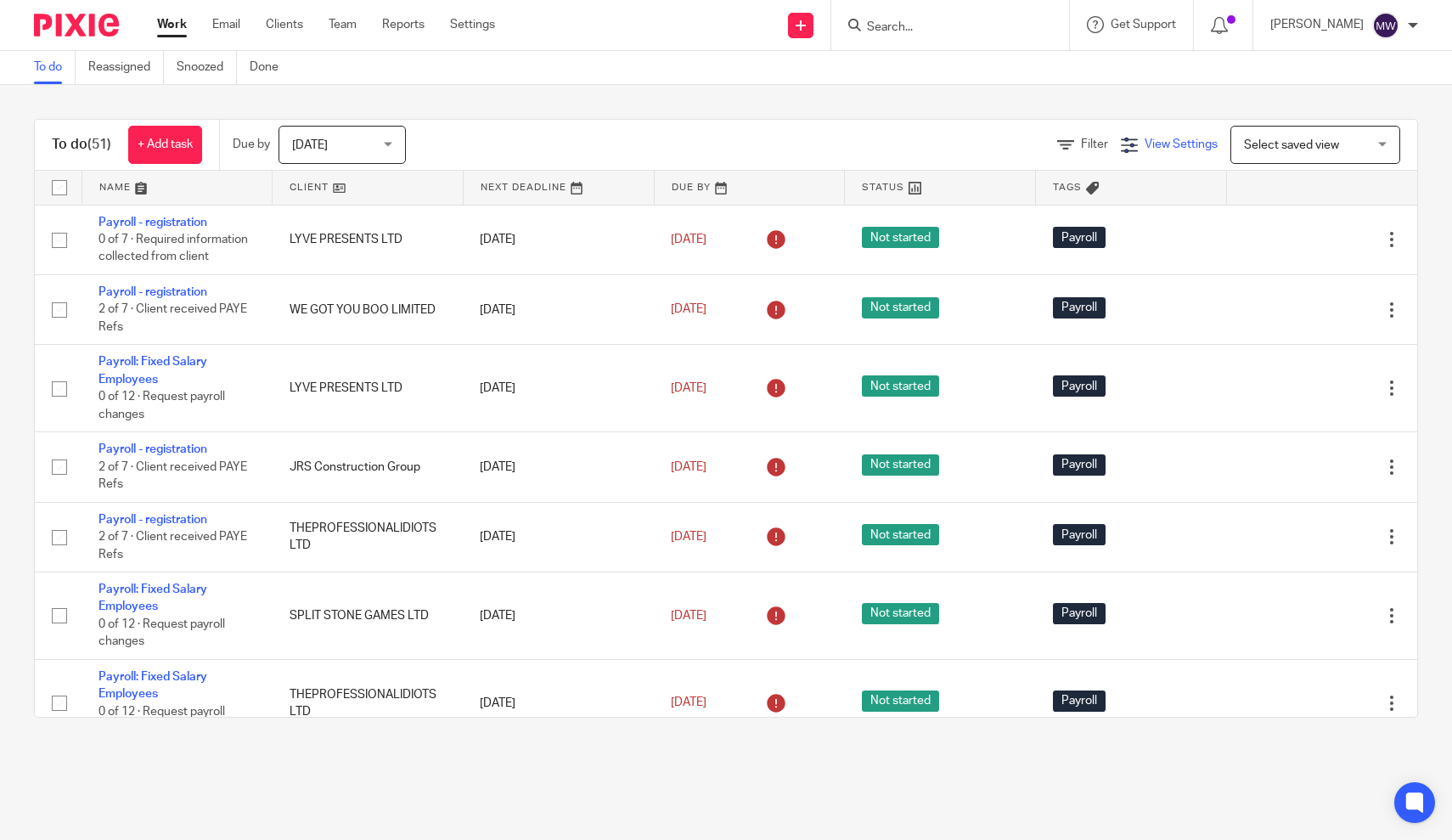
click at [1173, 141] on span "View Settings" at bounding box center [1181, 144] width 73 height 11
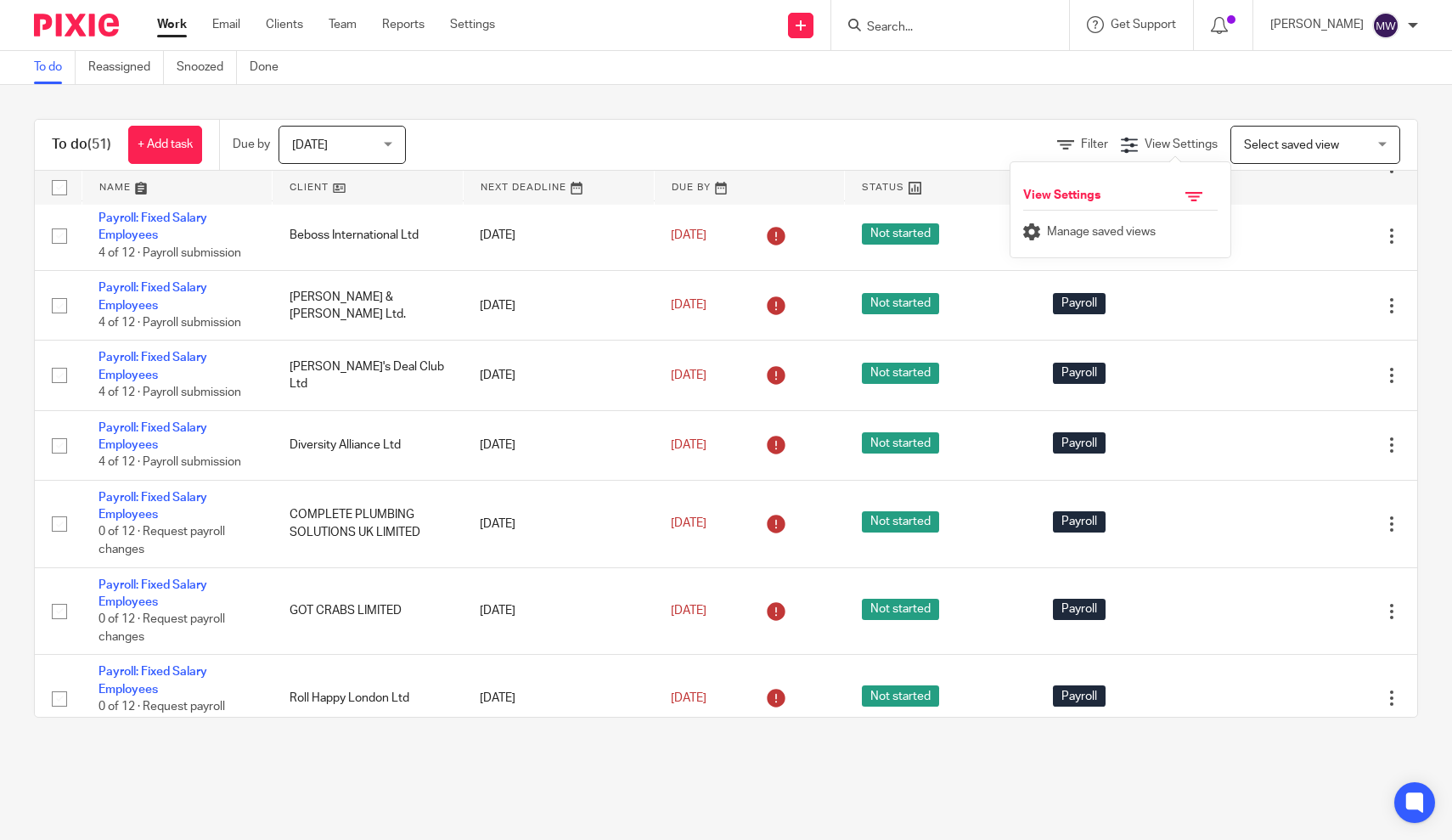
scroll to position [2644, 0]
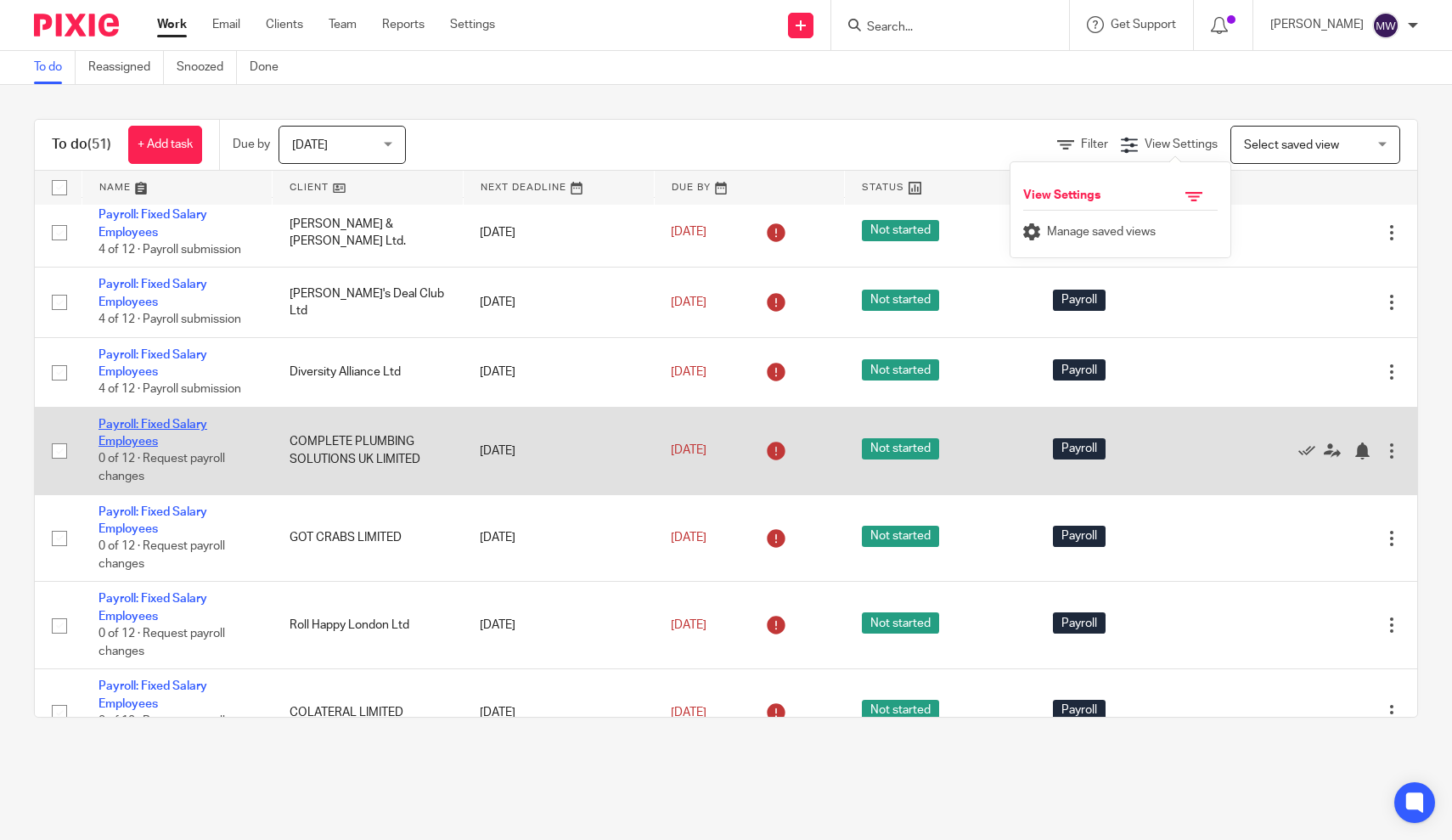
click at [128, 447] on link "Payroll: Fixed Salary Employees" at bounding box center [152, 433] width 109 height 29
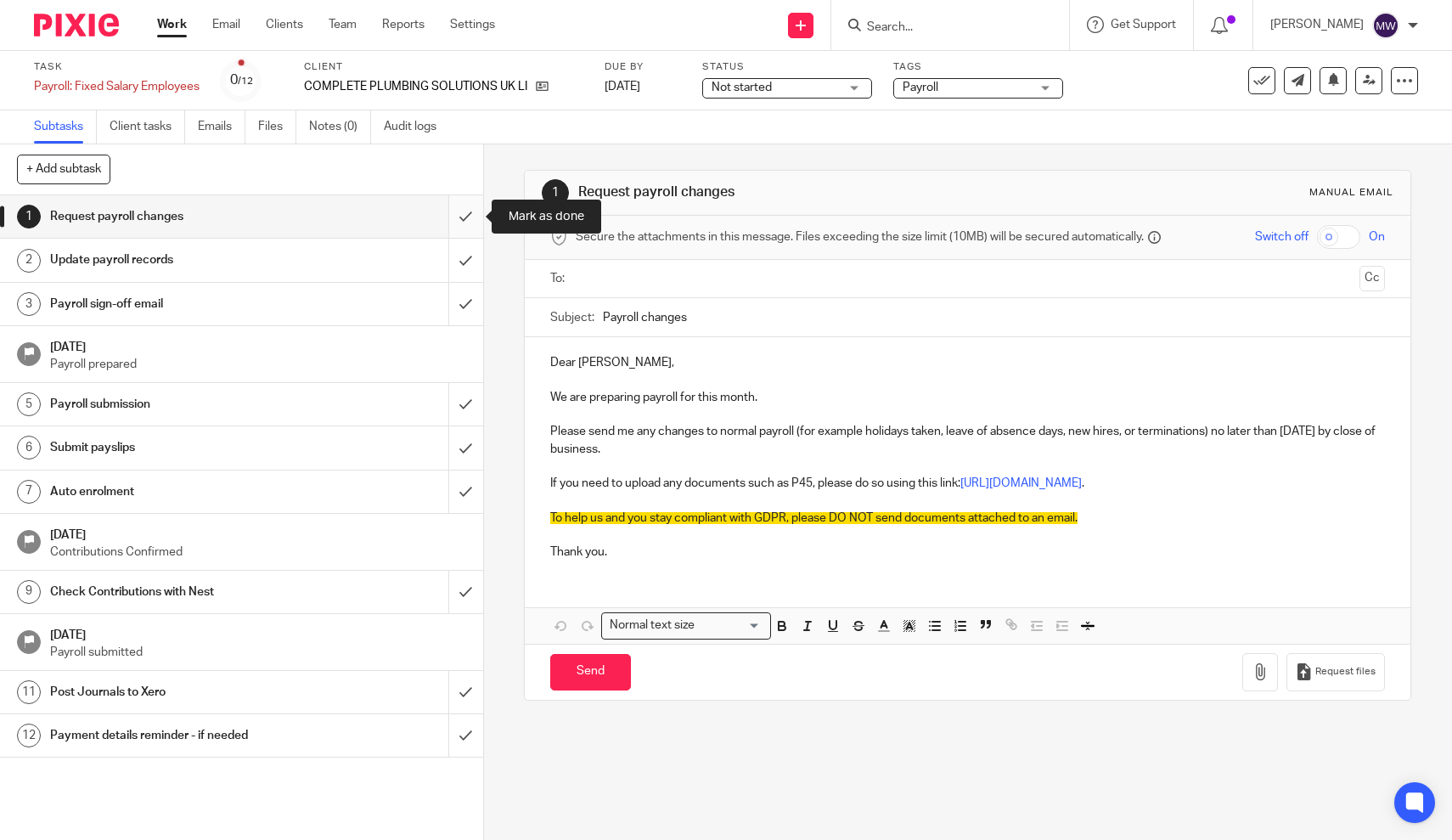
click at [467, 219] on input "submit" at bounding box center [241, 217] width 484 height 42
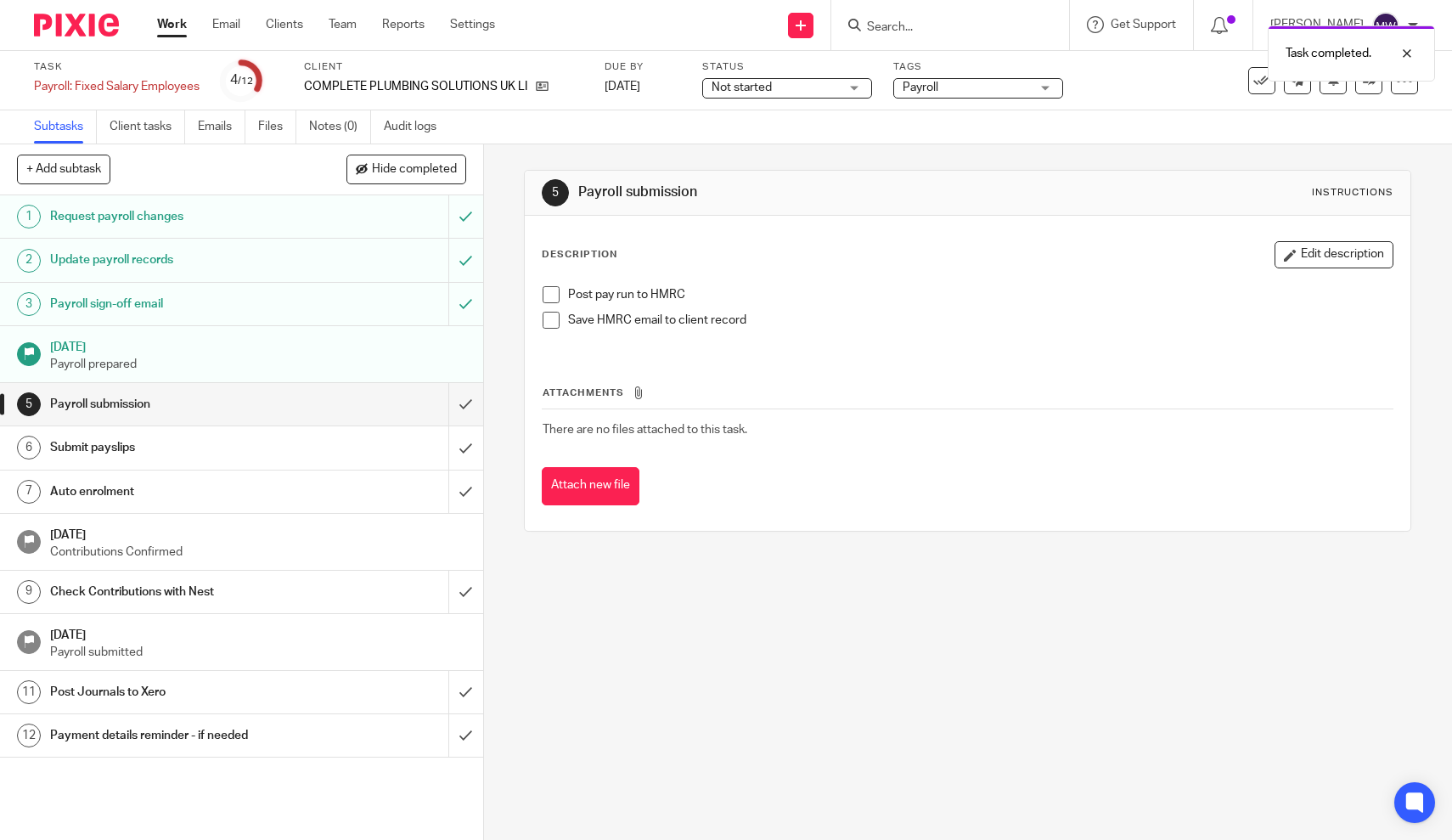
click at [554, 290] on span at bounding box center [551, 294] width 17 height 17
click at [166, 28] on link "Work" at bounding box center [172, 24] width 30 height 17
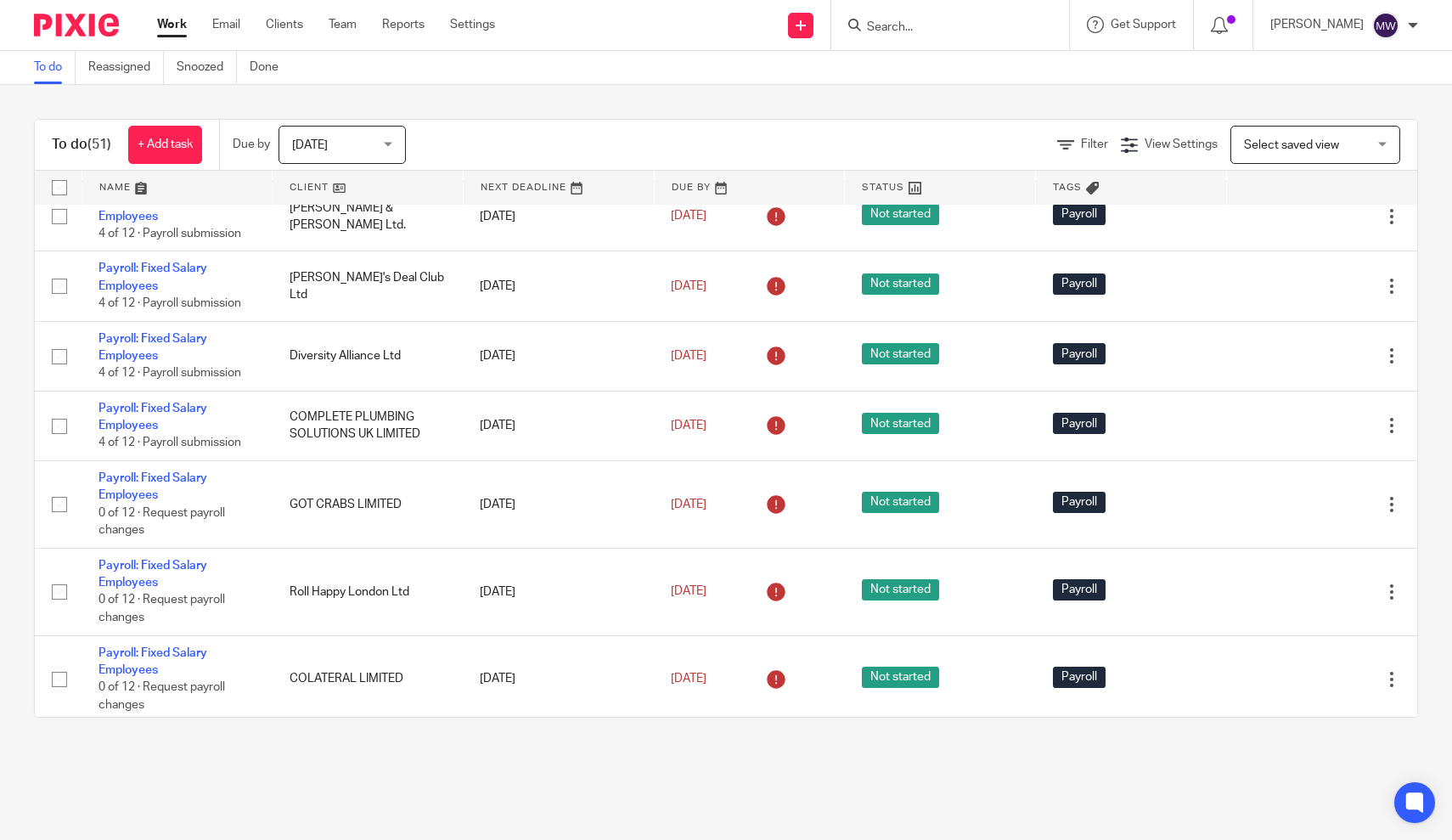
scroll to position [2658, 0]
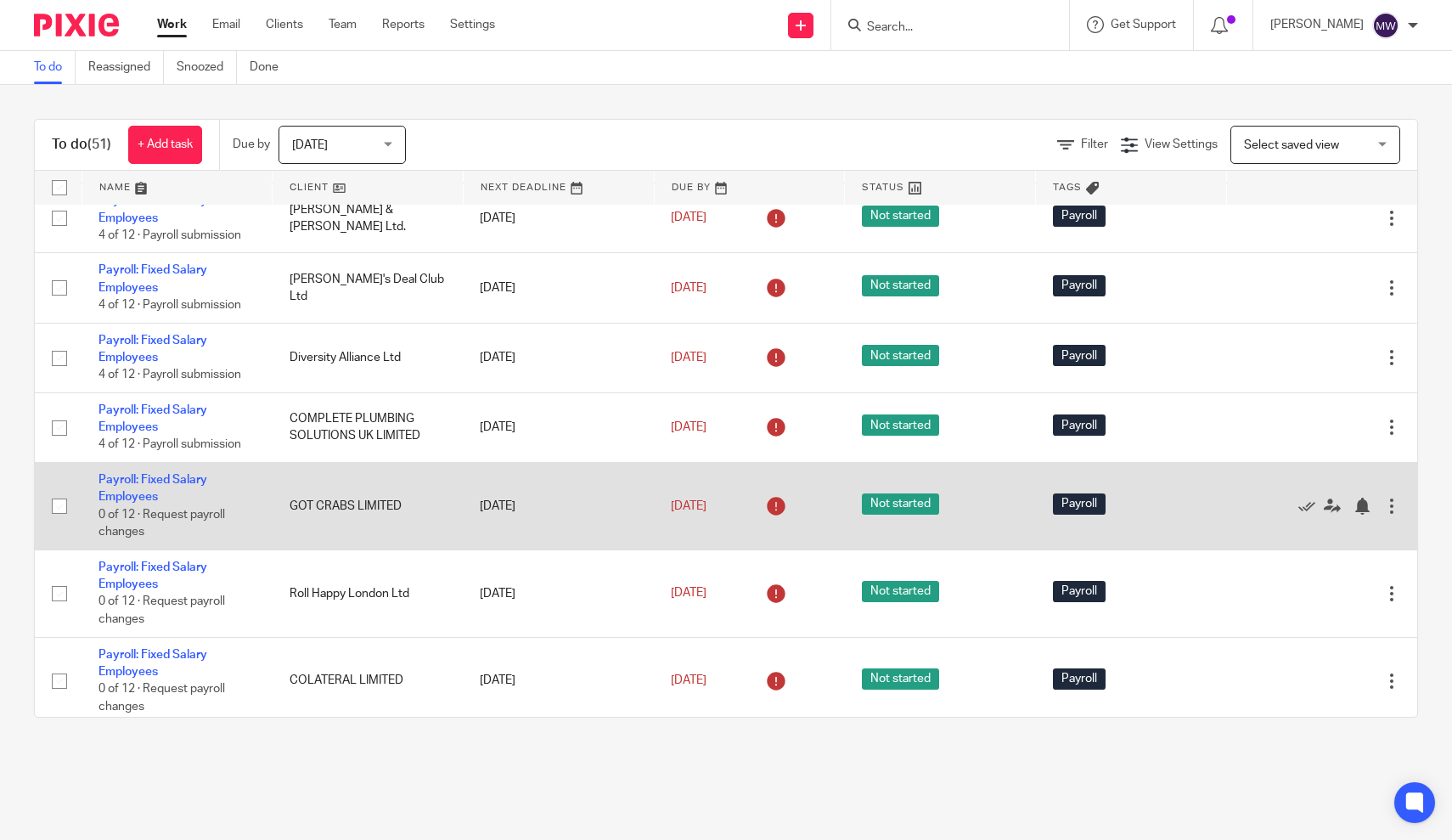
click at [1391, 515] on div at bounding box center [1392, 506] width 17 height 17
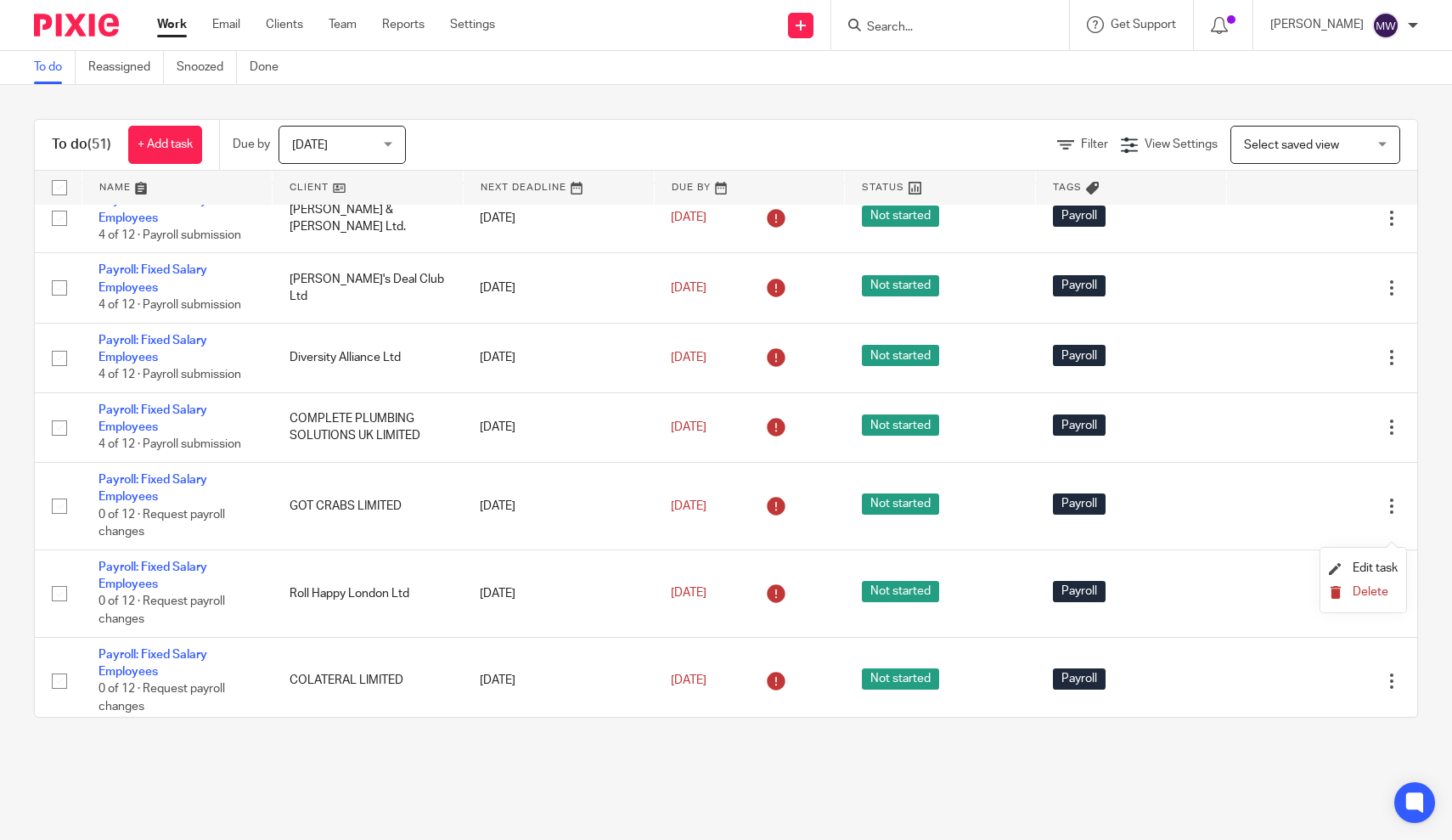
click at [1349, 594] on button "Delete" at bounding box center [1364, 592] width 69 height 13
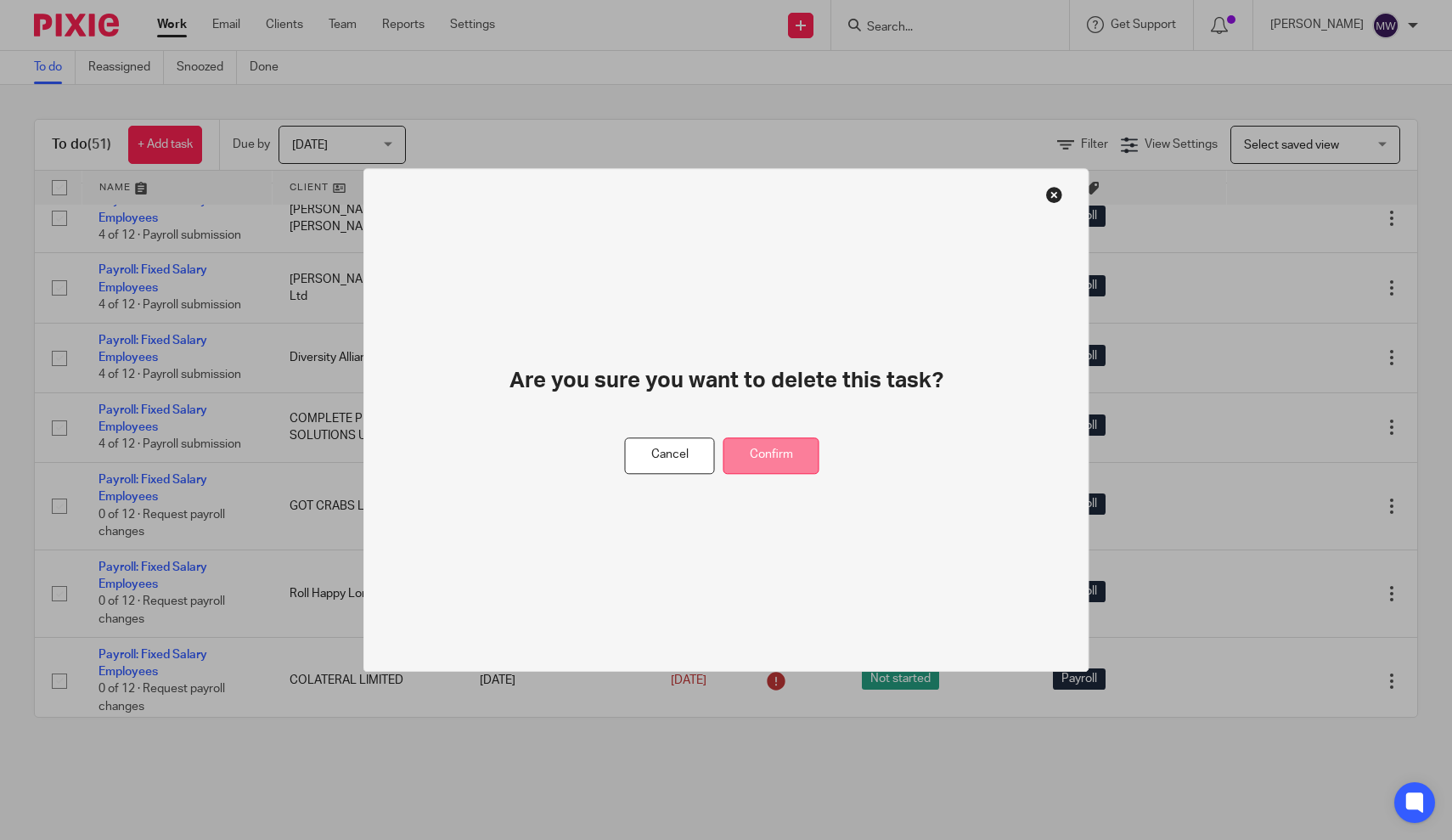
click at [801, 466] on button "Confirm" at bounding box center [771, 455] width 96 height 36
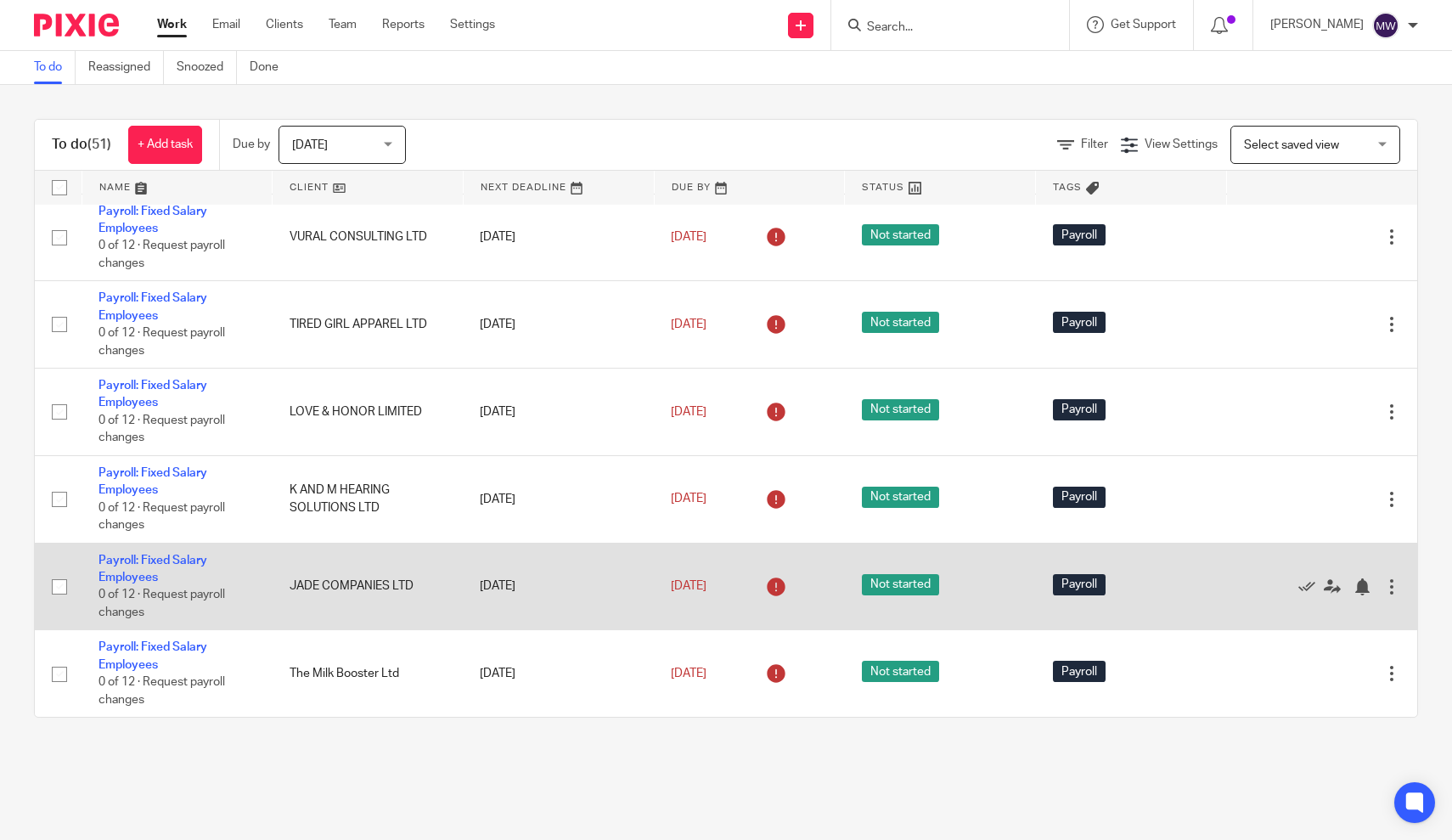
scroll to position [3571, 0]
click at [148, 576] on link "Payroll: Fixed Salary Employees" at bounding box center [152, 569] width 109 height 29
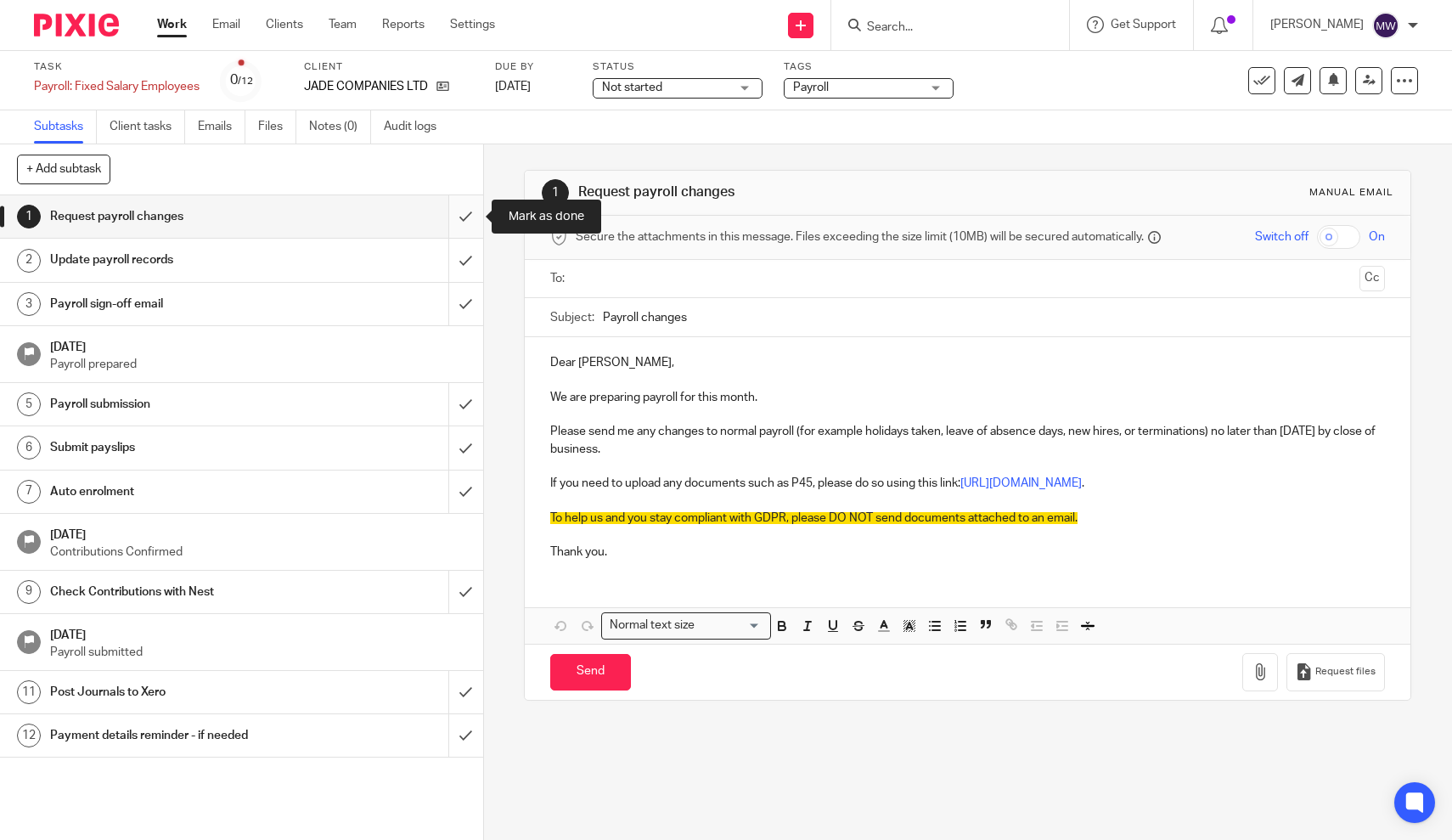
click at [464, 223] on input "submit" at bounding box center [241, 217] width 484 height 42
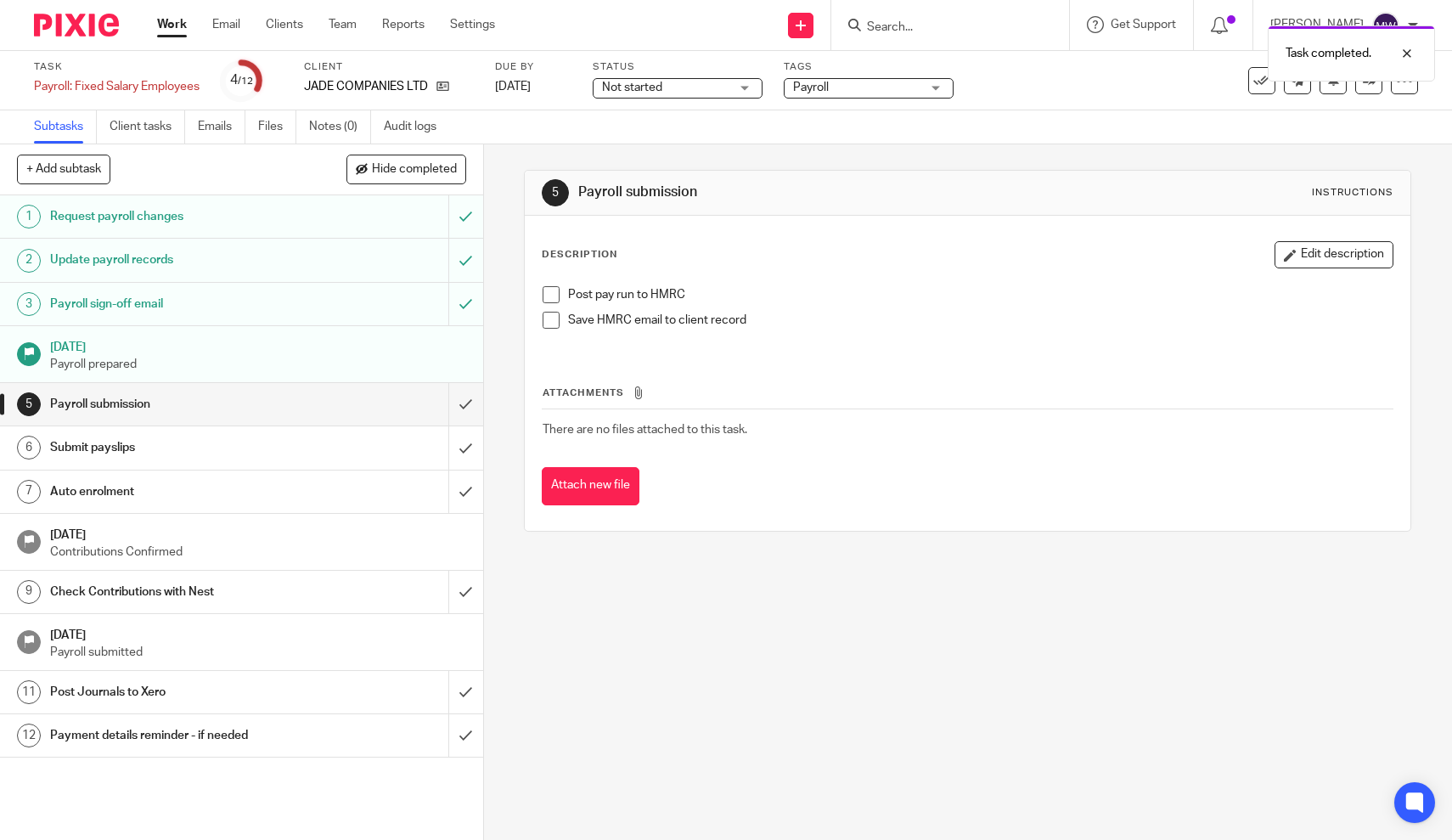
click at [550, 293] on span at bounding box center [551, 294] width 17 height 17
click at [172, 24] on link "Work" at bounding box center [172, 24] width 30 height 17
